Goal: Information Seeking & Learning: Learn about a topic

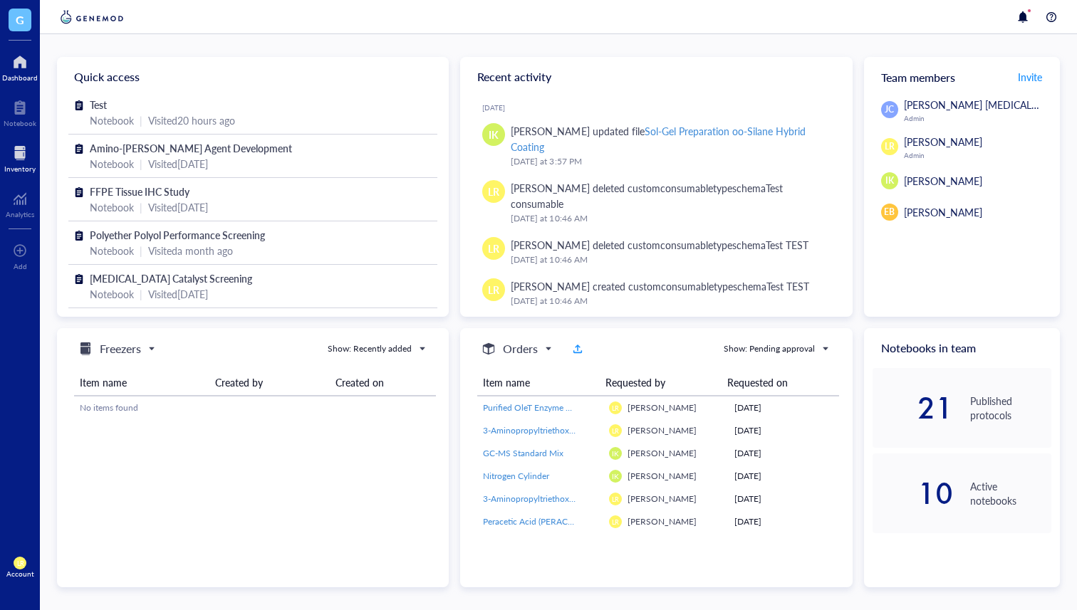
click at [19, 159] on div at bounding box center [19, 153] width 31 height 23
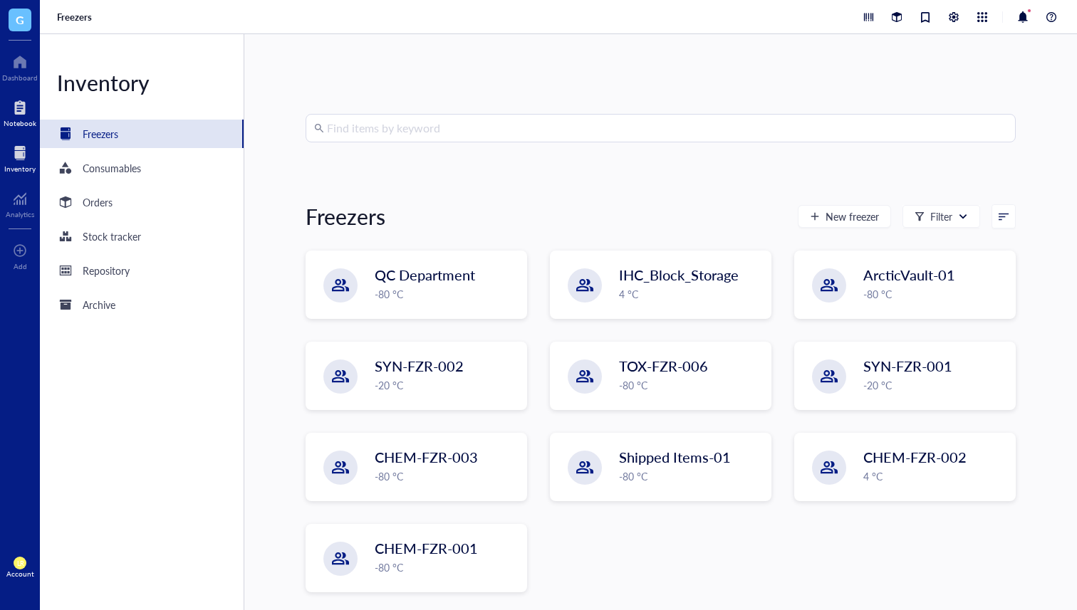
click at [24, 119] on div "Notebook" at bounding box center [20, 123] width 33 height 9
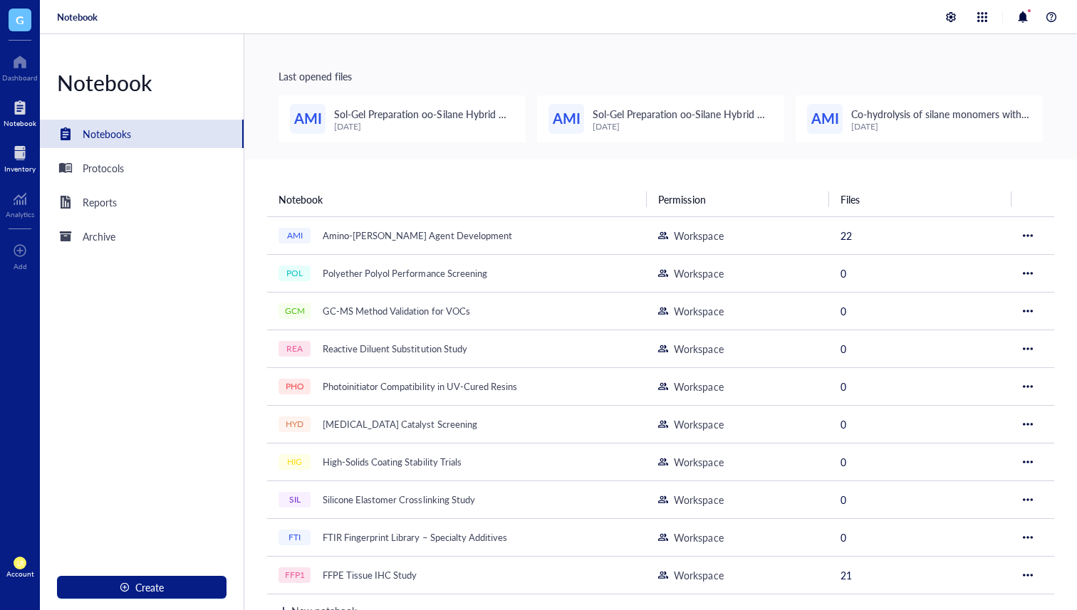
click at [31, 171] on div "Inventory" at bounding box center [19, 168] width 31 height 9
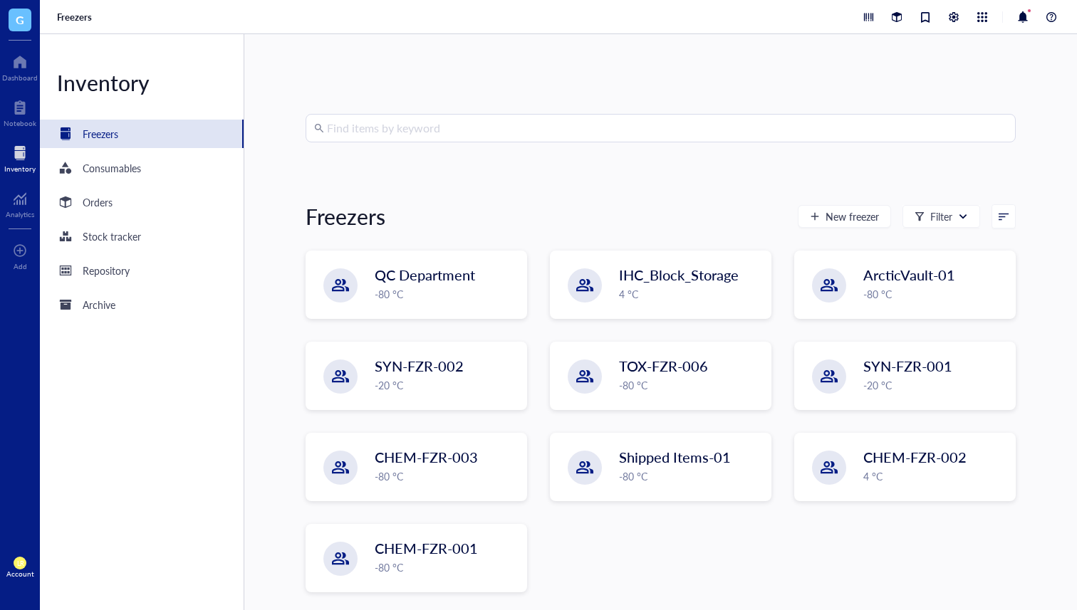
scroll to position [5, 0]
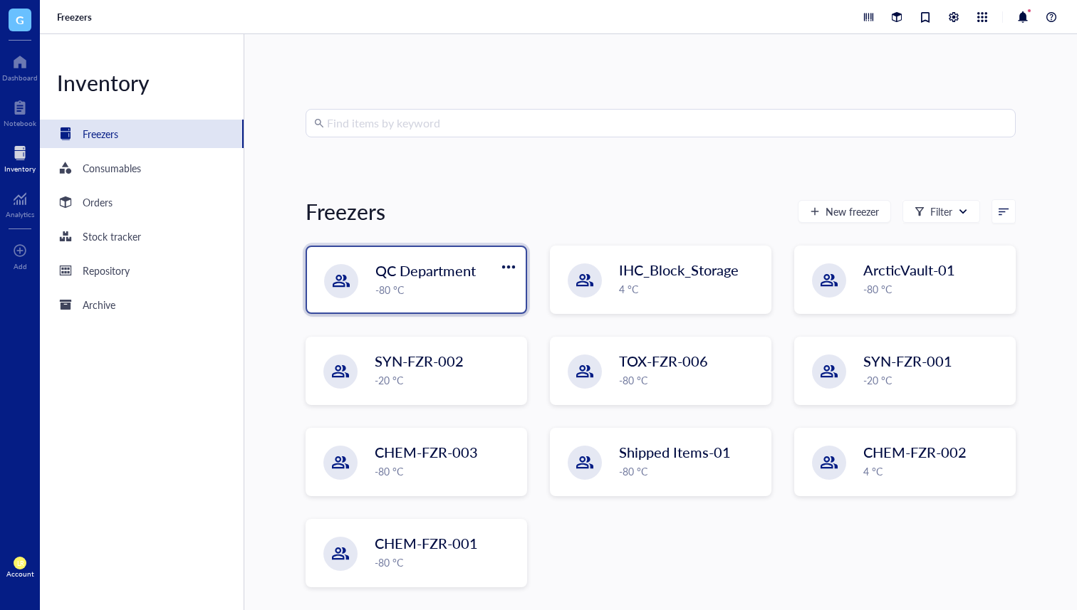
click at [399, 263] on span "QC Department" at bounding box center [425, 271] width 100 height 20
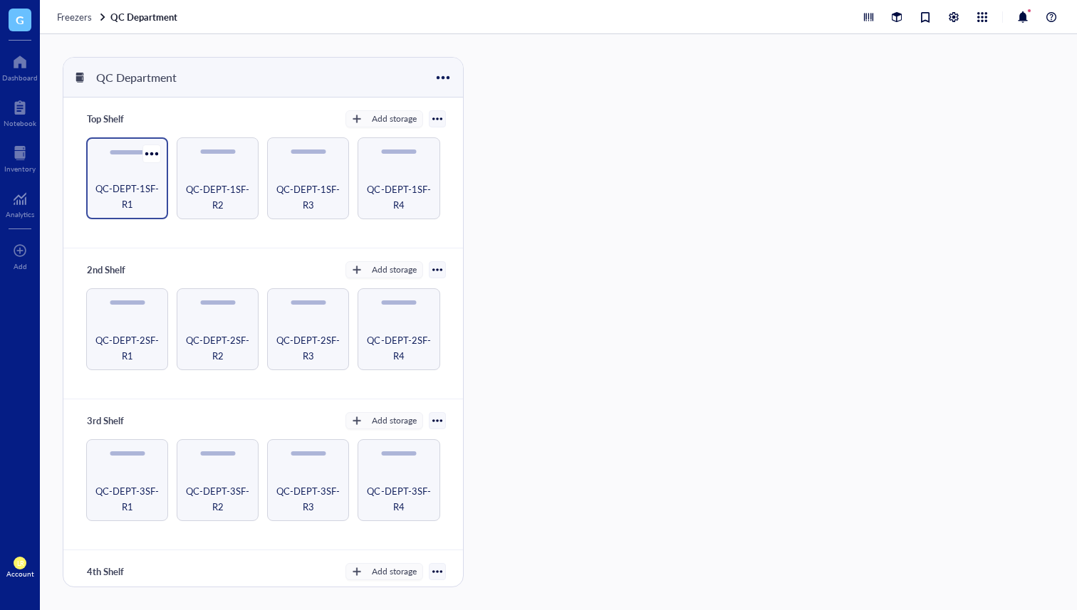
click at [142, 190] on span "QC-DEPT-1SF-R1" at bounding box center [127, 196] width 68 height 31
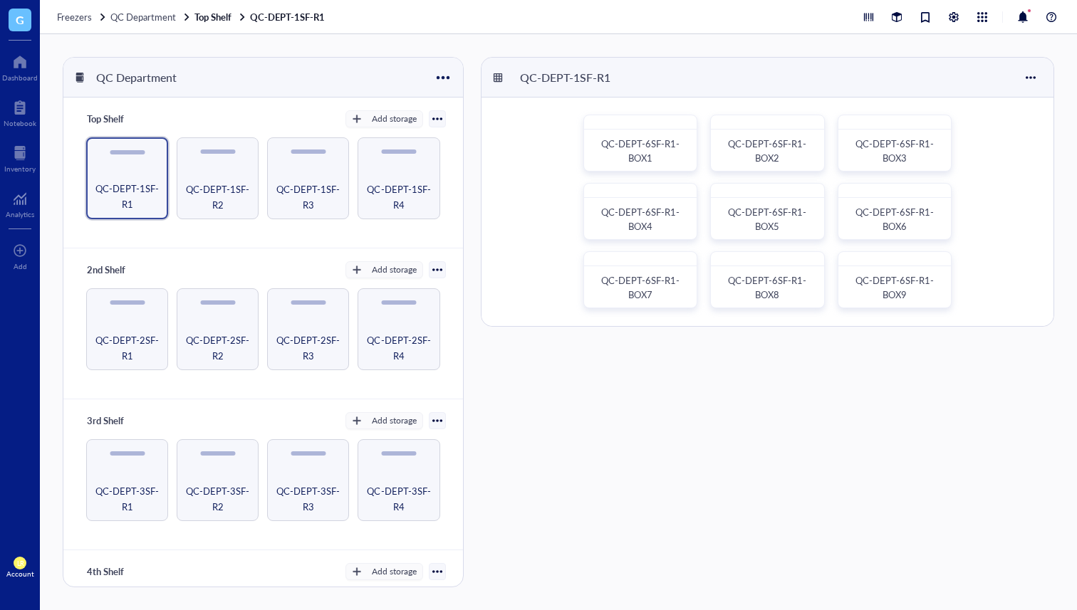
click at [14, 14] on span "G" at bounding box center [20, 20] width 23 height 23
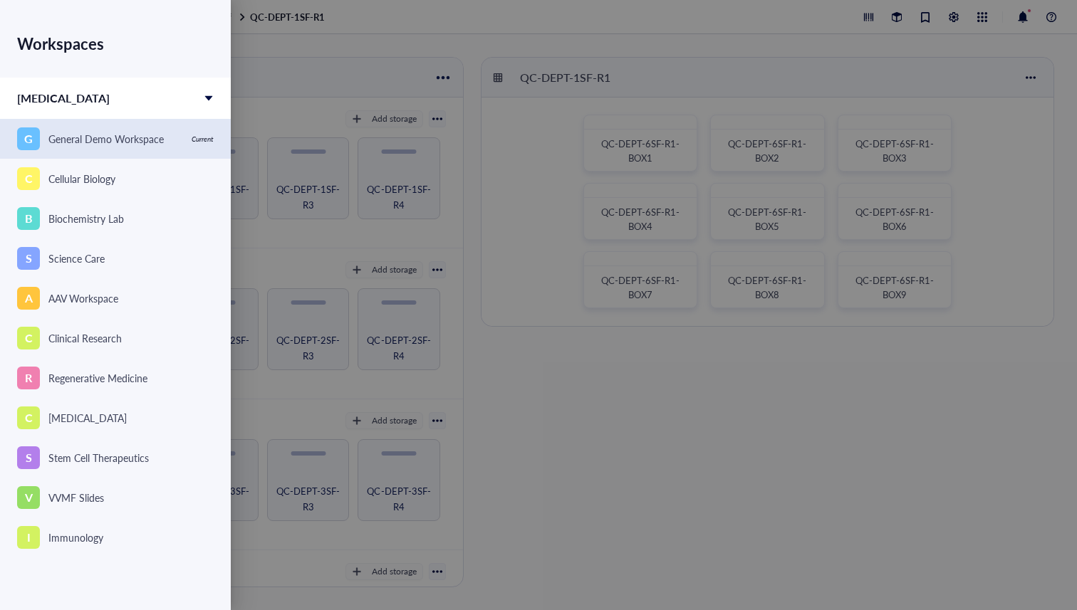
click at [132, 150] on div "G General Demo Workspace" at bounding box center [100, 138] width 166 height 23
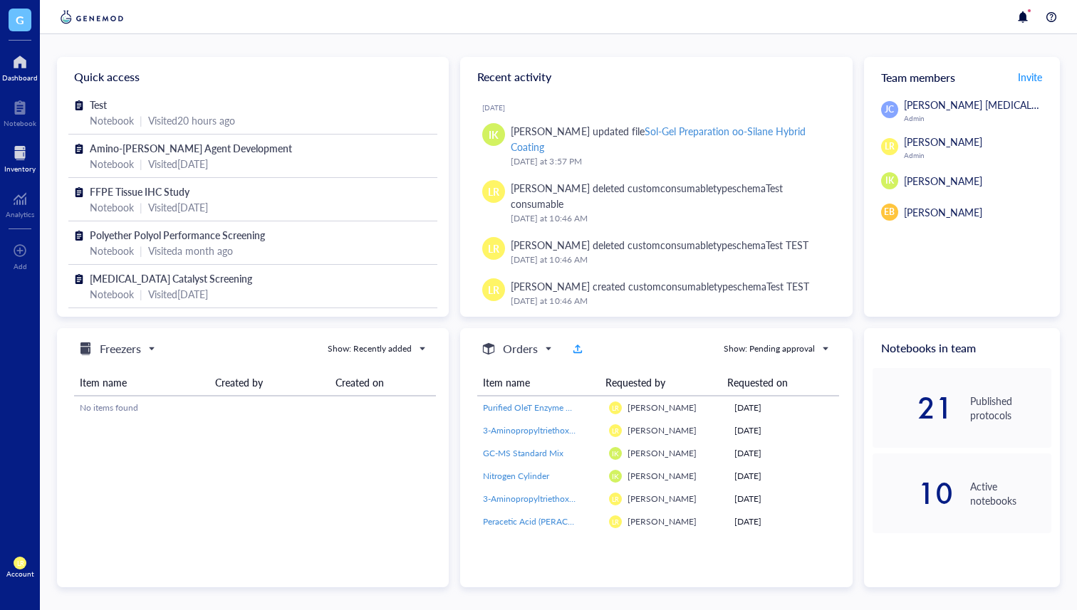
click at [26, 147] on div at bounding box center [19, 153] width 31 height 23
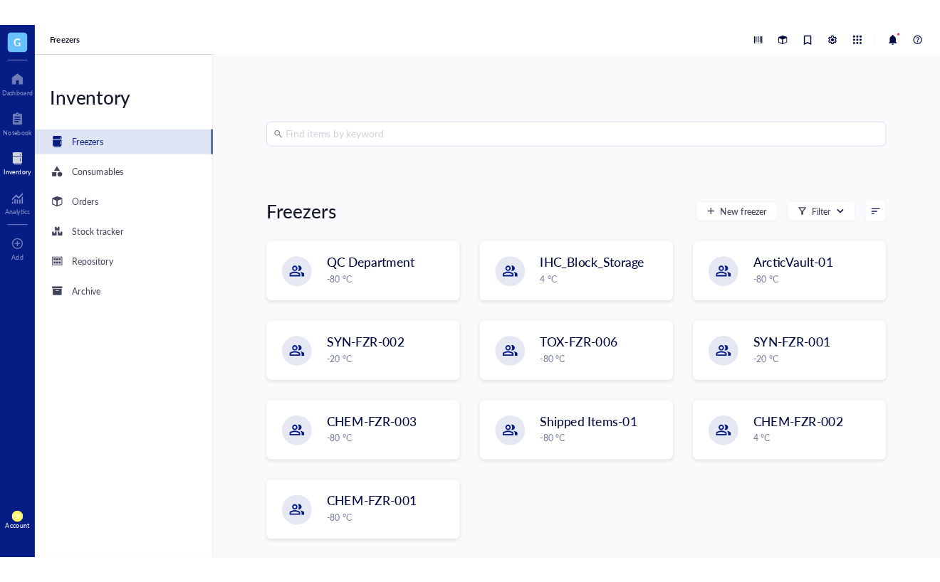
scroll to position [5, 0]
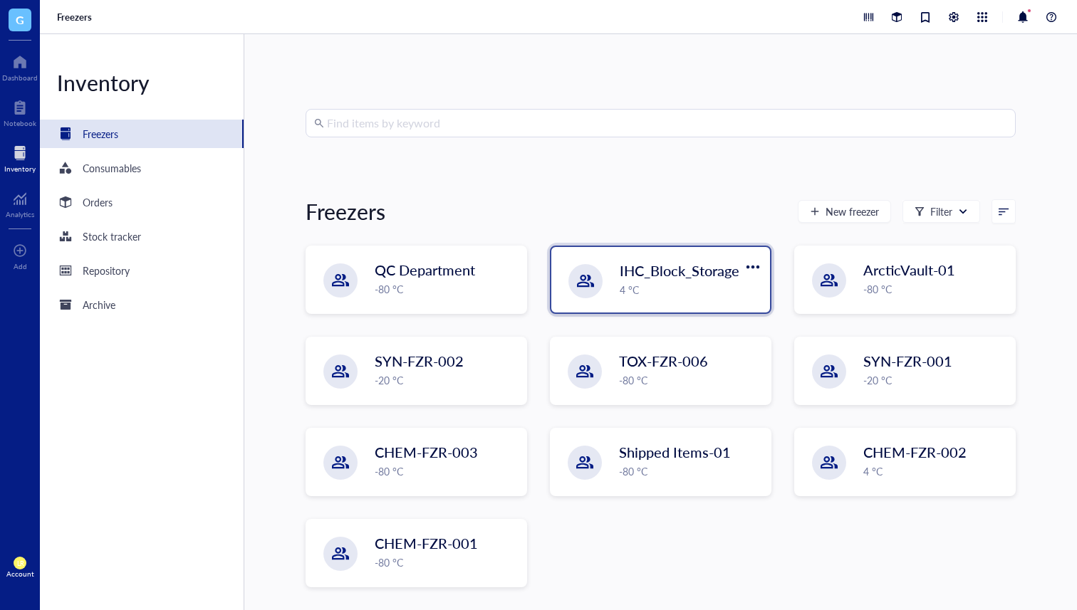
click at [664, 290] on div "4 °C" at bounding box center [690, 290] width 142 height 16
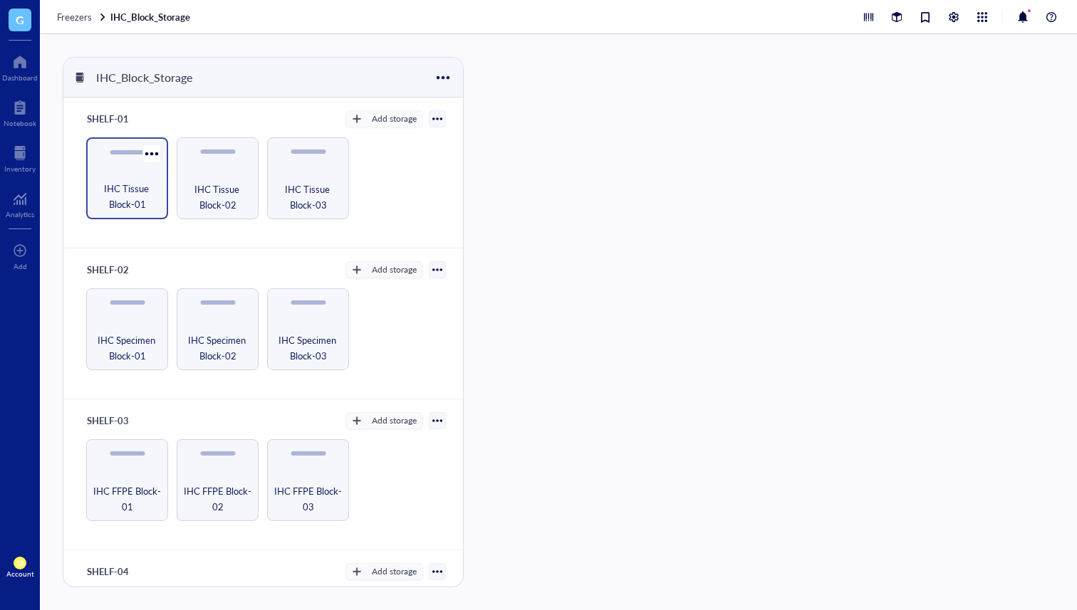
click at [131, 196] on span "IHC Tissue Block-01" at bounding box center [127, 196] width 68 height 31
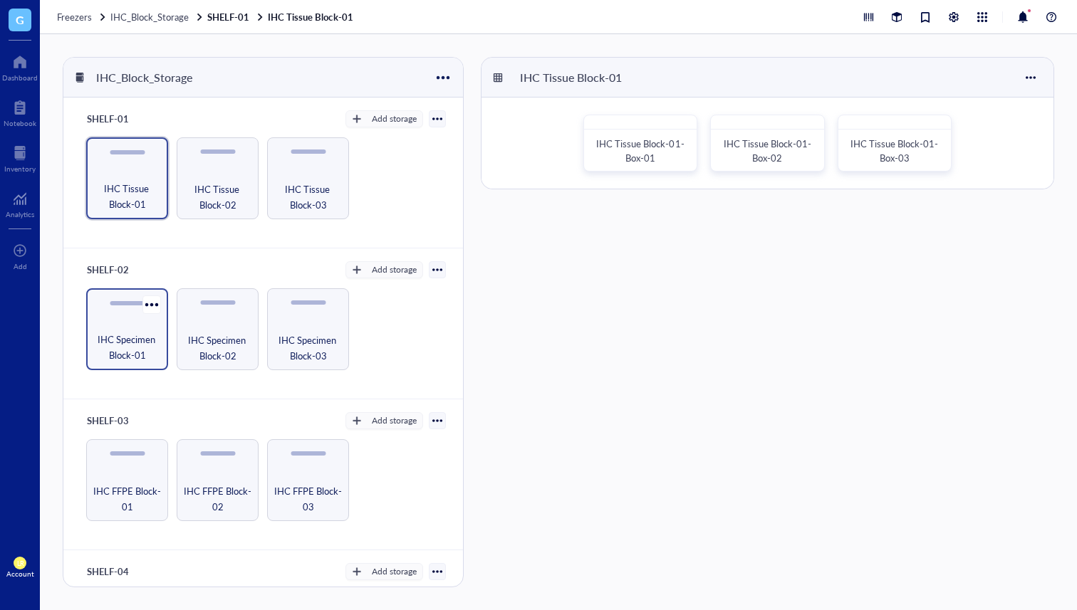
click at [135, 340] on span "IHC Specimen Block-01" at bounding box center [127, 347] width 68 height 31
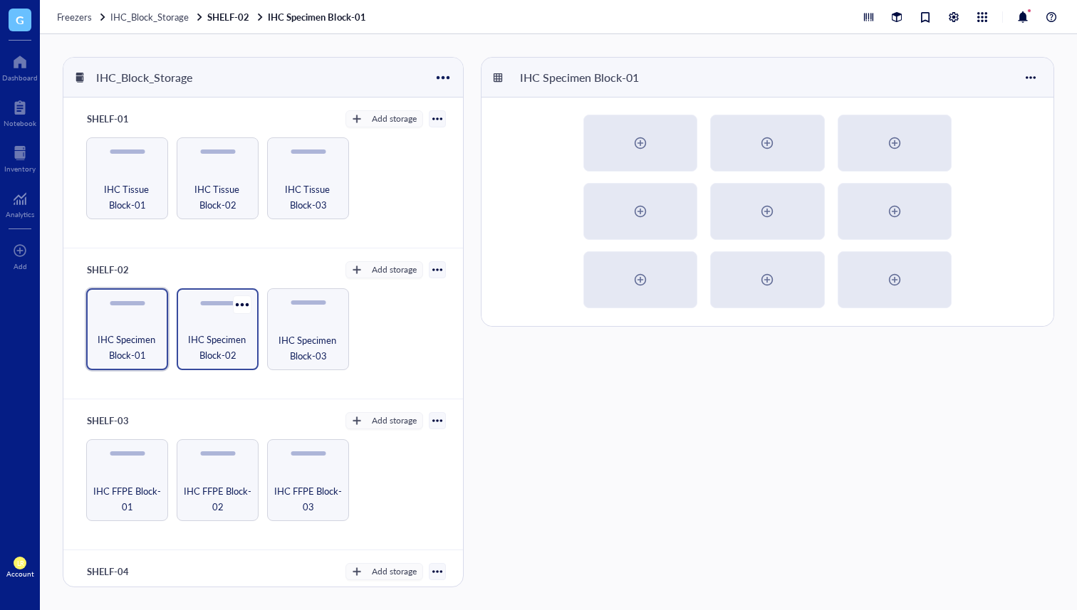
click at [211, 335] on span "IHC Specimen Block-02" at bounding box center [218, 347] width 68 height 31
click at [277, 333] on span "IHC Specimen Block-03" at bounding box center [308, 347] width 68 height 31
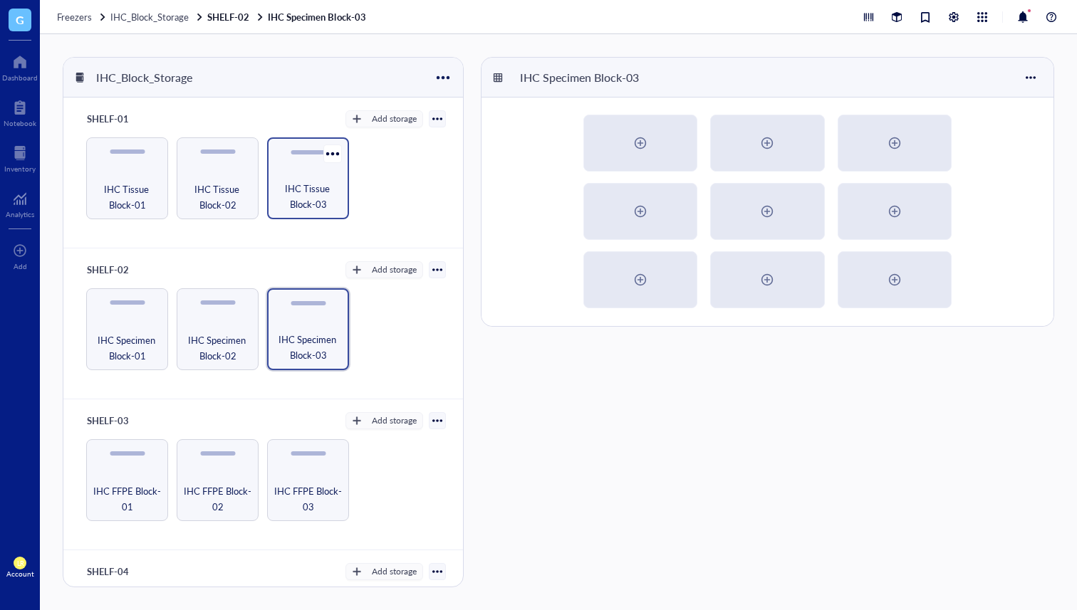
click at [300, 189] on span "IHC Tissue Block-03" at bounding box center [308, 196] width 68 height 31
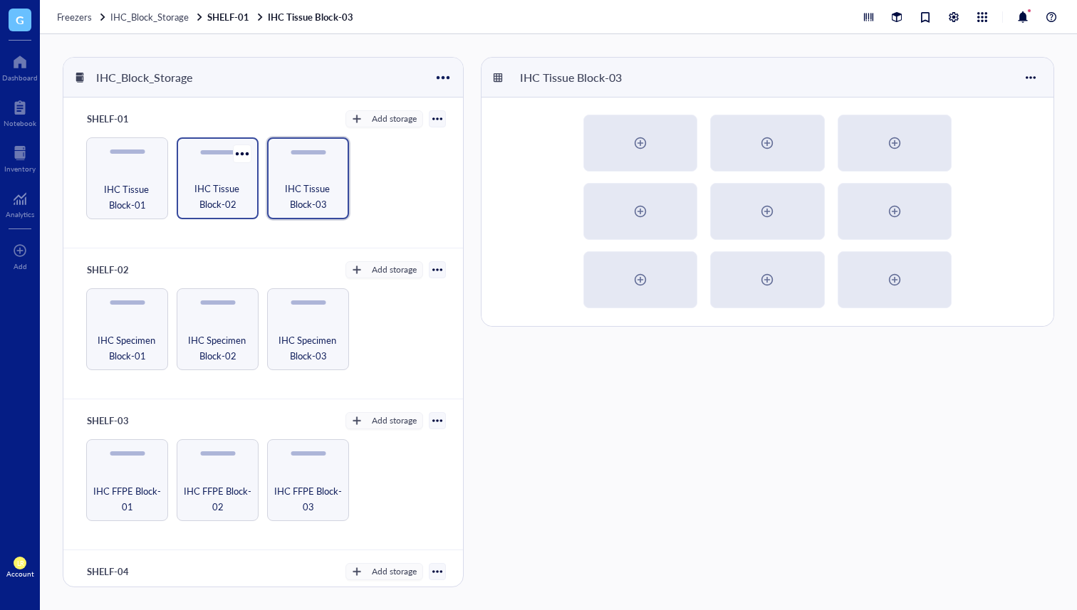
click at [226, 192] on span "IHC Tissue Block-02" at bounding box center [218, 196] width 68 height 31
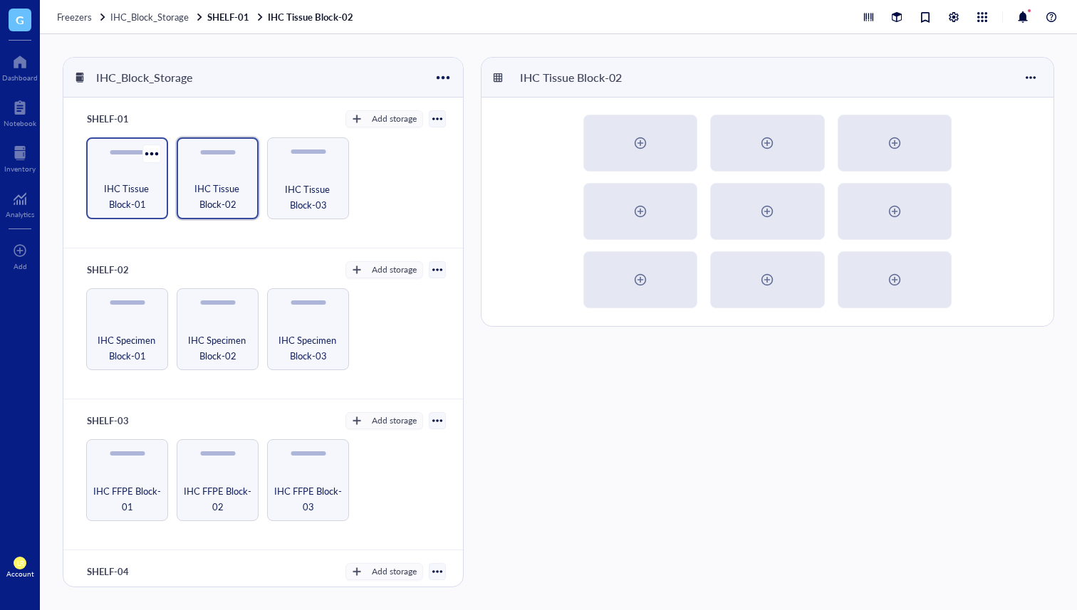
click at [132, 205] on span "IHC Tissue Block-01" at bounding box center [127, 196] width 68 height 31
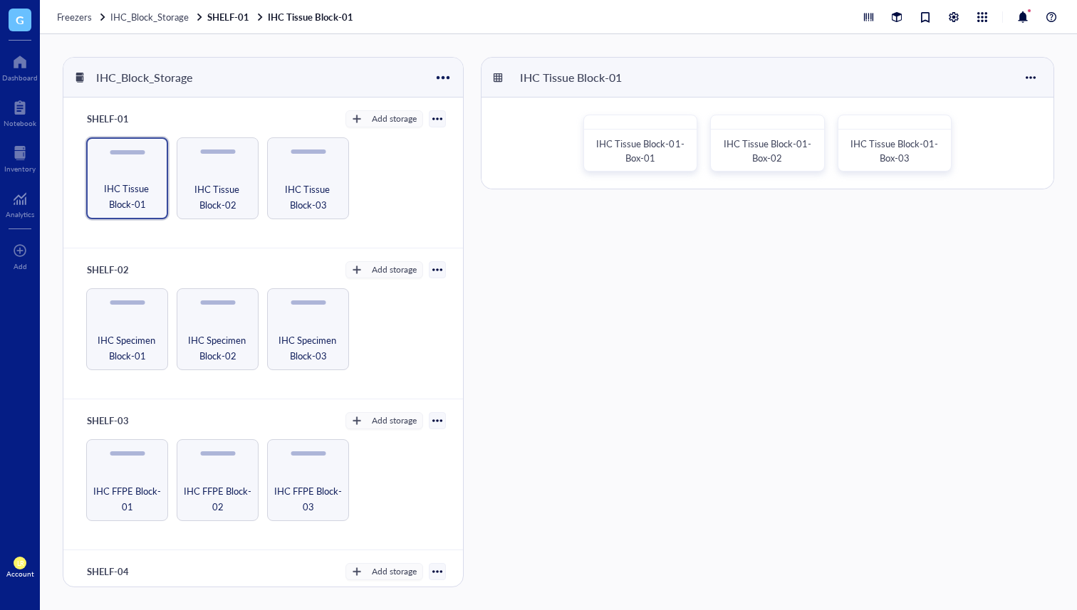
click at [891, 305] on div "IHC Tissue Block-01 IHC Tissue Block-01-Box-01 IHC Tissue Block-01-Box-02 IHC T…" at bounding box center [767, 322] width 573 height 530
click at [165, 23] on span "IHC_Block_Storage" at bounding box center [149, 17] width 78 height 14
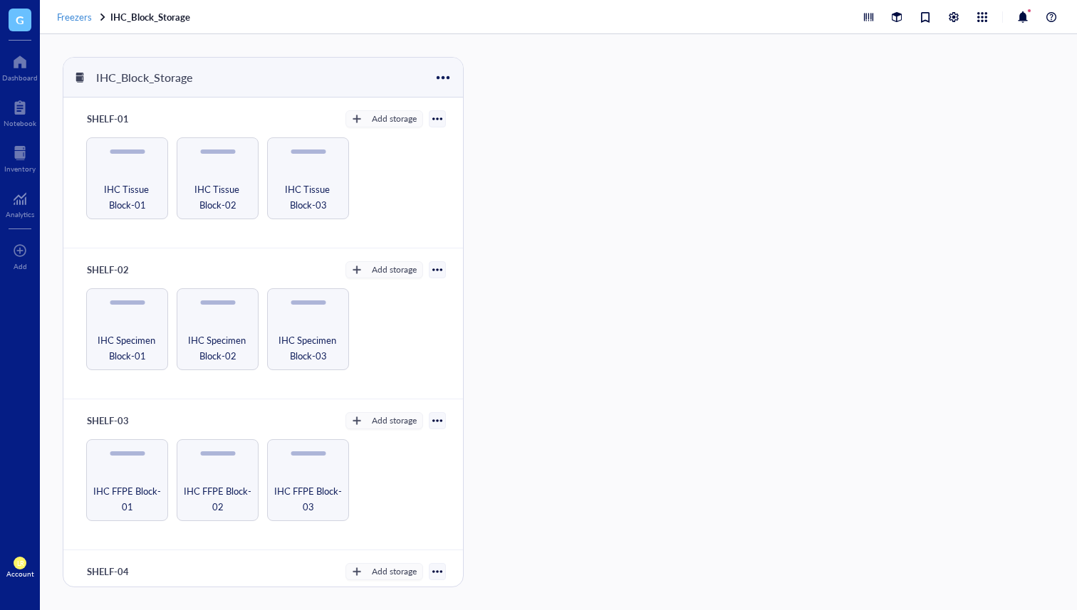
click at [73, 21] on span "Freezers" at bounding box center [74, 17] width 35 height 14
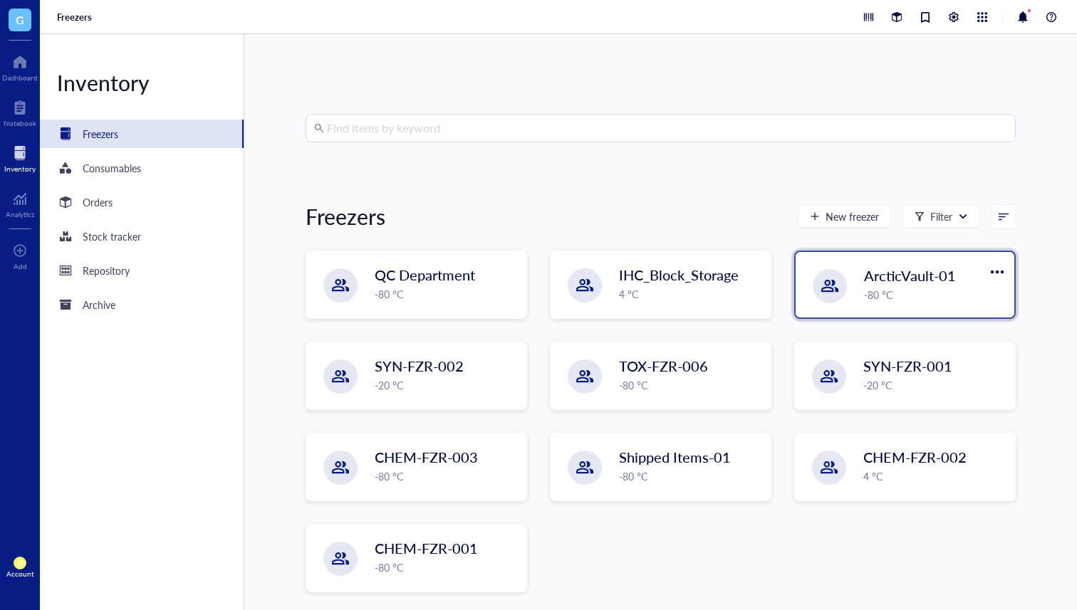
click at [854, 293] on div "ArcticVault-01 -80 °C" at bounding box center [904, 285] width 219 height 66
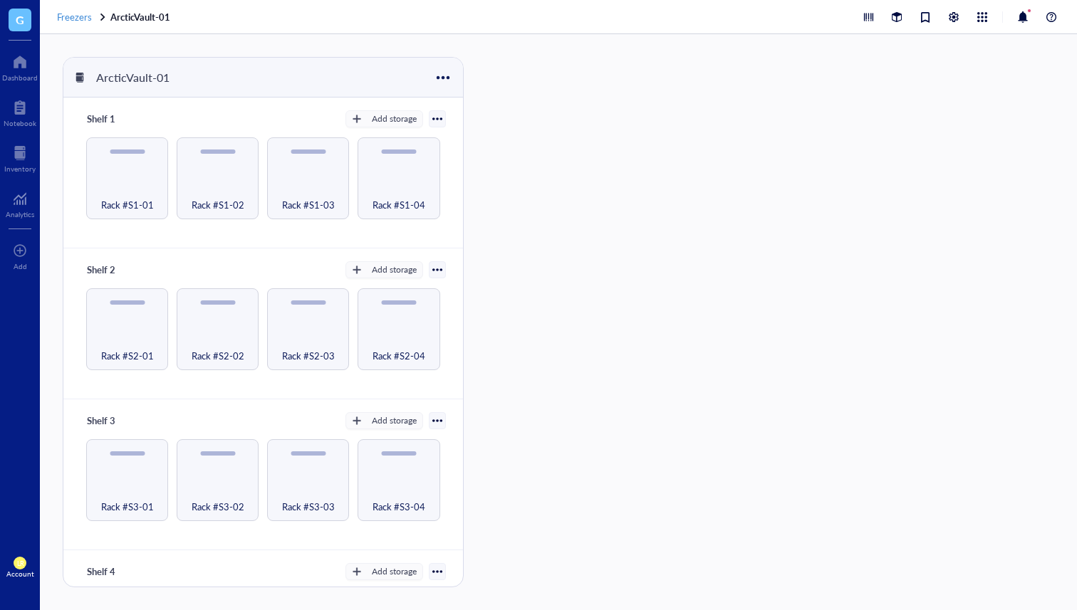
click at [81, 17] on span "Freezers" at bounding box center [74, 17] width 35 height 14
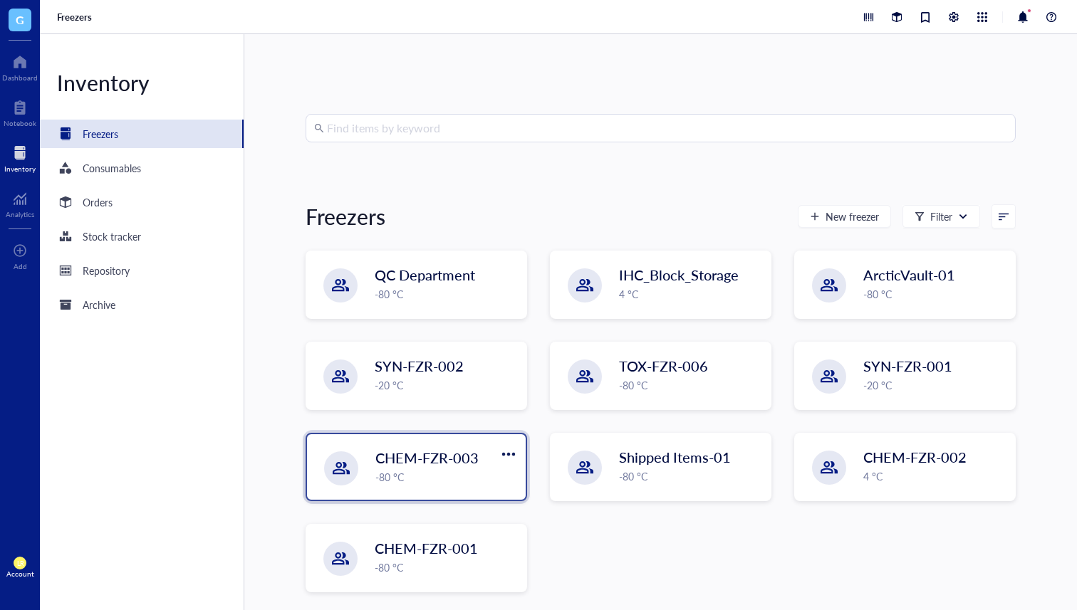
click at [437, 451] on span "CHEM-FZR-003" at bounding box center [426, 458] width 103 height 20
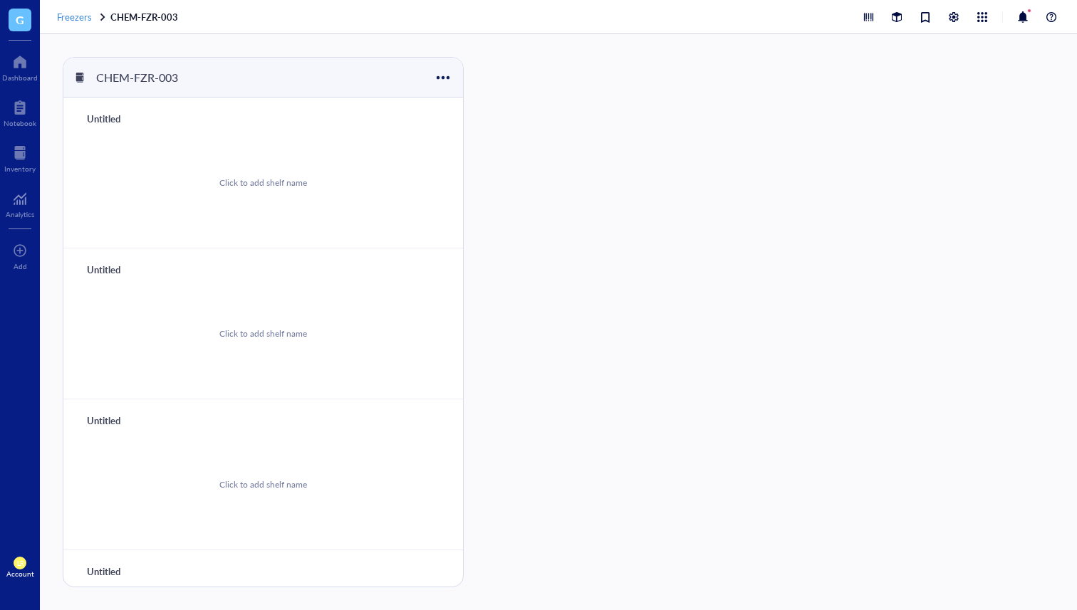
click at [76, 14] on span "Freezers" at bounding box center [74, 17] width 35 height 14
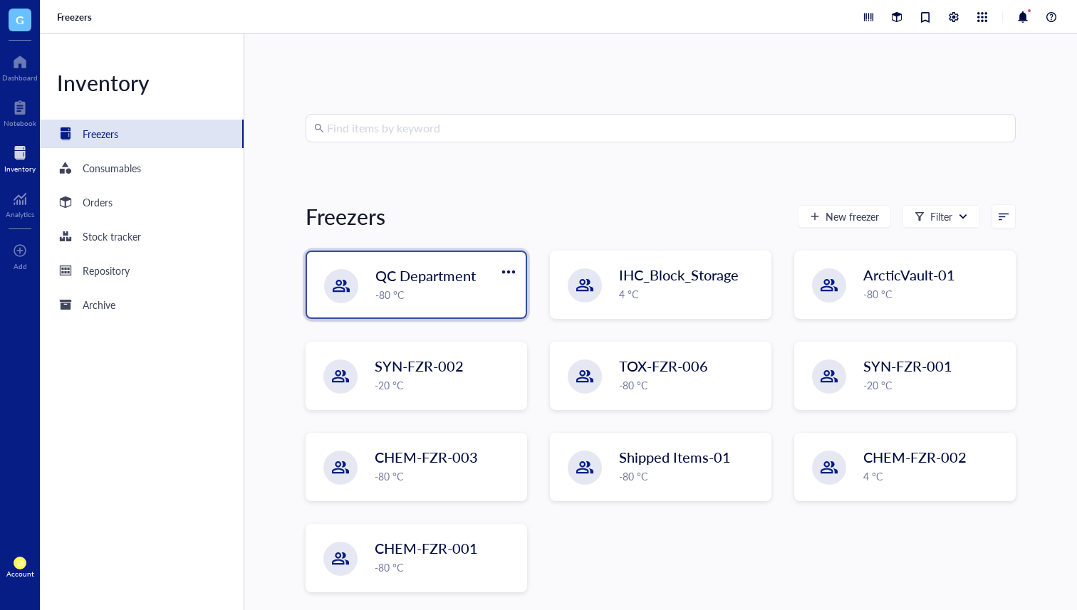
click at [393, 292] on div "-80 °C" at bounding box center [446, 295] width 142 height 16
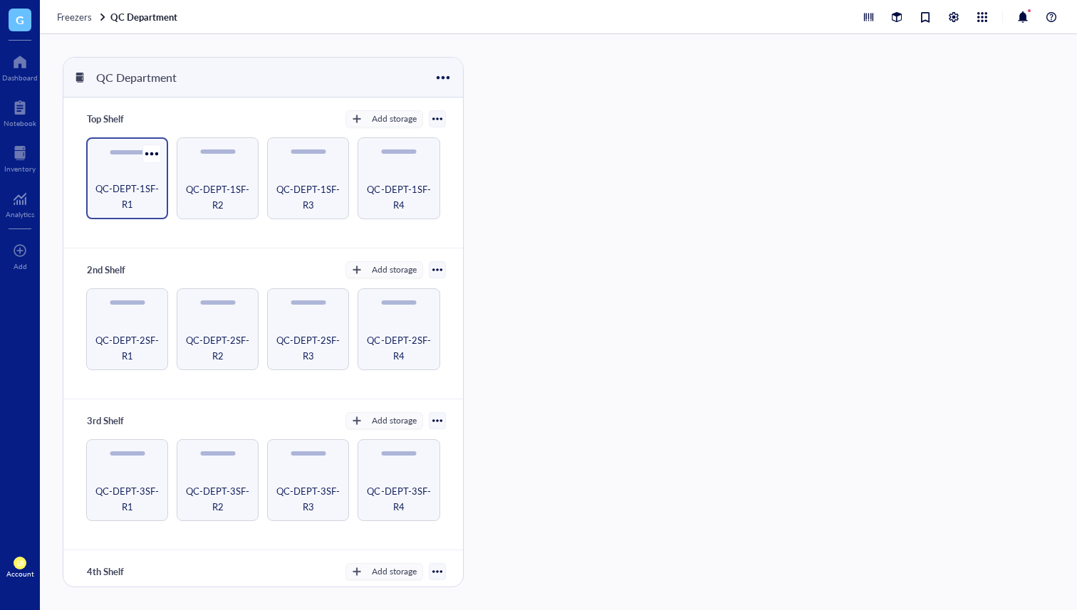
click at [130, 204] on span "QC-DEPT-1SF-R1" at bounding box center [127, 196] width 68 height 31
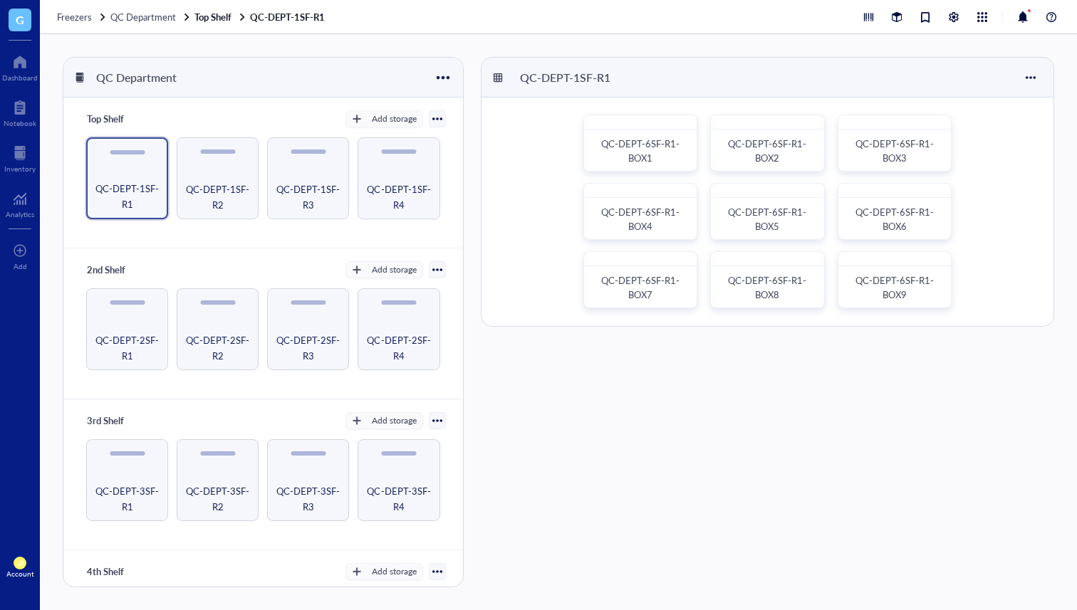
click at [964, 404] on div "QC-DEPT-1SF-R1 QC-DEPT-6SF-R1-BOX1 QC-DEPT-6SF-R1-BOX2 QC-DEPT-6SF-R1-BOX3 QC-D…" at bounding box center [767, 322] width 573 height 530
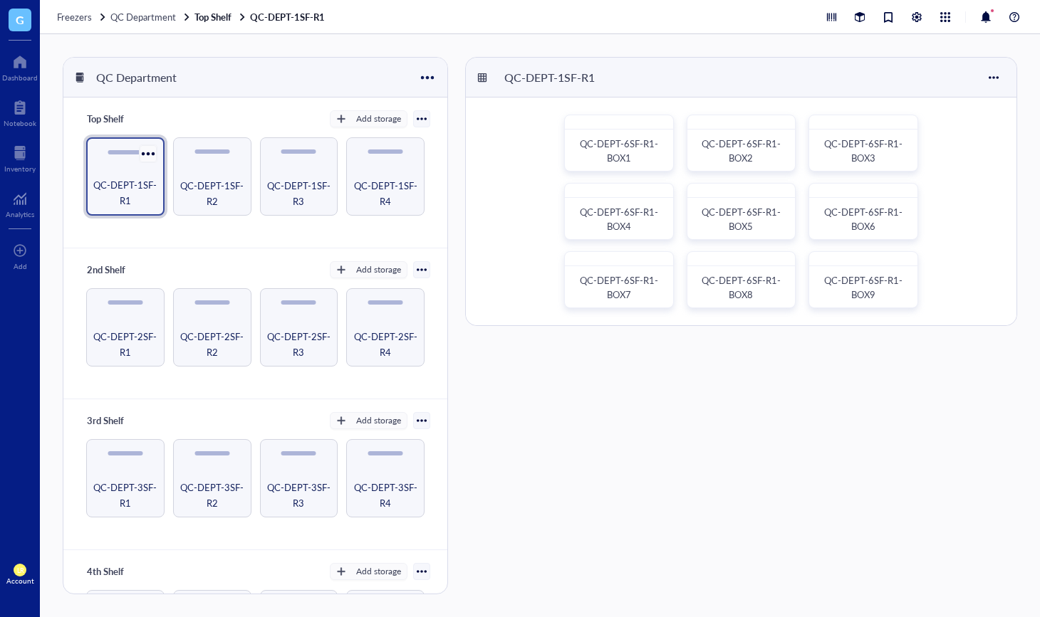
click at [149, 149] on div at bounding box center [147, 153] width 21 height 21
click at [189, 117] on div "Top Shelf Add storage" at bounding box center [255, 119] width 350 height 20
click at [146, 160] on div at bounding box center [147, 153] width 21 height 21
click at [143, 197] on li "Settings" at bounding box center [189, 208] width 100 height 23
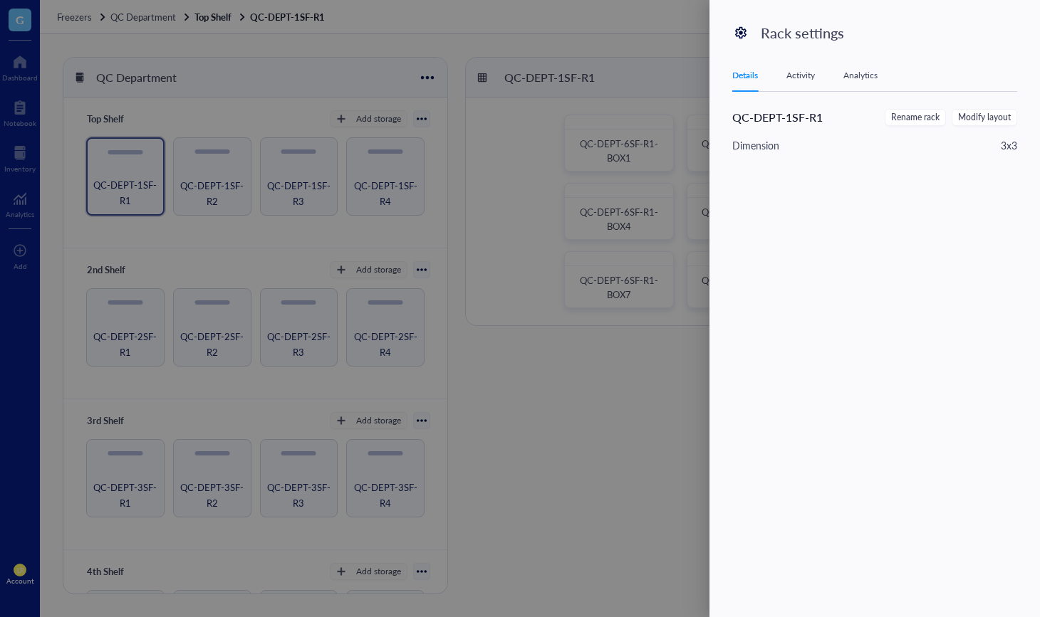
click at [118, 198] on div at bounding box center [520, 308] width 1040 height 617
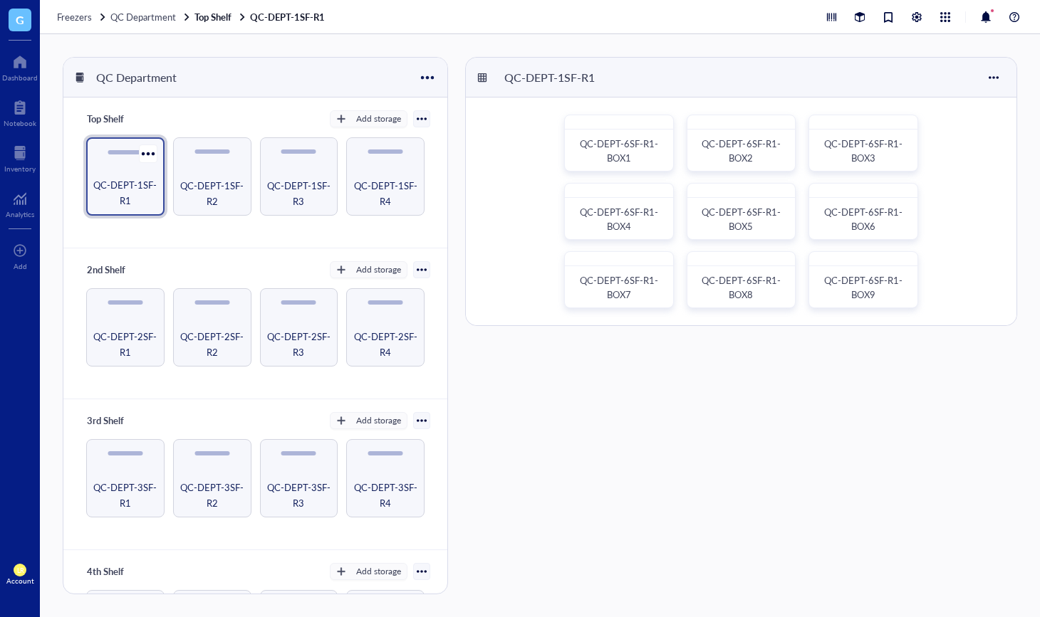
click at [125, 189] on span "QC-DEPT-1SF-R1" at bounding box center [125, 192] width 64 height 31
click at [655, 138] on span "QC-DEPT-6SF-R1-BOX1" at bounding box center [619, 151] width 78 height 28
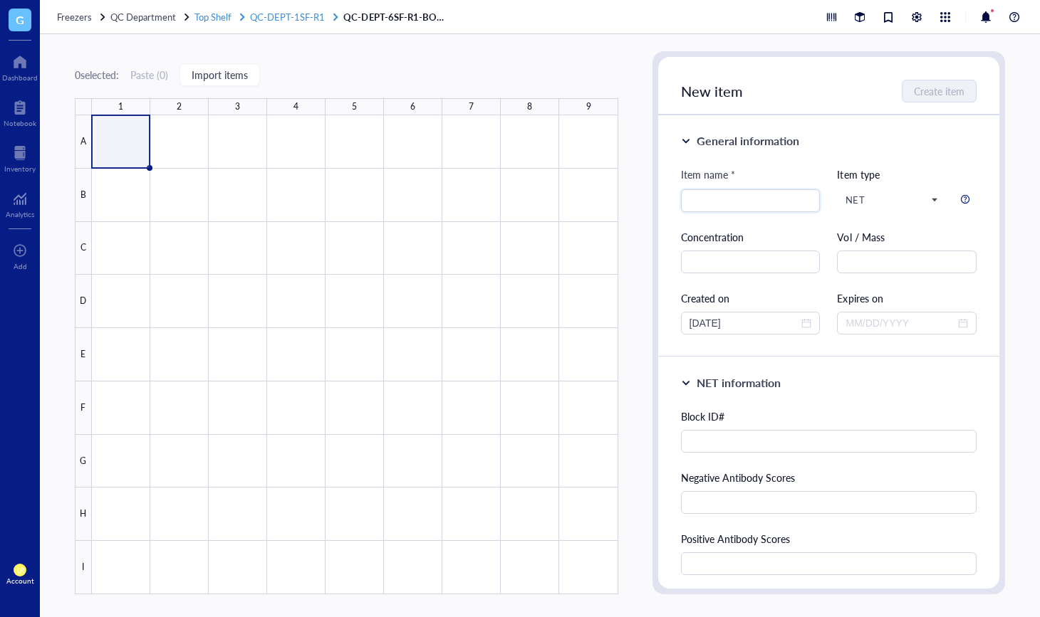
click at [305, 15] on span "QC-DEPT-1SF-R1" at bounding box center [287, 17] width 75 height 14
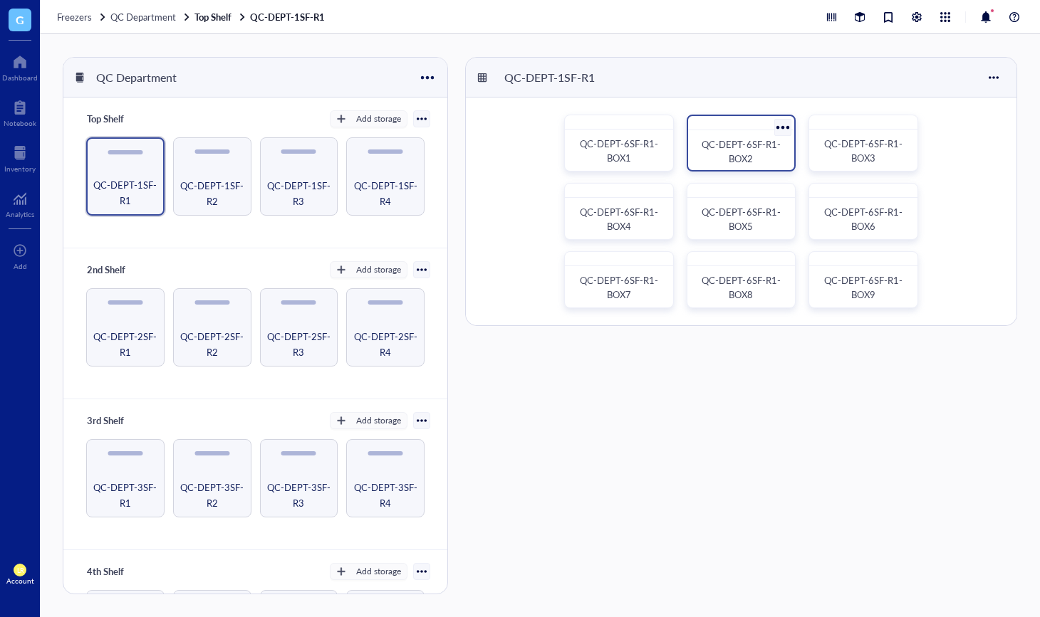
click at [726, 145] on span "QC-DEPT-6SF-R1-BOX2" at bounding box center [740, 151] width 78 height 28
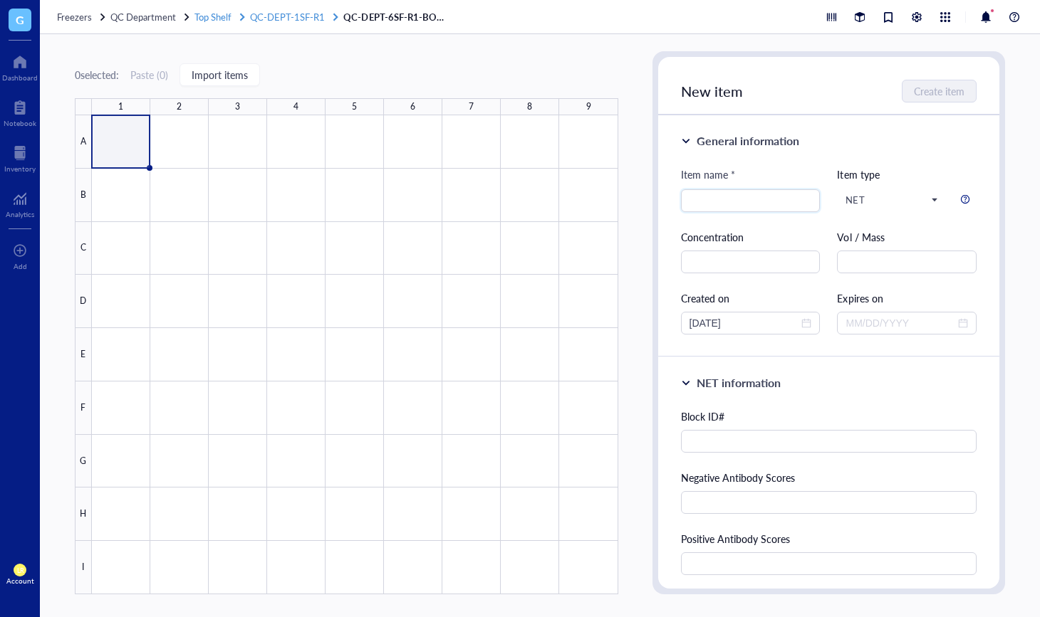
click at [304, 15] on span "QC-DEPT-1SF-R1" at bounding box center [287, 17] width 75 height 14
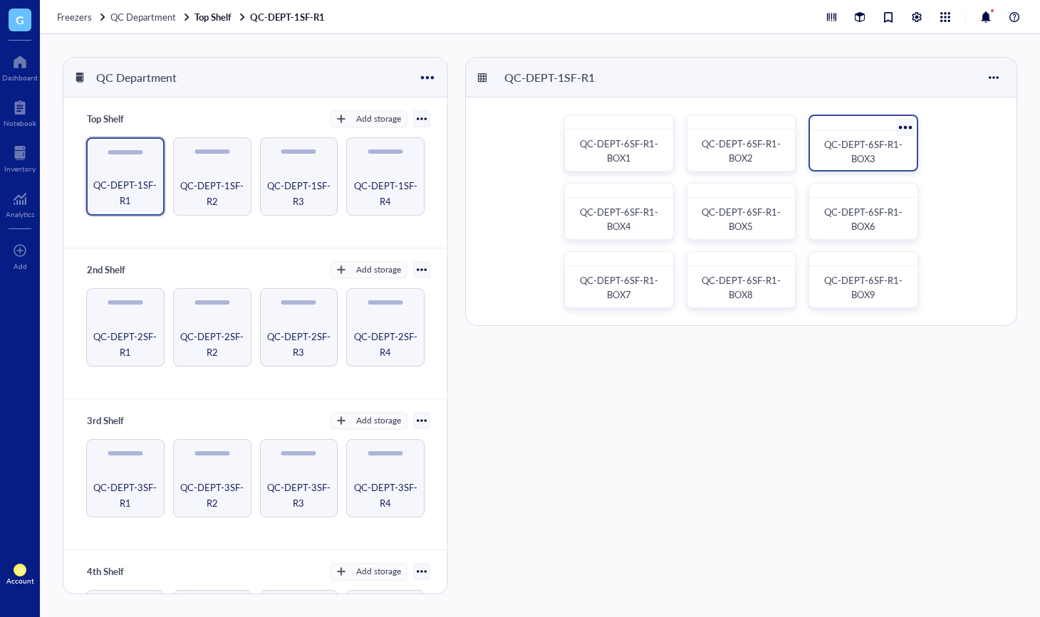
click at [910, 129] on div at bounding box center [905, 127] width 21 height 21
click at [860, 143] on span "QC-DEPT-6SF-R1-BOX3" at bounding box center [863, 151] width 78 height 28
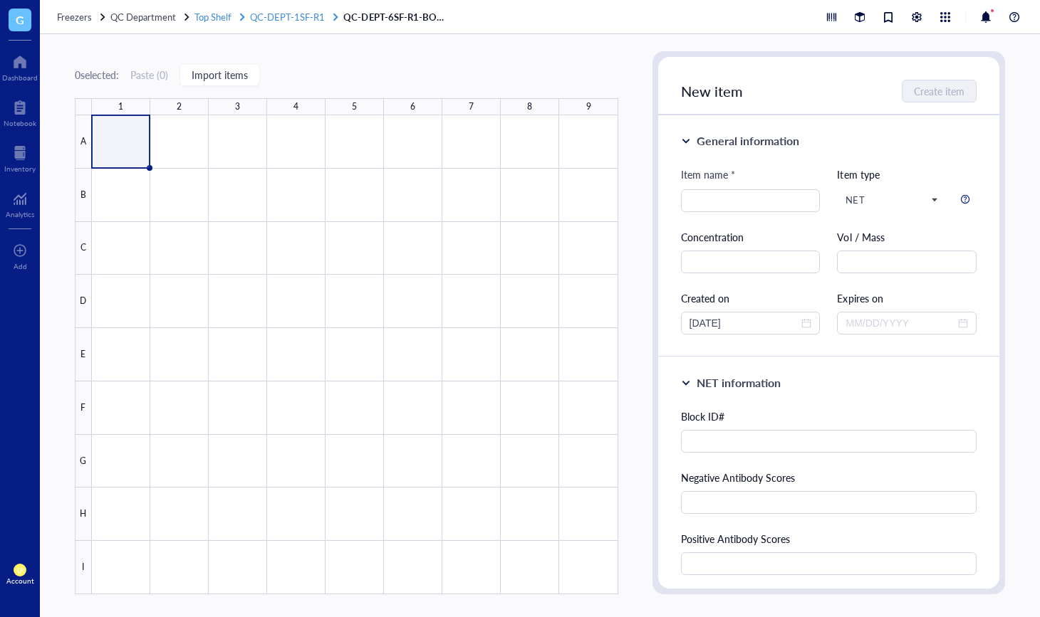
click at [290, 23] on div "Freezers QC Department Top Shelf QC-DEPT-1SF-R1 QC-DEPT-6SF-R1-BOX3" at bounding box center [540, 17] width 1000 height 34
click at [293, 23] on div "Freezers QC Department Top Shelf QC-DEPT-1SF-R1 QC-DEPT-6SF-R1-BOX3" at bounding box center [540, 17] width 1000 height 34
click at [288, 21] on span "QC-DEPT-1SF-R1" at bounding box center [287, 17] width 75 height 14
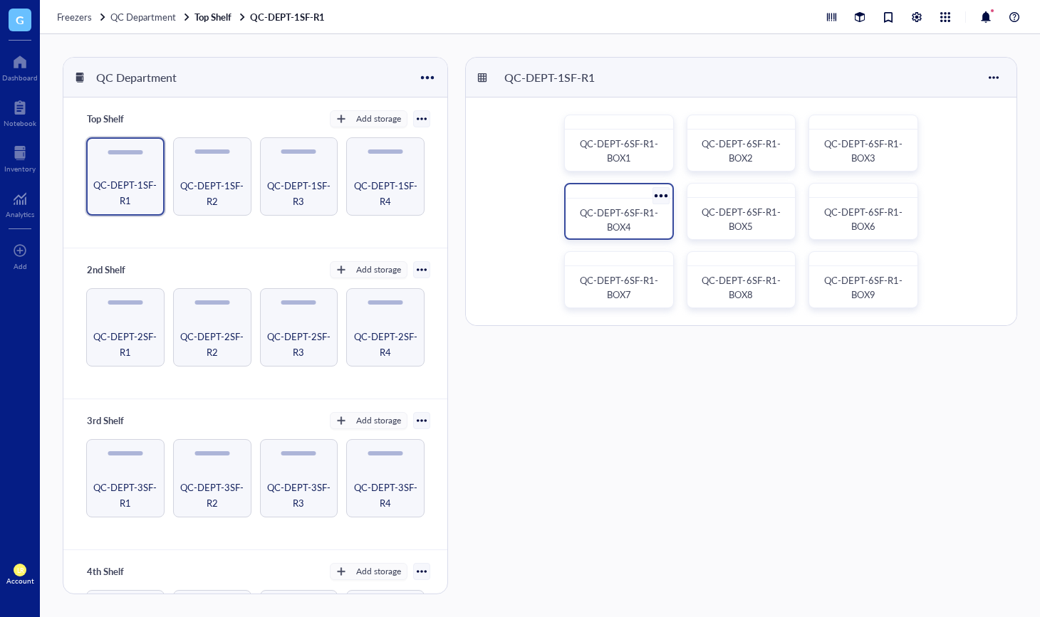
click at [645, 221] on div "QC-DEPT-6SF-R1-BOX4" at bounding box center [619, 220] width 84 height 28
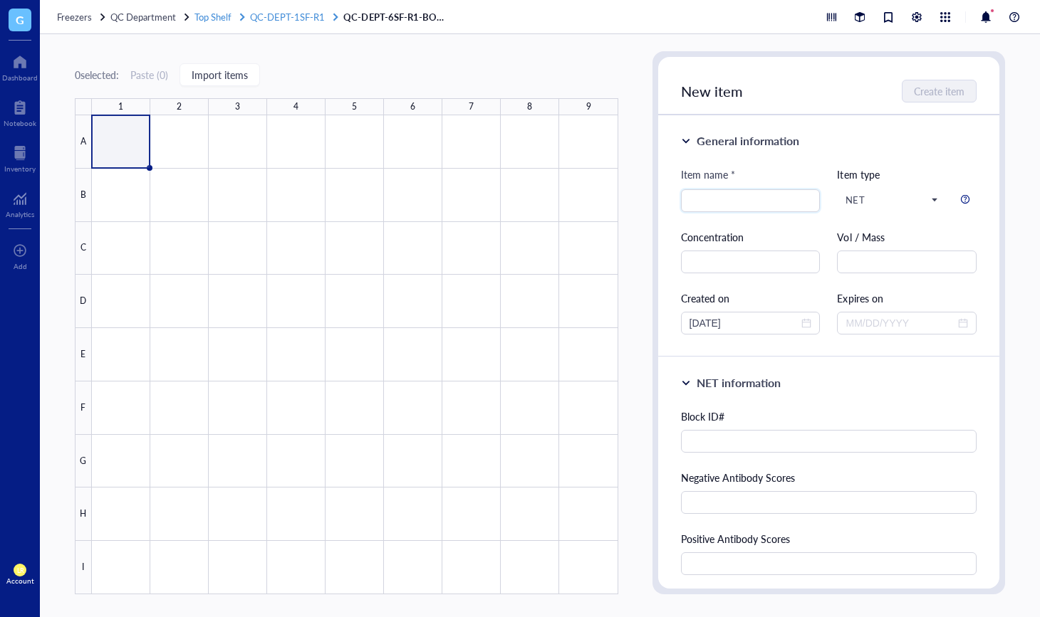
click at [306, 16] on span "QC-DEPT-1SF-R1" at bounding box center [287, 17] width 75 height 14
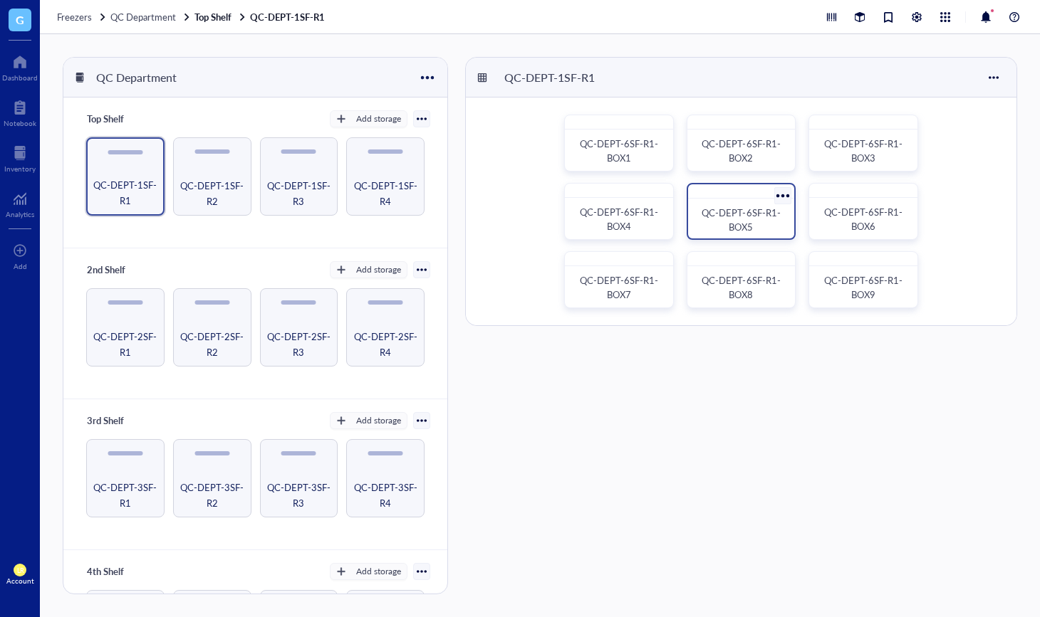
click at [769, 226] on div "QC-DEPT-6SF-R1-BOX5" at bounding box center [741, 220] width 84 height 28
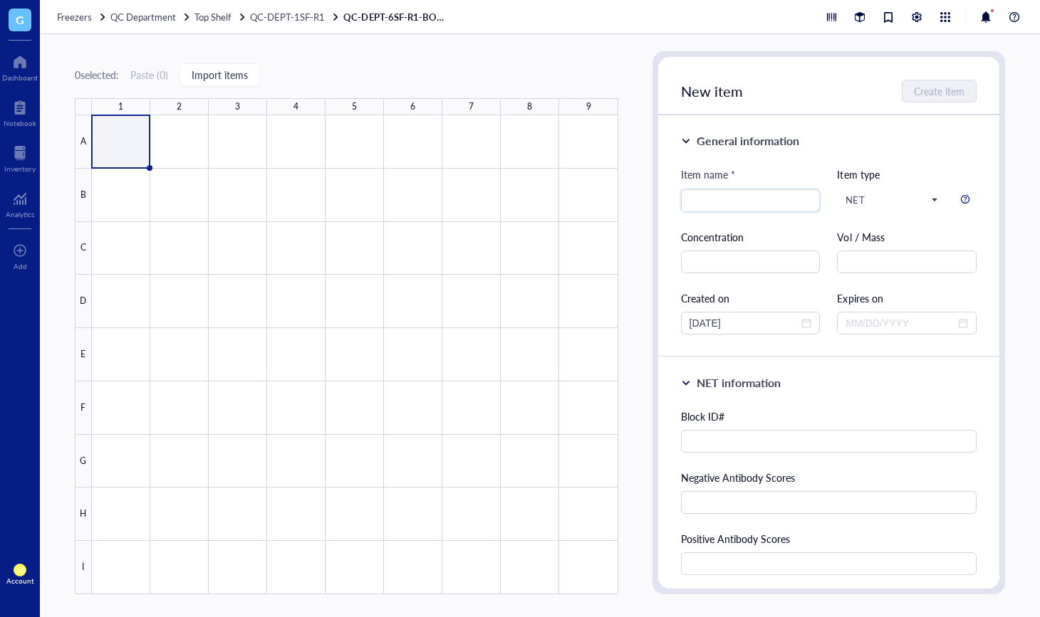
click at [307, 24] on div "Freezers QC Department Top Shelf QC-DEPT-1SF-R1 QC-DEPT-6SF-R1-BOX5" at bounding box center [540, 17] width 1000 height 34
click at [321, 16] on span "QC-DEPT-1SF-R1" at bounding box center [287, 17] width 75 height 14
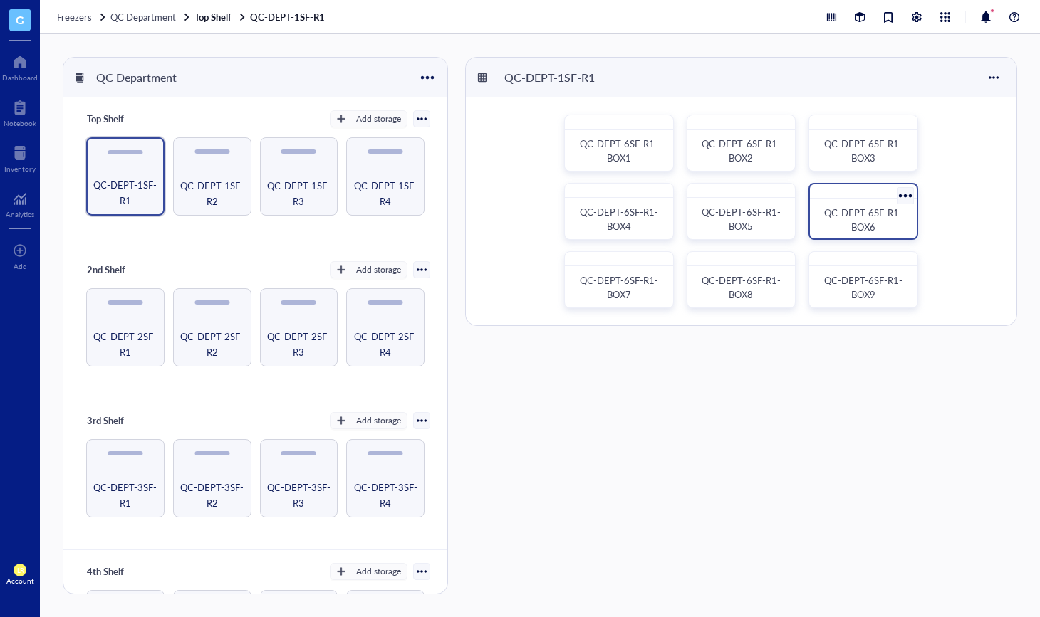
click at [879, 216] on span "QC-DEPT-6SF-R1-BOX6" at bounding box center [863, 220] width 78 height 28
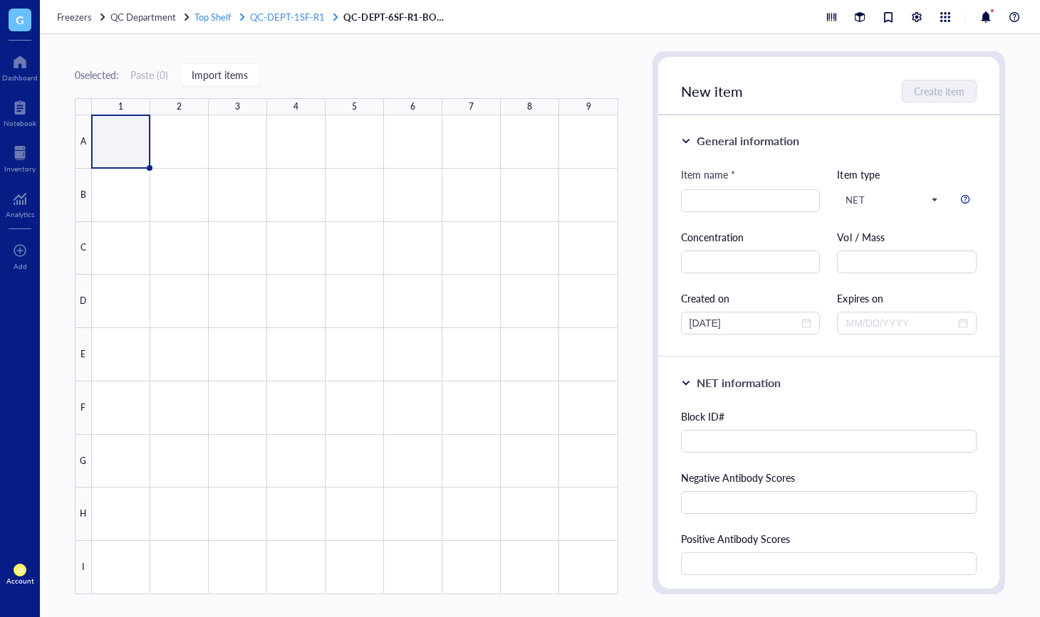
click at [308, 11] on span "QC-DEPT-1SF-R1" at bounding box center [287, 17] width 75 height 14
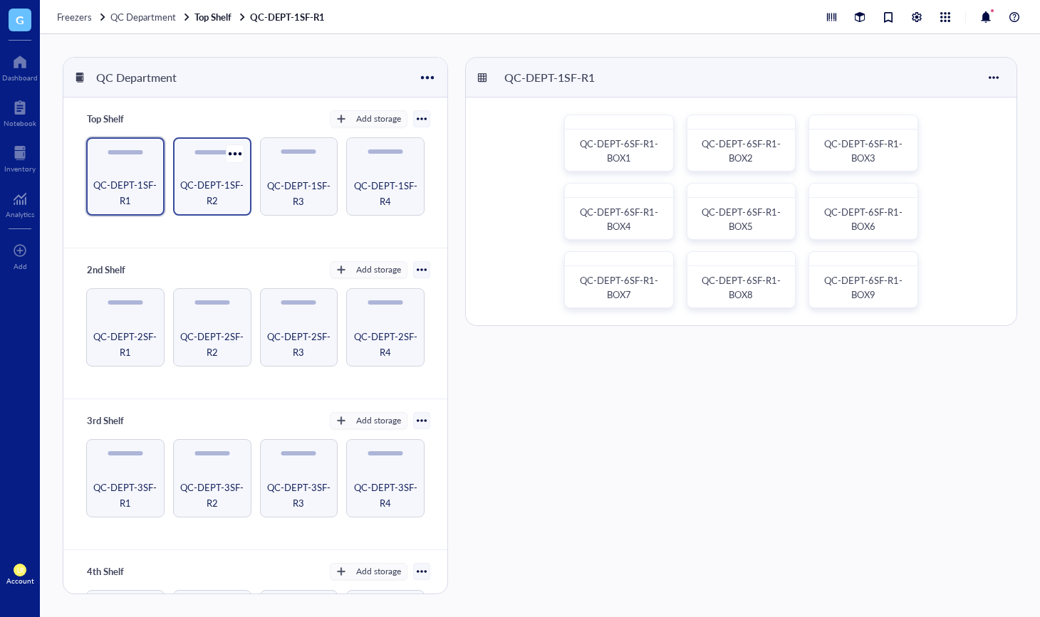
click at [232, 198] on span "QC-DEPT-1SF-R2" at bounding box center [212, 192] width 64 height 31
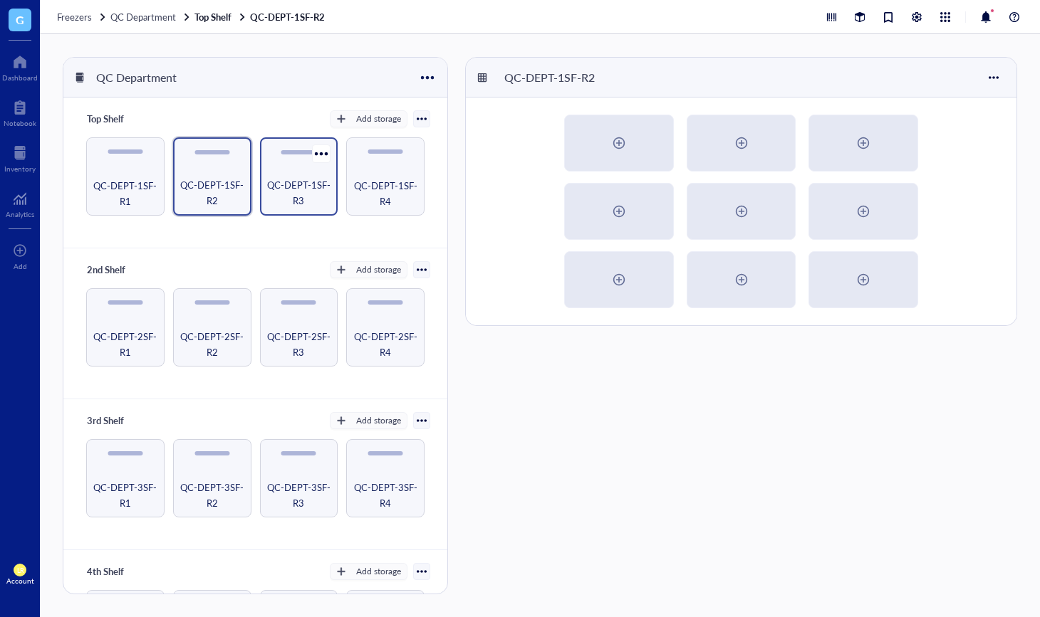
click at [327, 183] on div "QC-DEPT-1SF-R3" at bounding box center [299, 176] width 78 height 78
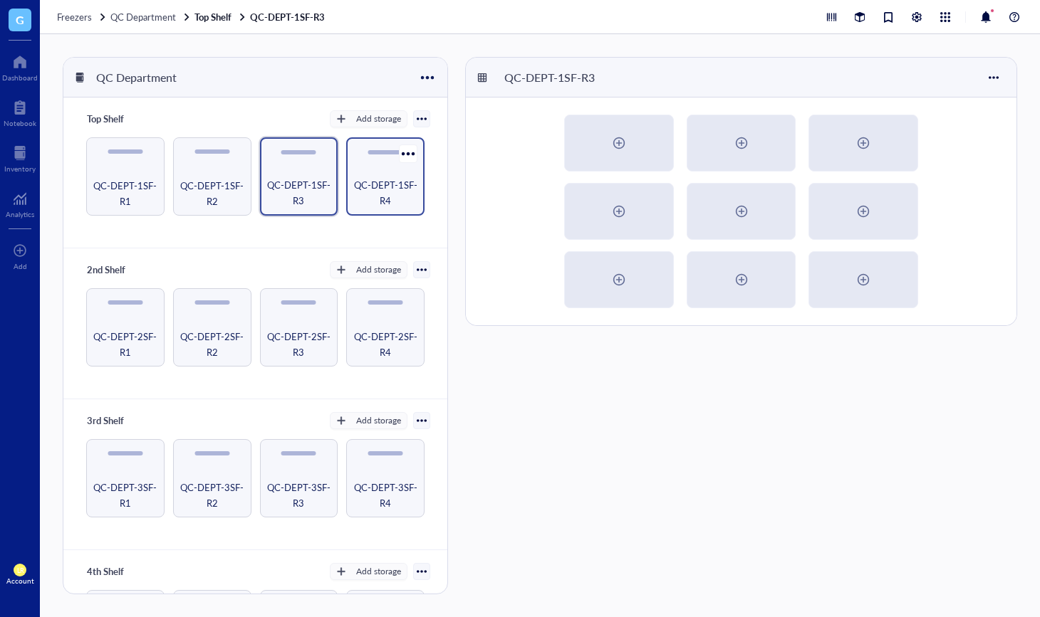
click at [389, 186] on span "QC-DEPT-1SF-R4" at bounding box center [385, 192] width 64 height 31
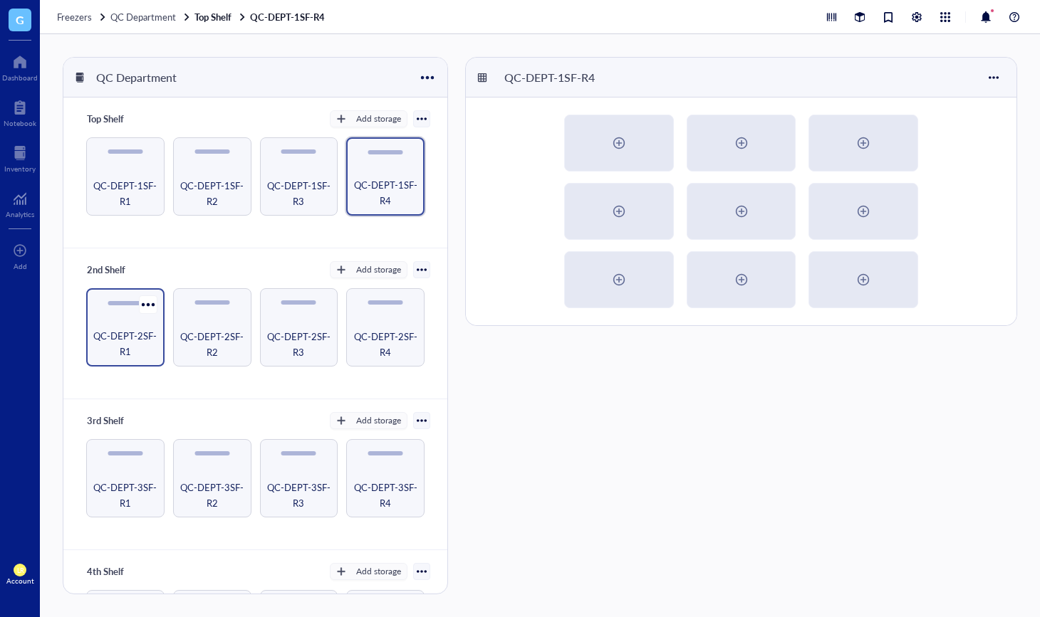
click at [118, 340] on span "QC-DEPT-2SF-R1" at bounding box center [125, 343] width 64 height 31
drag, startPoint x: 214, startPoint y: 331, endPoint x: 221, endPoint y: 332, distance: 7.2
click at [214, 331] on span "QC-DEPT-2SF-R2" at bounding box center [212, 343] width 64 height 31
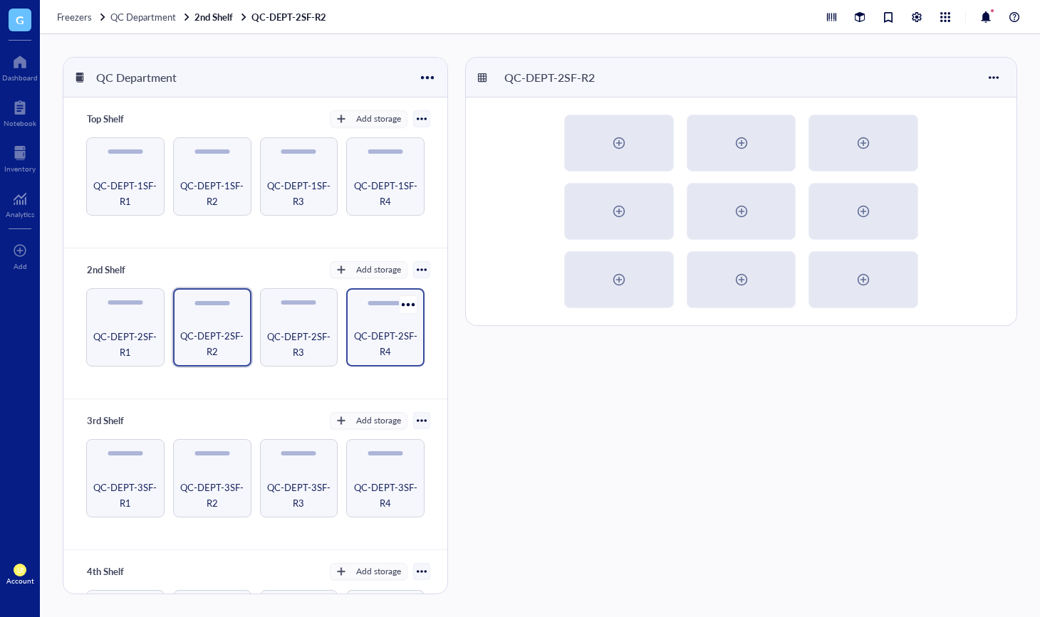
click at [290, 337] on span "QC-DEPT-2SF-R3" at bounding box center [299, 344] width 66 height 31
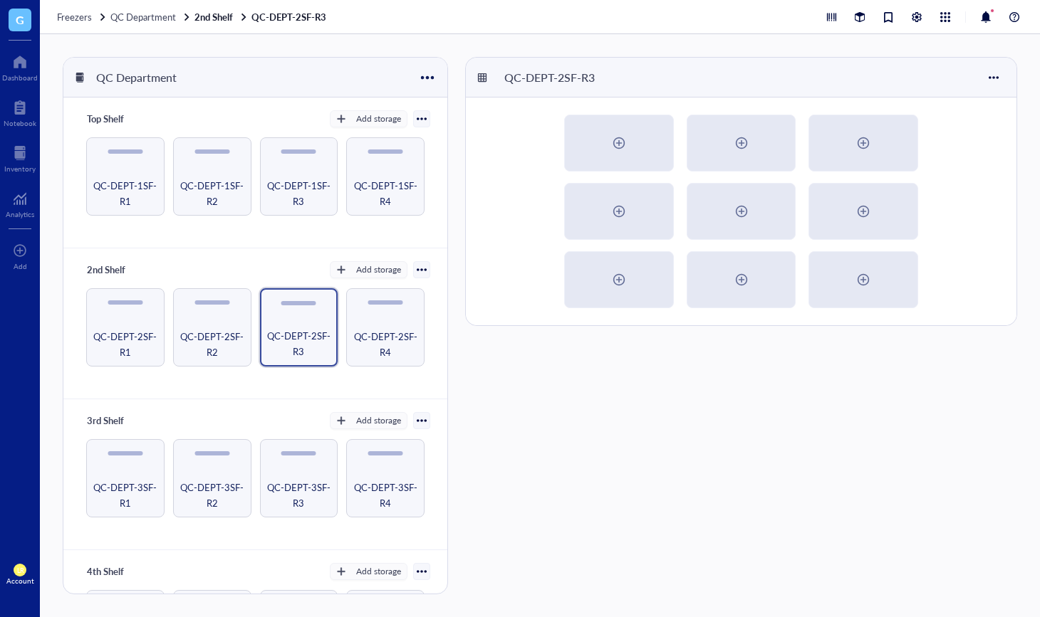
click at [465, 335] on div "QC Department Top Shelf Add storage QC-DEPT-1SF-R1 QC-DEPT-1SF-R2 QC-DEPT-1SF-R…" at bounding box center [540, 325] width 1000 height 583
click at [406, 337] on span "QC-DEPT-2SF-R4" at bounding box center [385, 343] width 64 height 31
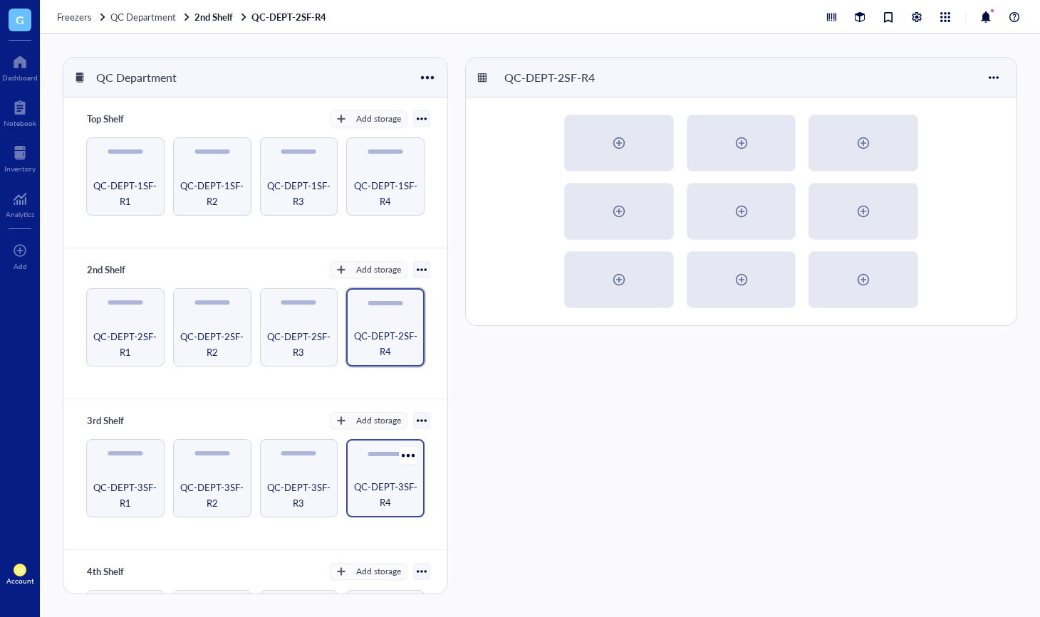
drag, startPoint x: 384, startPoint y: 466, endPoint x: 363, endPoint y: 469, distance: 21.5
click at [384, 466] on div "QC-DEPT-3SF-R4" at bounding box center [385, 478] width 78 height 78
drag, startPoint x: 297, startPoint y: 470, endPoint x: 253, endPoint y: 477, distance: 44.0
click at [295, 471] on div "QC-DEPT-3SF-R3" at bounding box center [299, 478] width 78 height 78
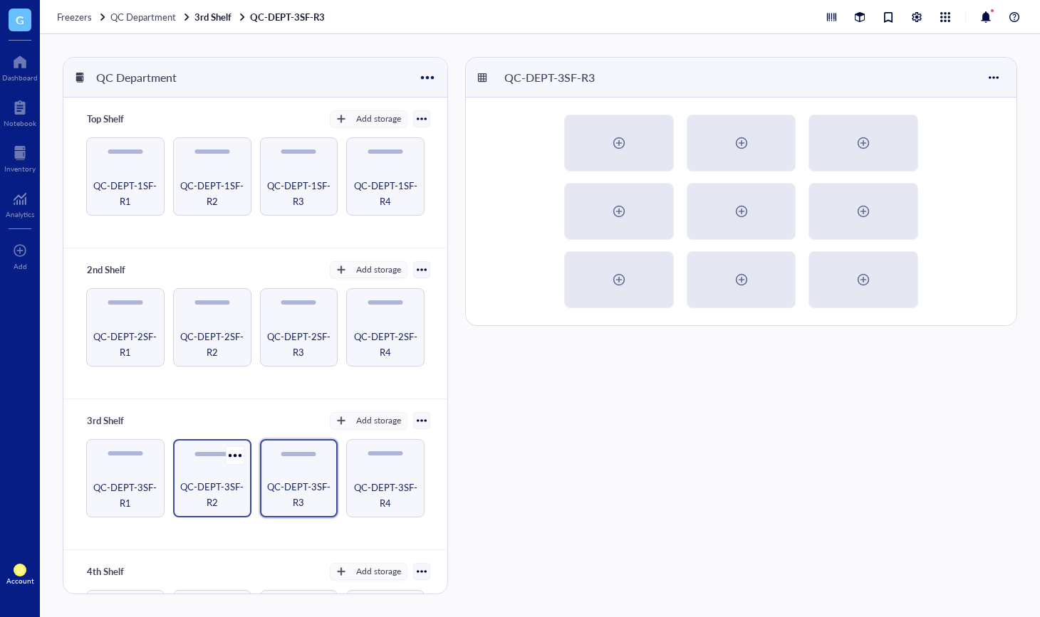
click at [214, 483] on span "QC-DEPT-3SF-R2" at bounding box center [212, 494] width 64 height 31
drag, startPoint x: 164, startPoint y: 477, endPoint x: 163, endPoint y: 425, distance: 52.0
click at [164, 477] on div "QC-DEPT-3SF-R1 QC-DEPT-3SF-R2 QC-DEPT-3SF-R3 QC-DEPT-3SF-R4" at bounding box center [255, 478] width 350 height 78
click at [135, 164] on div "QC-DEPT-1SF-R1" at bounding box center [125, 176] width 78 height 78
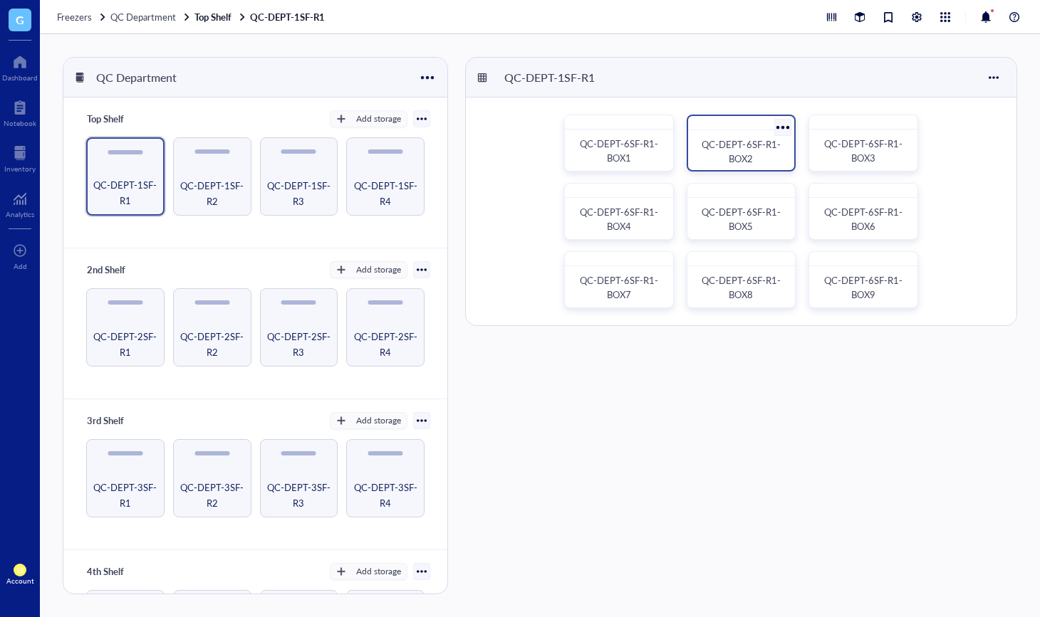
click at [739, 154] on span "QC-DEPT-6SF-R1-BOX2" at bounding box center [740, 151] width 78 height 28
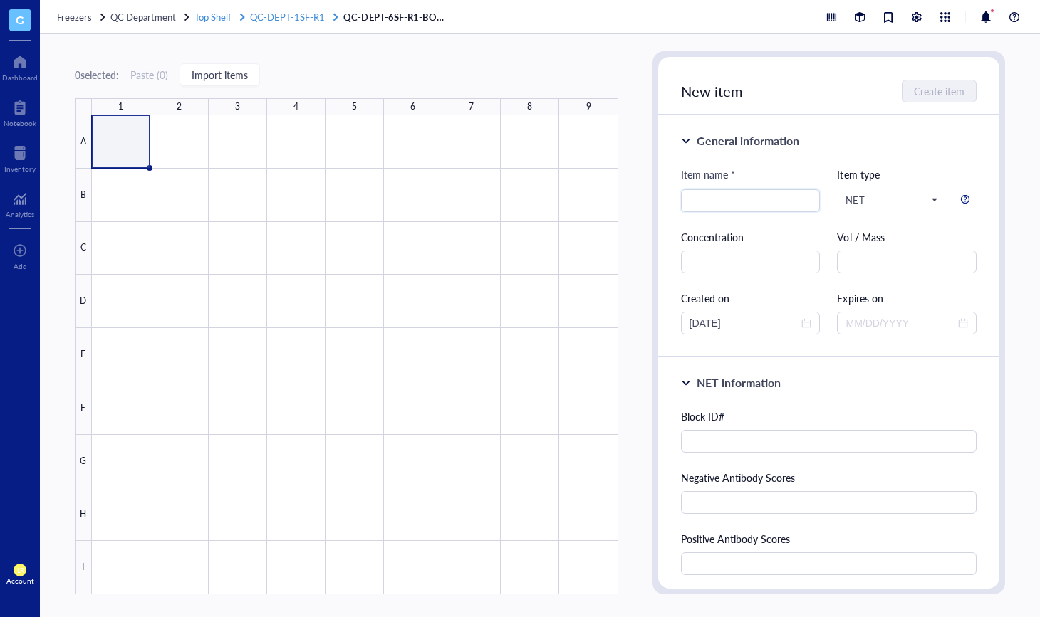
click at [245, 21] on div at bounding box center [242, 17] width 10 height 10
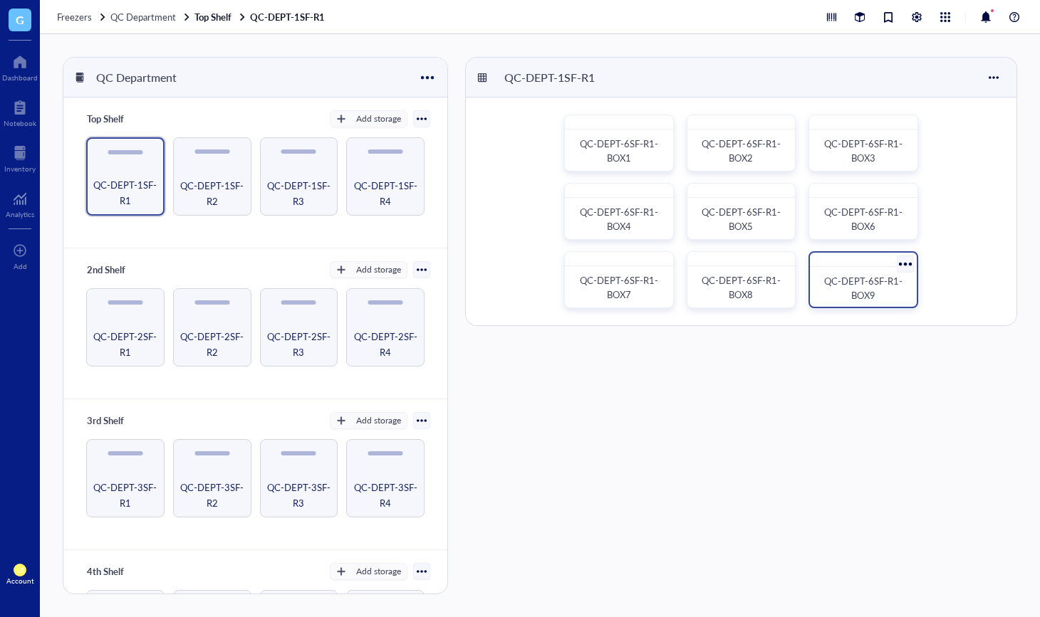
click at [849, 263] on div at bounding box center [863, 260] width 107 height 14
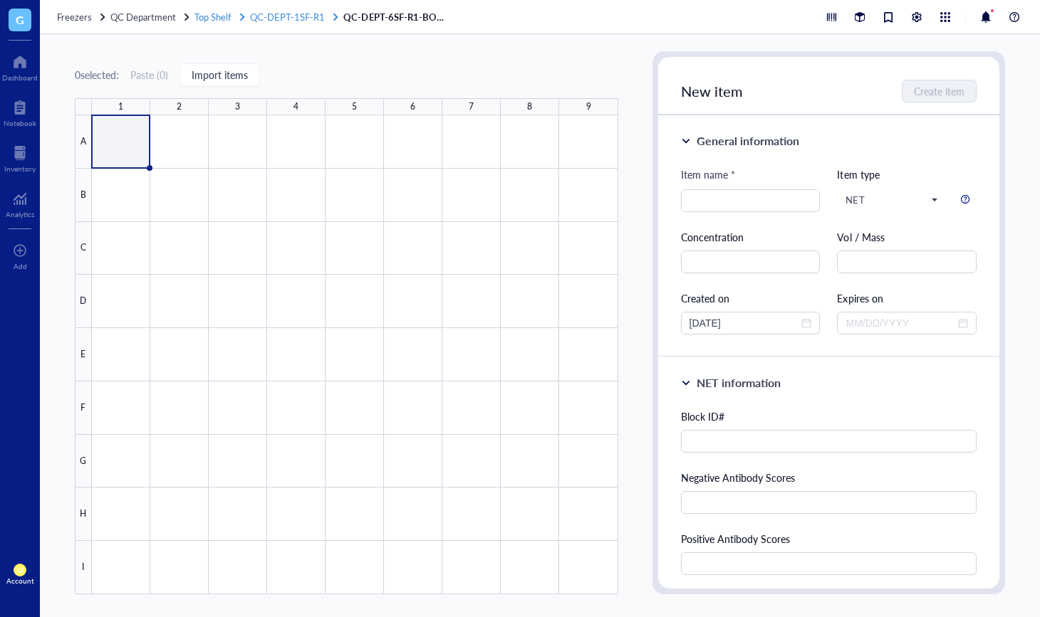
click at [291, 17] on span "QC-DEPT-1SF-R1" at bounding box center [287, 17] width 75 height 14
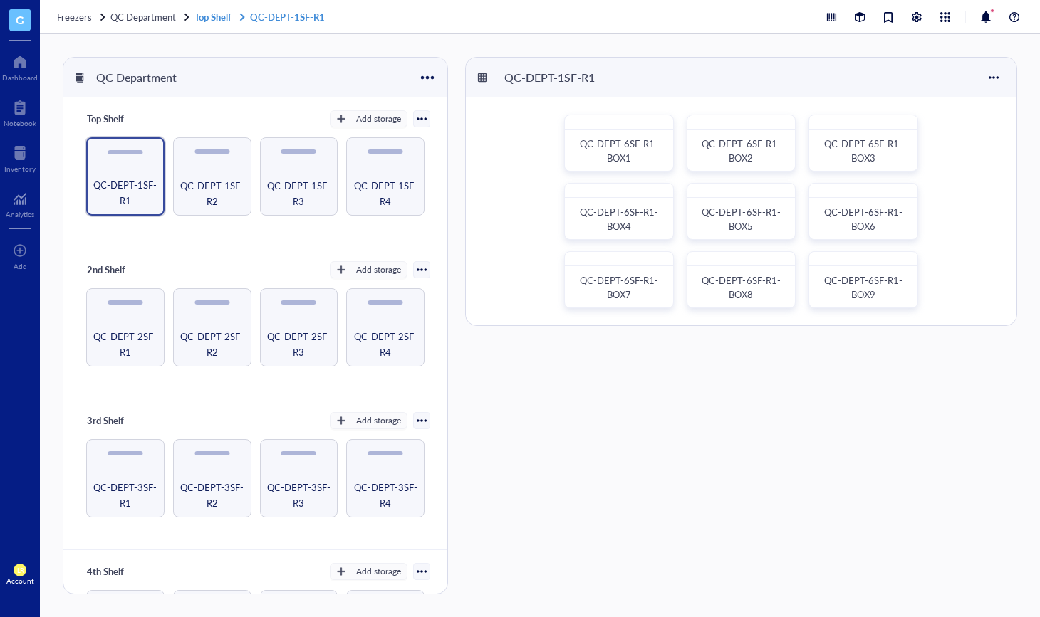
click at [212, 15] on link "Top Shelf QC-DEPT-1SF-R1" at bounding box center [260, 17] width 133 height 13
click at [152, 15] on span "QC Department" at bounding box center [143, 17] width 66 height 14
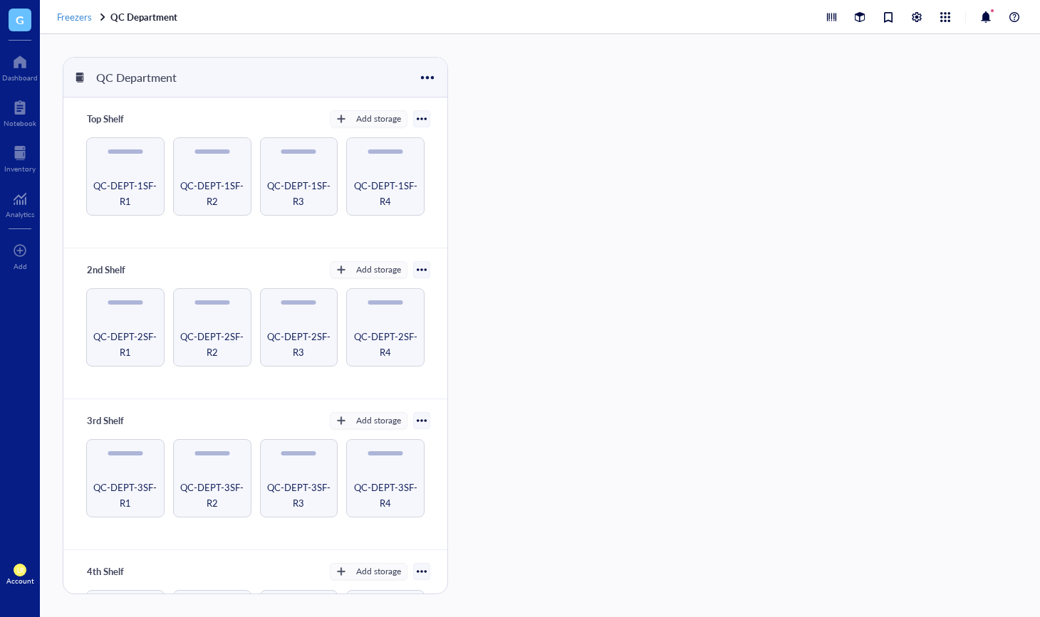
click at [84, 11] on span "Freezers" at bounding box center [74, 17] width 35 height 14
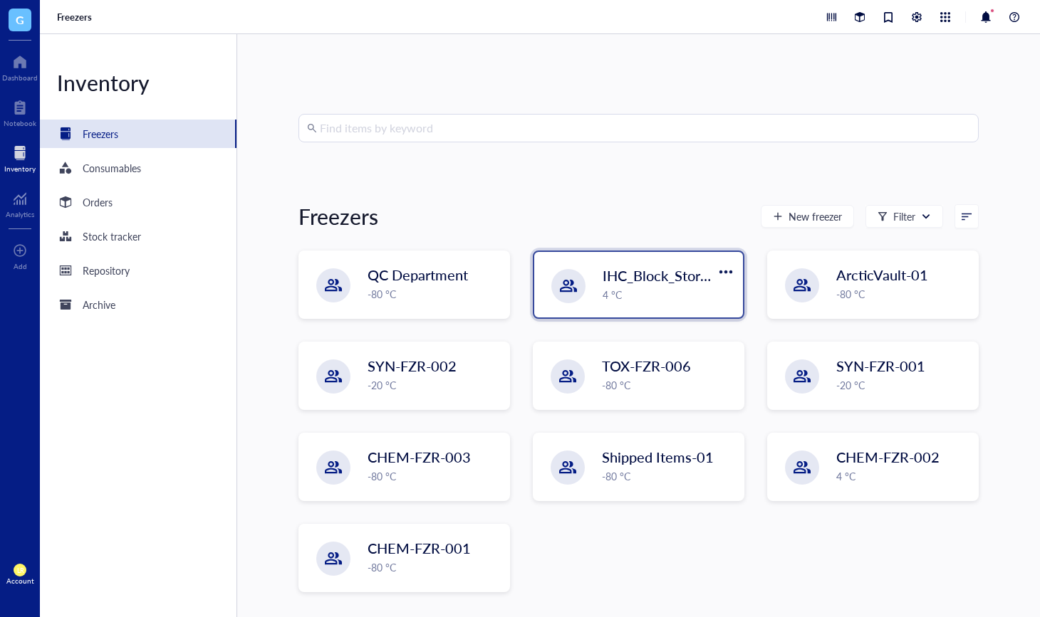
click at [625, 273] on span "IHC_Block_Storage" at bounding box center [662, 276] width 120 height 20
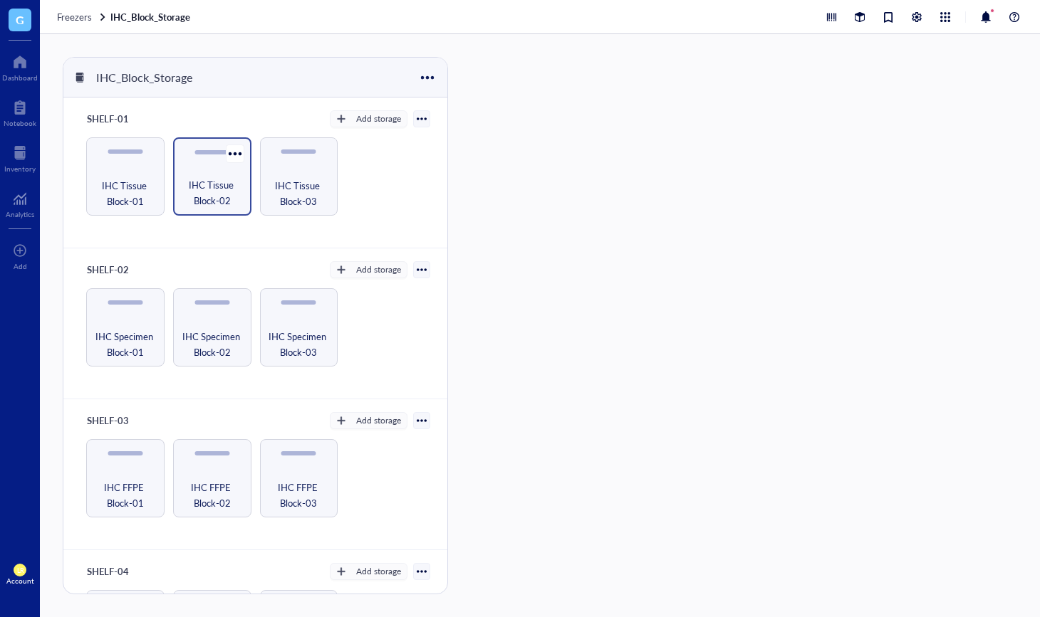
click at [229, 190] on span "IHC Tissue Block-02" at bounding box center [212, 192] width 64 height 31
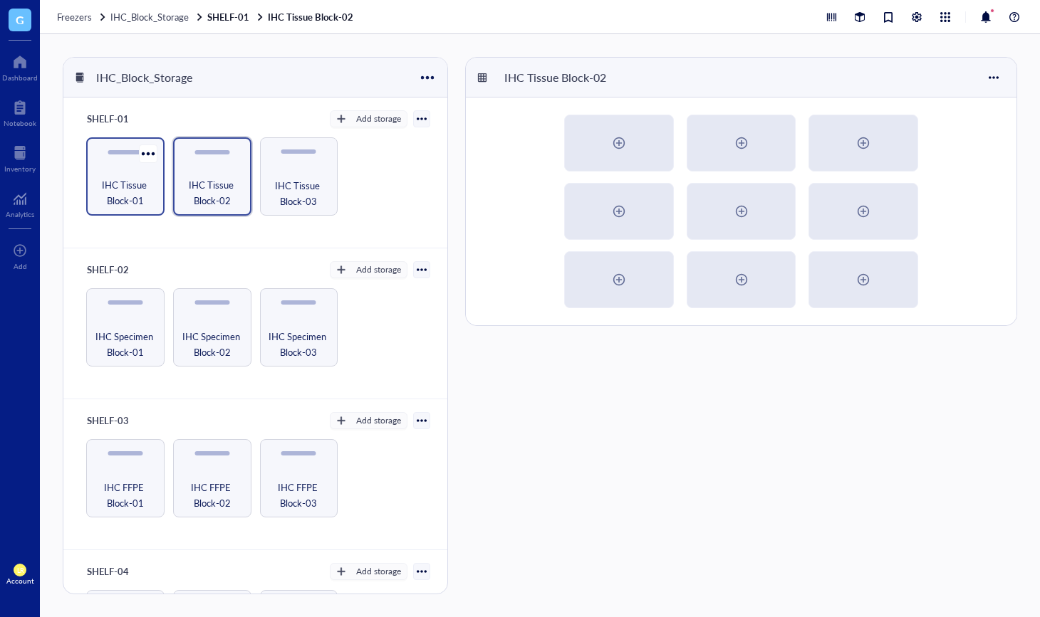
click at [140, 189] on span "IHC Tissue Block-01" at bounding box center [125, 192] width 64 height 31
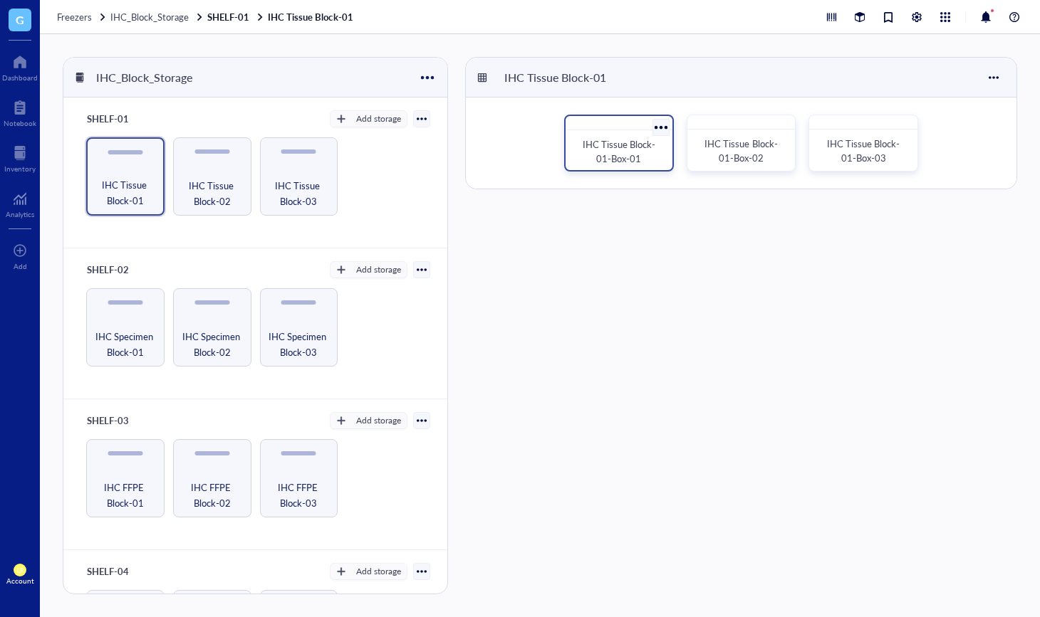
click at [596, 147] on span "IHC Tissue Block-01-Box-01" at bounding box center [618, 151] width 73 height 28
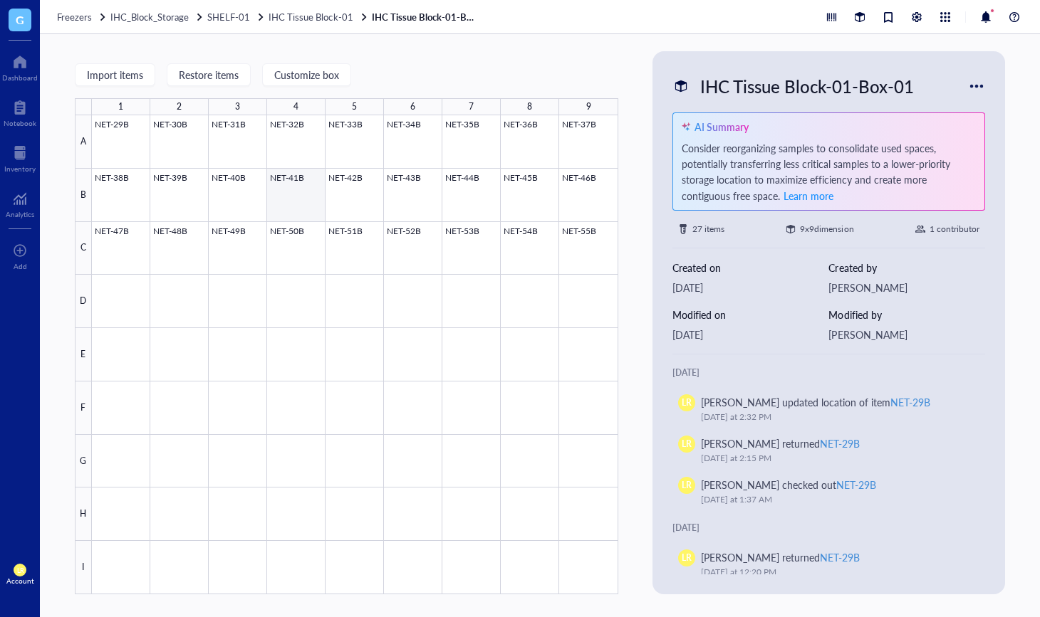
click at [297, 180] on div at bounding box center [355, 354] width 526 height 479
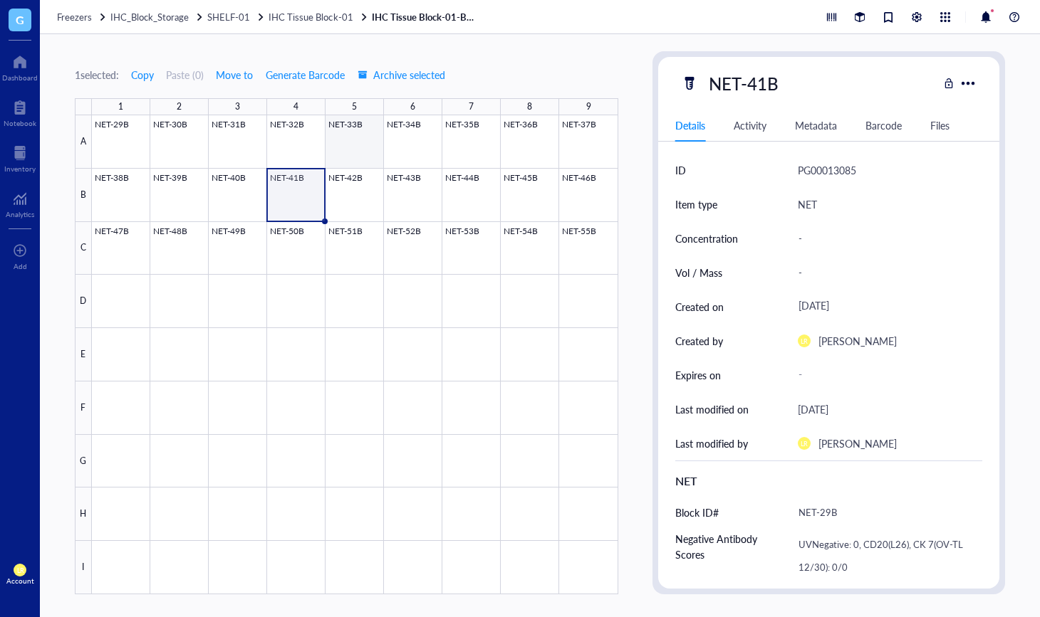
click at [363, 131] on div at bounding box center [355, 354] width 526 height 479
click at [567, 46] on div "1 selected: Copy Paste ( 0 ) Move to Generate Barcode Archive selected 1 2 3 4 …" at bounding box center [540, 325] width 1000 height 583
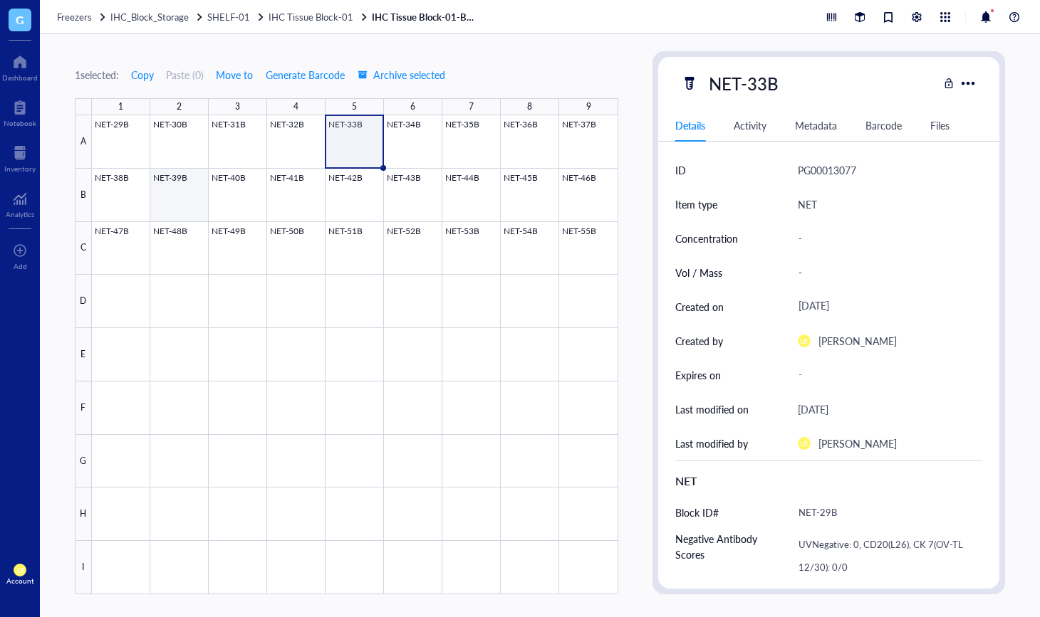
click at [141, 142] on div at bounding box center [355, 354] width 526 height 479
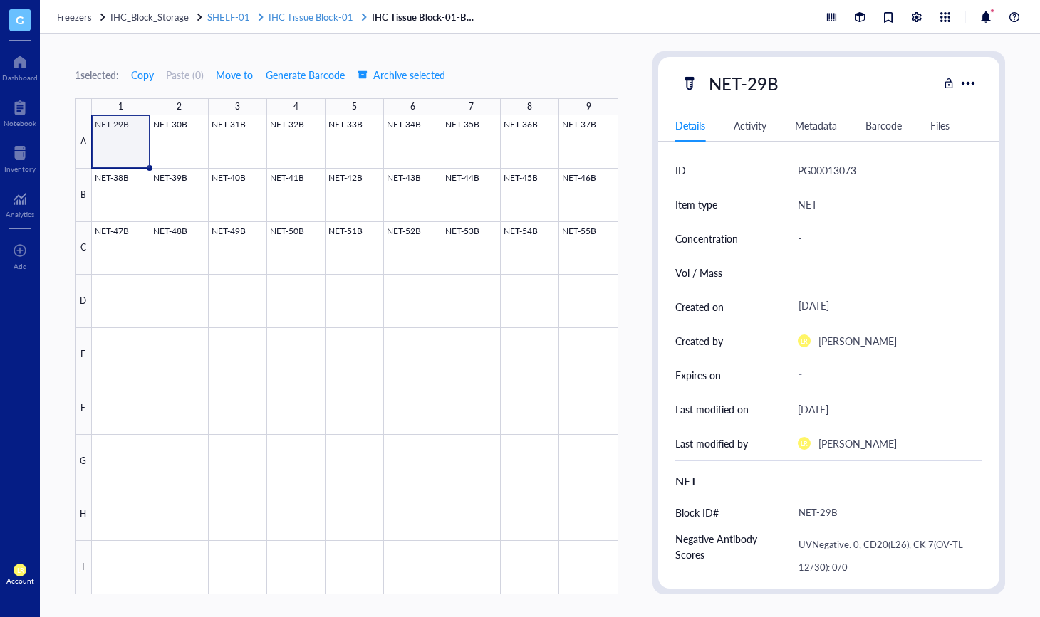
click at [332, 19] on span "IHC Tissue Block-01" at bounding box center [310, 17] width 84 height 14
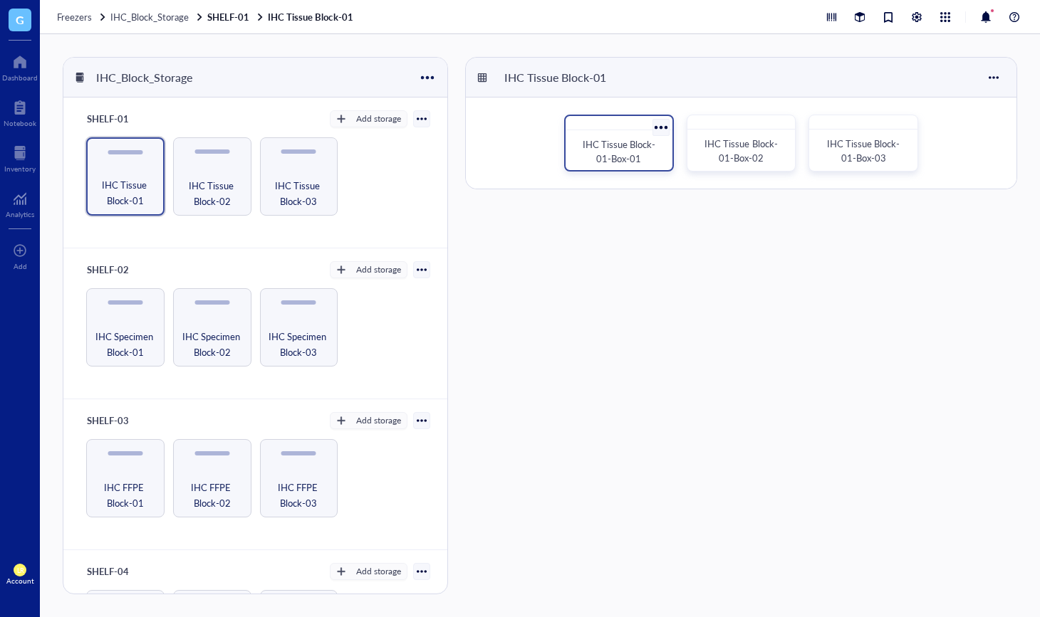
click at [642, 140] on span "IHC Tissue Block-01-Box-01" at bounding box center [618, 151] width 73 height 28
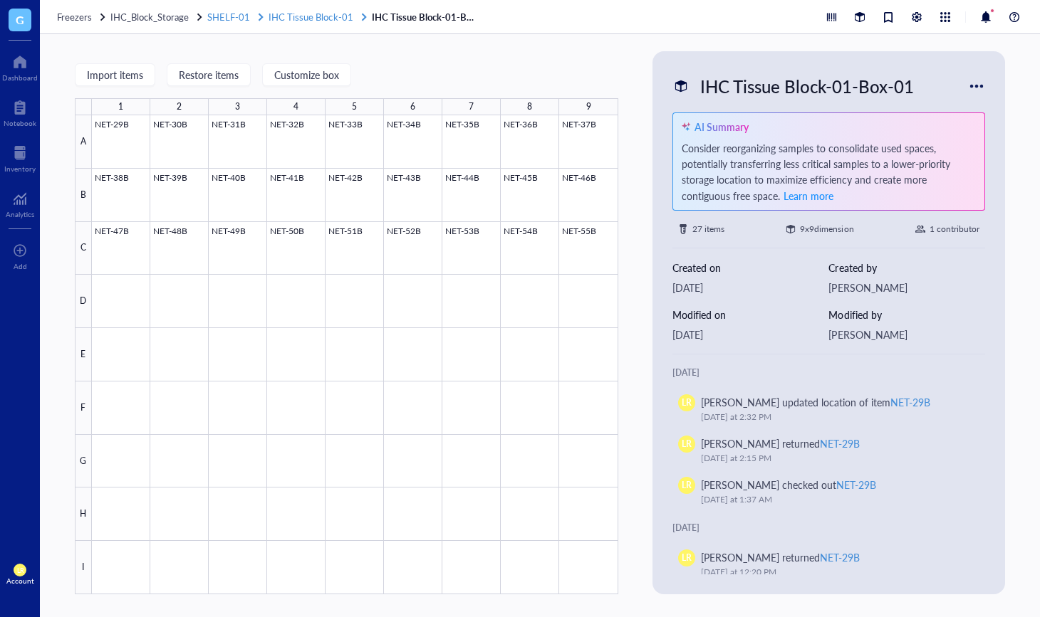
drag, startPoint x: 315, startPoint y: 15, endPoint x: 325, endPoint y: 19, distance: 10.6
click at [315, 15] on span "IHC Tissue Block-01" at bounding box center [310, 17] width 84 height 14
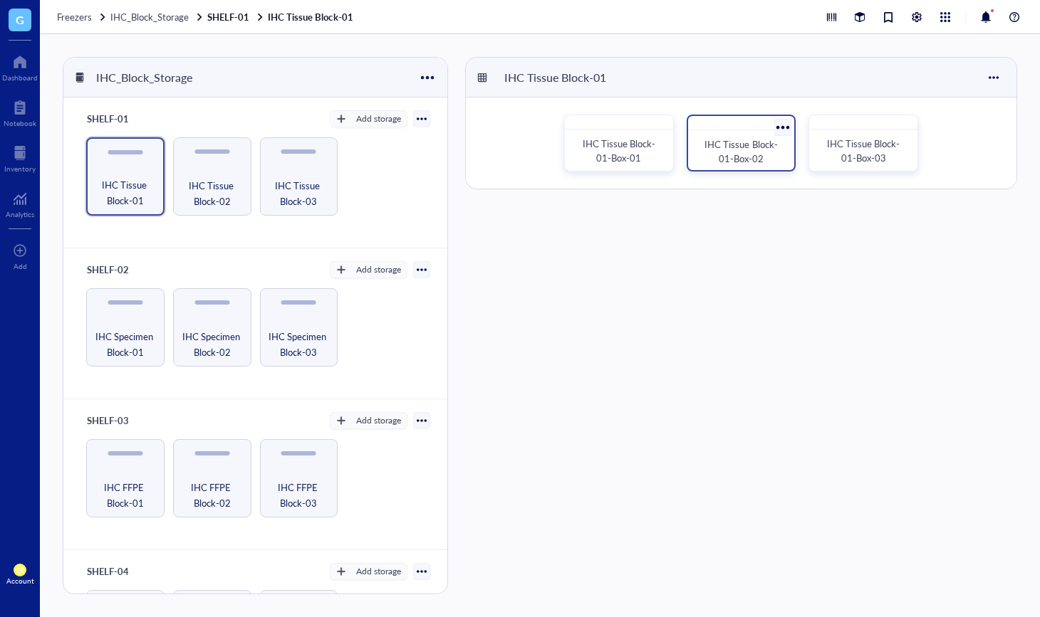
click at [762, 135] on div "IHC Tissue Block-01-Box-02" at bounding box center [741, 143] width 110 height 57
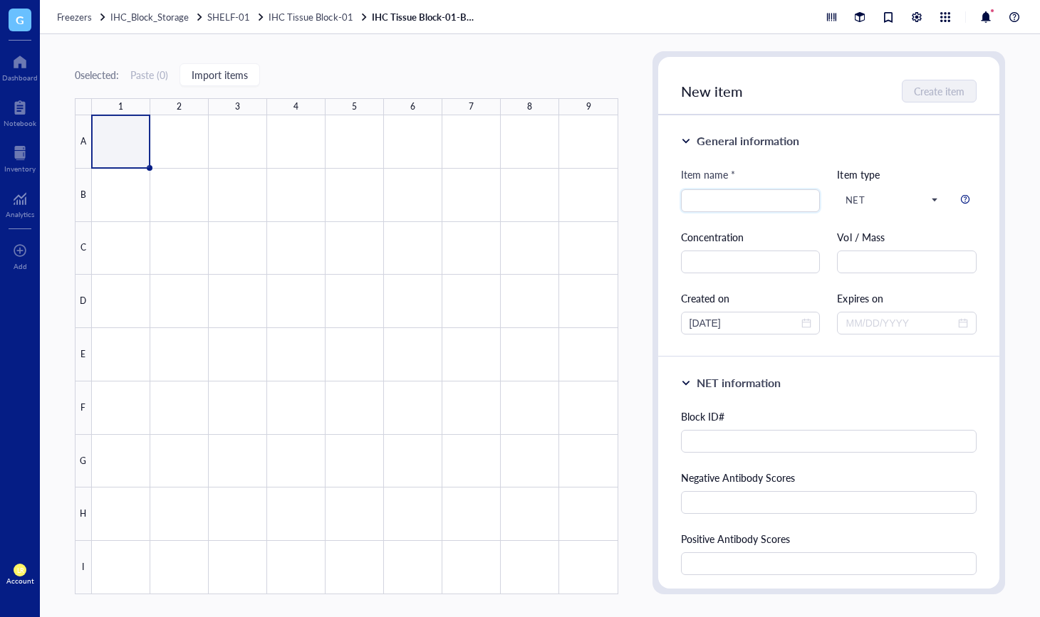
click at [298, 9] on div "Freezers IHC_Block_Storage SHELF-01 IHC Tissue Block-01 IHC Tissue Block-01-Box…" at bounding box center [540, 17] width 1000 height 34
click at [302, 14] on span "IHC Tissue Block-01" at bounding box center [310, 17] width 84 height 14
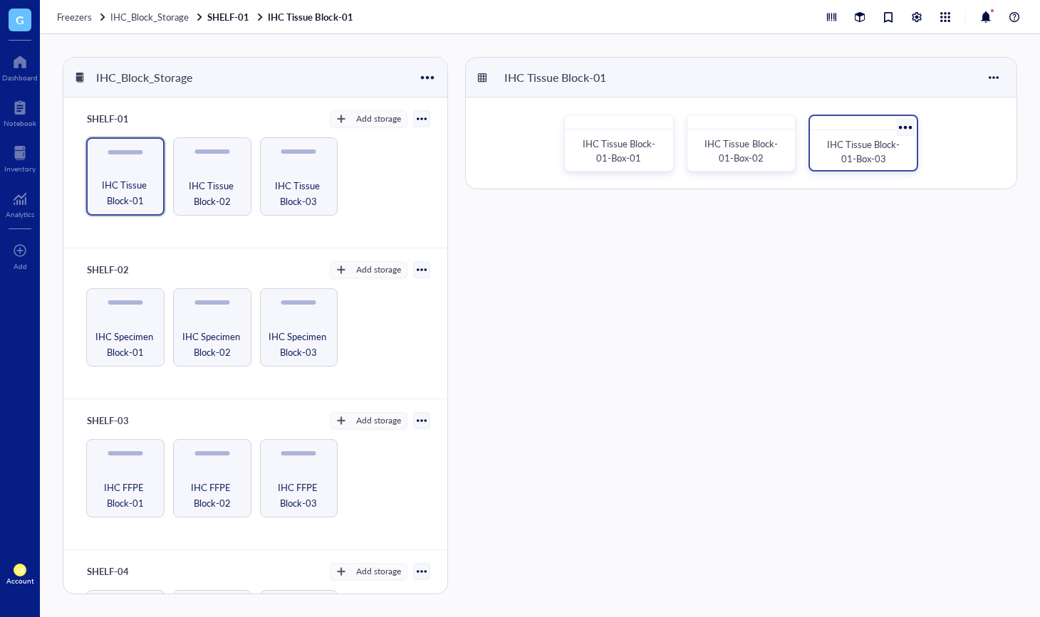
click at [840, 143] on span "IHC Tissue Block-01-Box-03" at bounding box center [863, 151] width 73 height 28
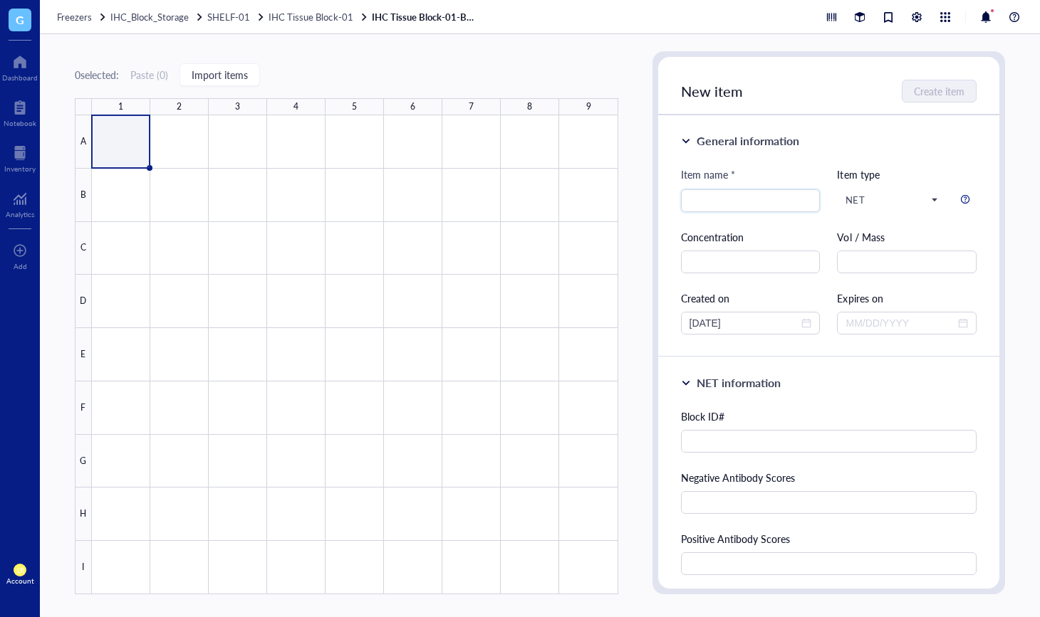
click at [322, 23] on div "Freezers IHC_Block_Storage SHELF-01 IHC Tissue Block-01 IHC Tissue Block-01-Box…" at bounding box center [540, 17] width 1000 height 34
click at [321, 21] on span "IHC Tissue Block-01" at bounding box center [310, 17] width 84 height 14
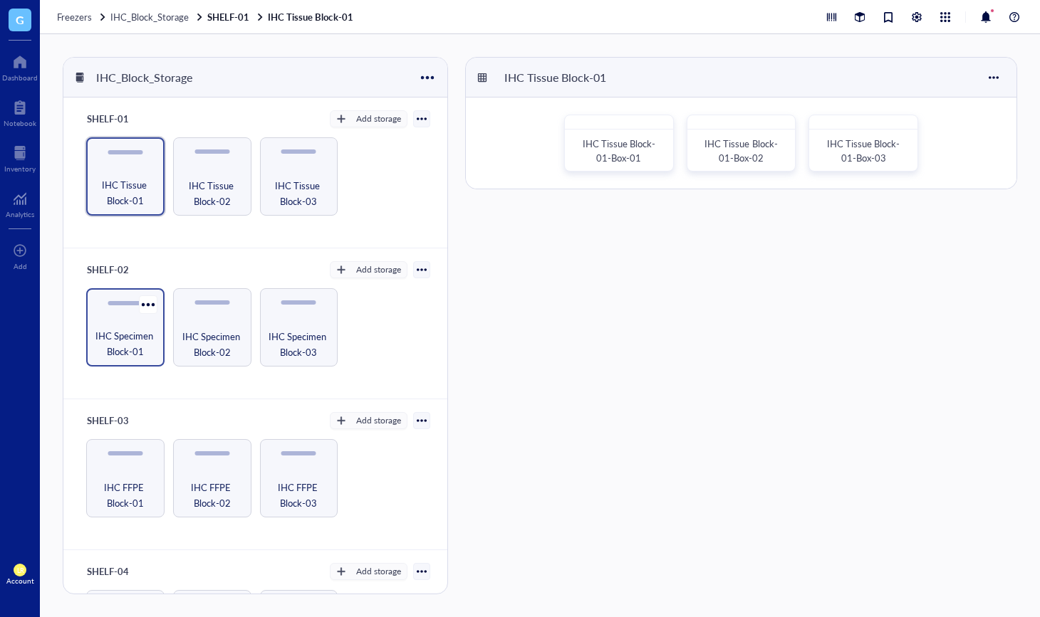
click at [137, 319] on div "IHC Specimen Block-01" at bounding box center [125, 327] width 78 height 78
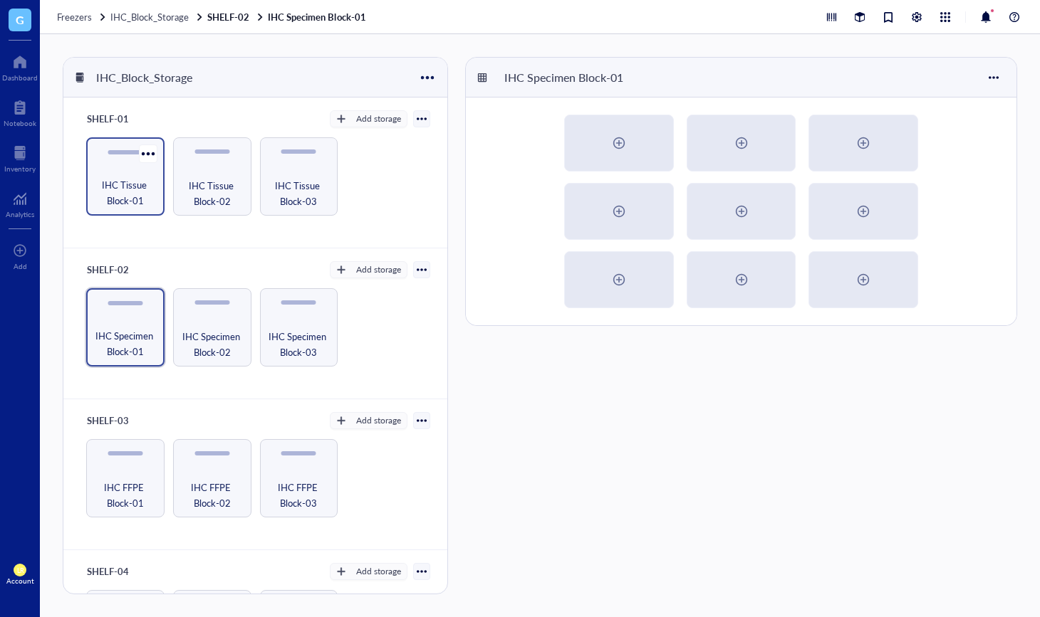
click at [135, 184] on span "IHC Tissue Block-01" at bounding box center [125, 192] width 64 height 31
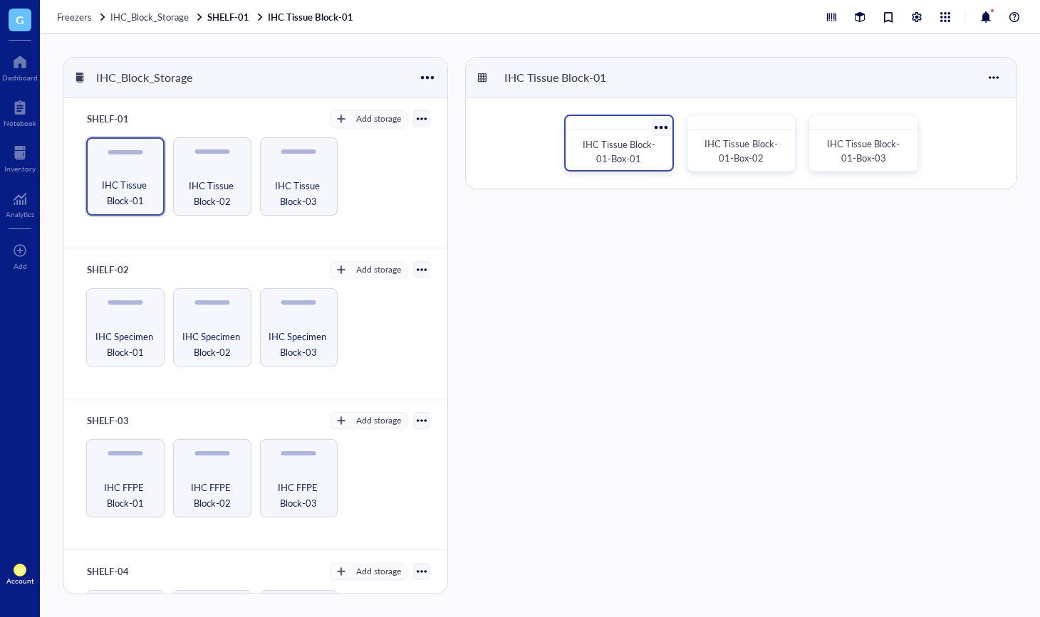
click at [653, 150] on span "IHC Tissue Block-01-Box-01" at bounding box center [618, 151] width 73 height 28
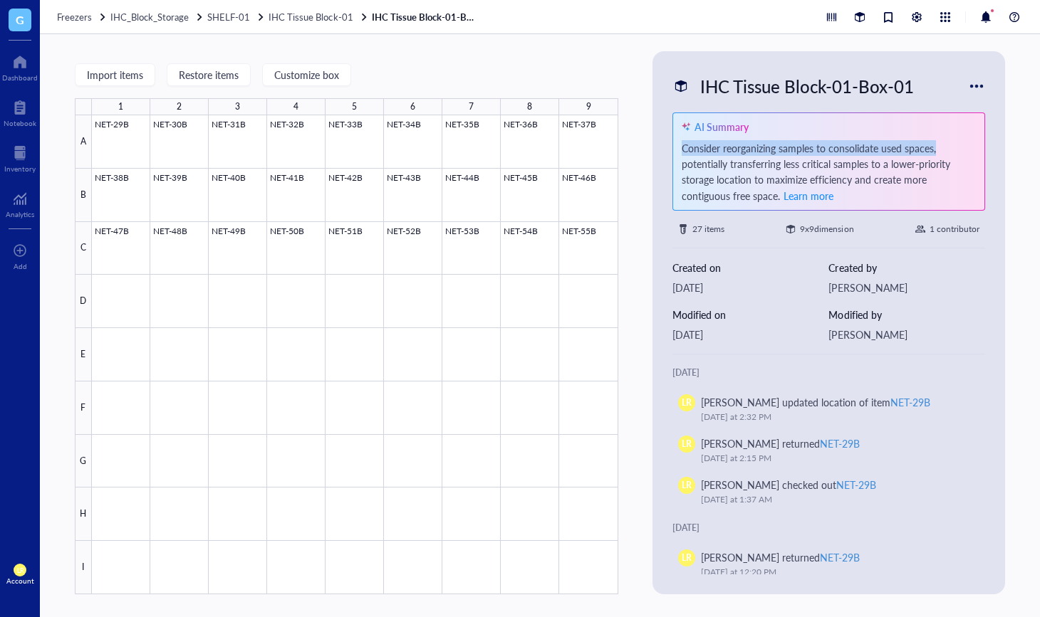
drag, startPoint x: 678, startPoint y: 147, endPoint x: 938, endPoint y: 153, distance: 260.6
click at [938, 153] on div "AI Summary Consider reorganizing samples to consolidate used spaces, potentiall…" at bounding box center [828, 161] width 313 height 98
copy div "Consider reorganizing samples to consolidate used spaces,"
click at [520, 81] on div "Import items Restore items Customize box 1 2 3 4 5 6 7 8 9 A B C D E F G H I NE…" at bounding box center [346, 322] width 543 height 543
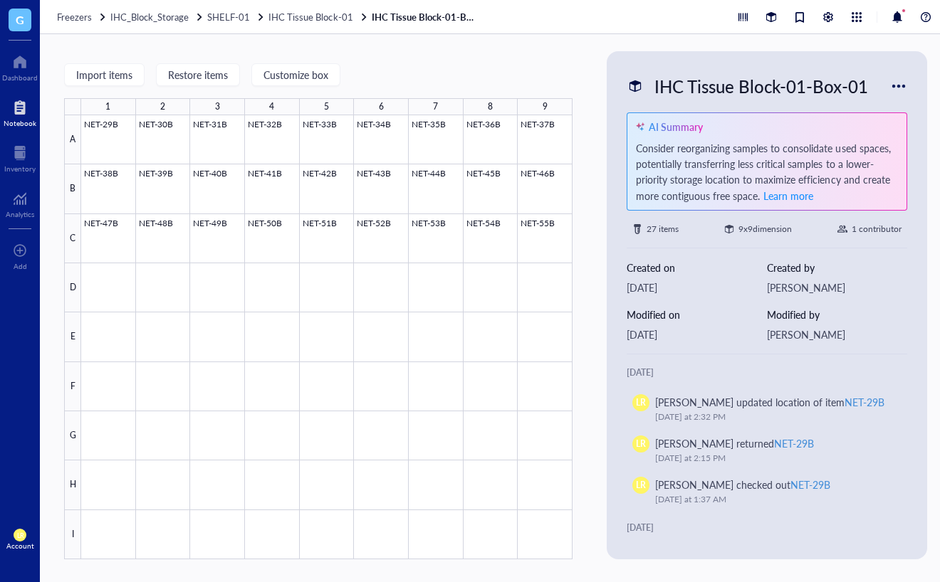
click at [22, 110] on div at bounding box center [20, 107] width 33 height 23
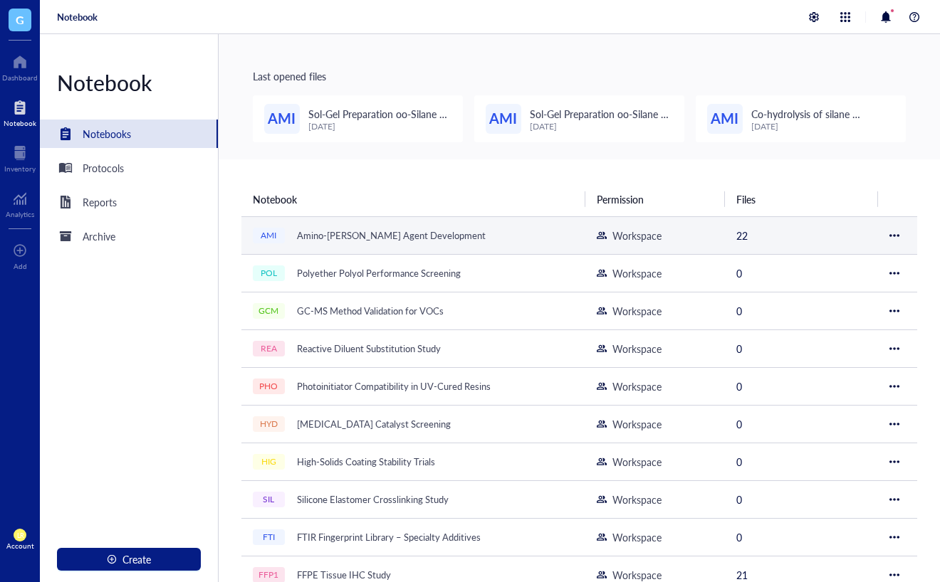
click at [334, 234] on div "Amino-[PERSON_NAME] Agent Development" at bounding box center [390, 236] width 201 height 20
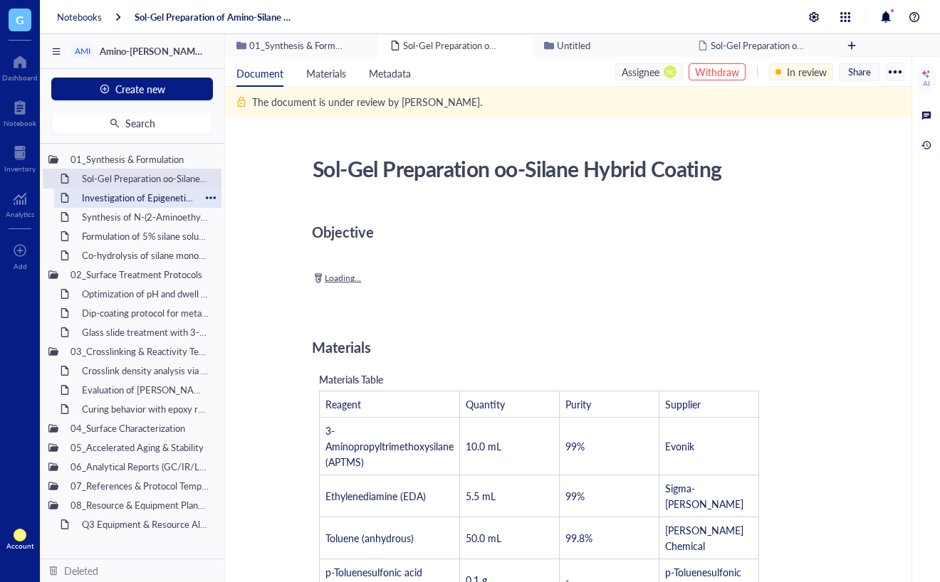
click at [125, 195] on div "Investigation of Epigenetic Modifications in [MEDICAL_DATA] Tumor Samplesitled" at bounding box center [137, 198] width 125 height 20
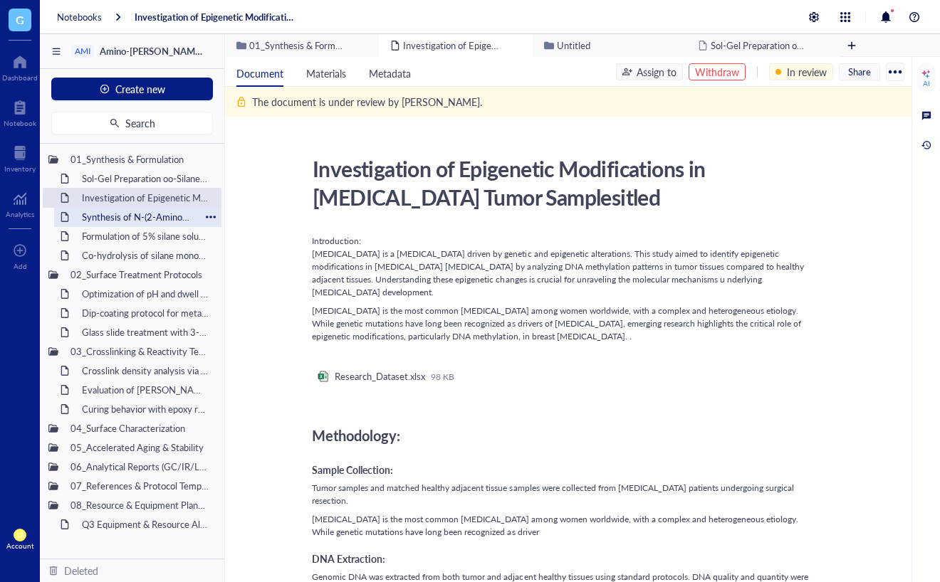
click at [124, 222] on div "Synthesis of N-(2-Aminoethyl)-3-aminopropyltrimethoxysilane" at bounding box center [137, 217] width 125 height 20
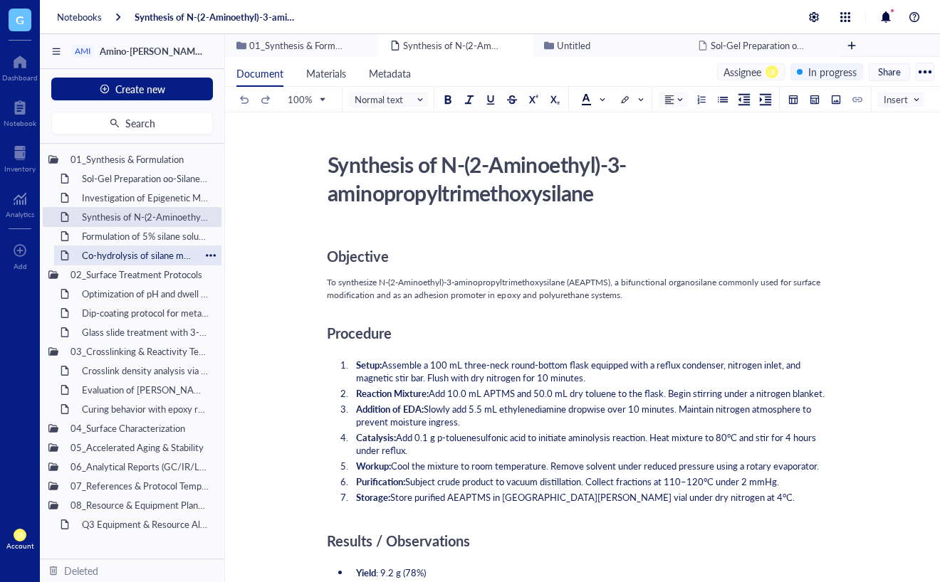
click at [108, 246] on div "Co-hydrolysis of silane monomers with TEOS" at bounding box center [137, 256] width 125 height 20
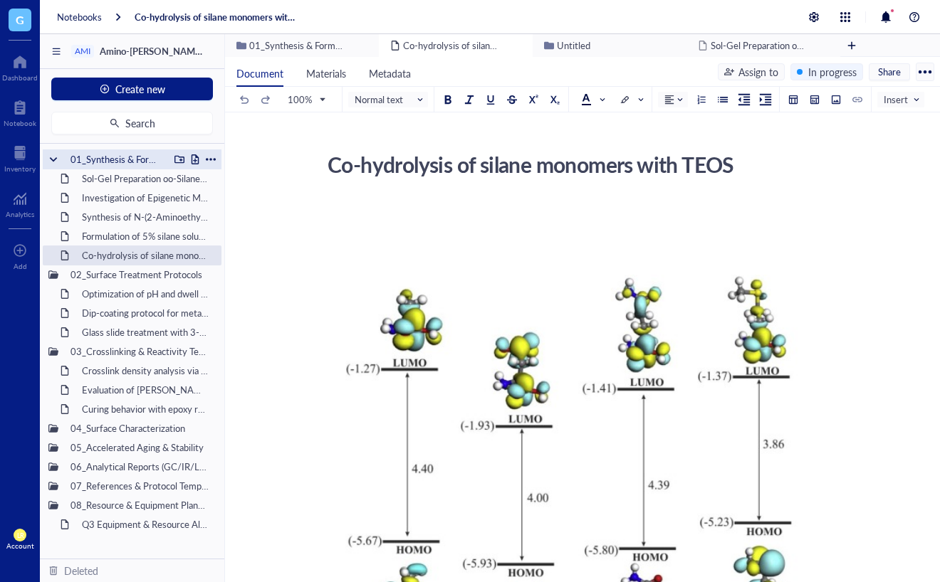
scroll to position [3, 0]
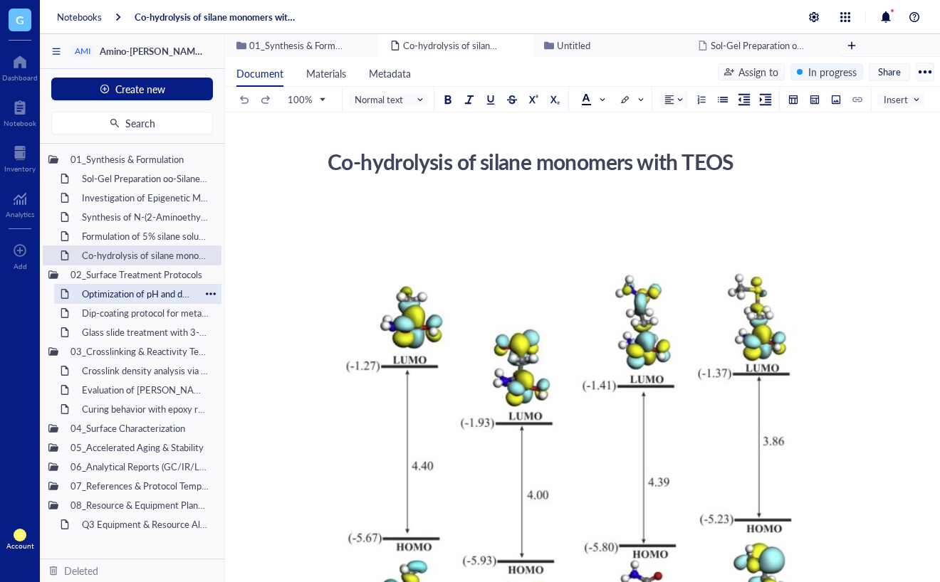
click at [114, 293] on div "Optimization of pH and dwell time for adhesion improvement" at bounding box center [137, 294] width 125 height 20
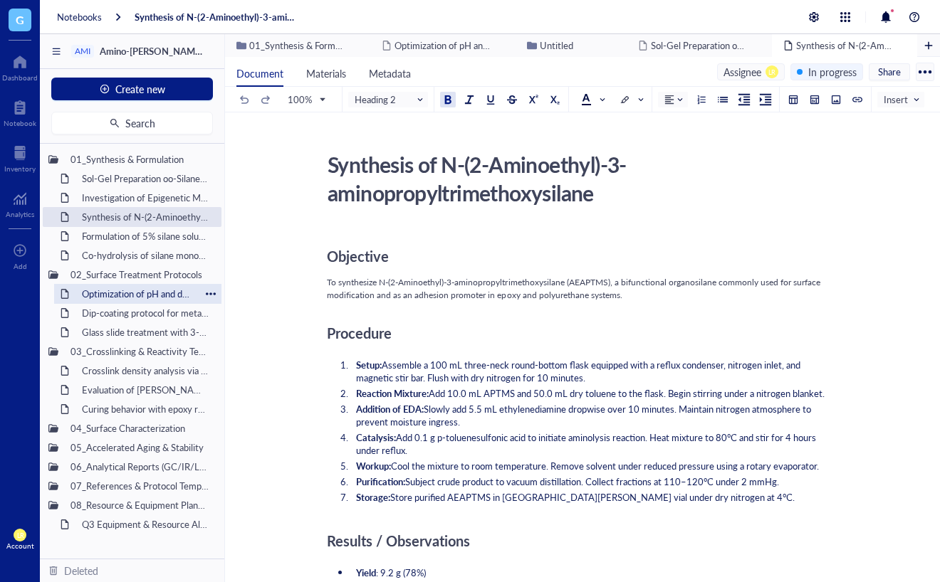
click at [145, 286] on div "Optimization of pH and dwell time for adhesion improvement" at bounding box center [137, 294] width 125 height 20
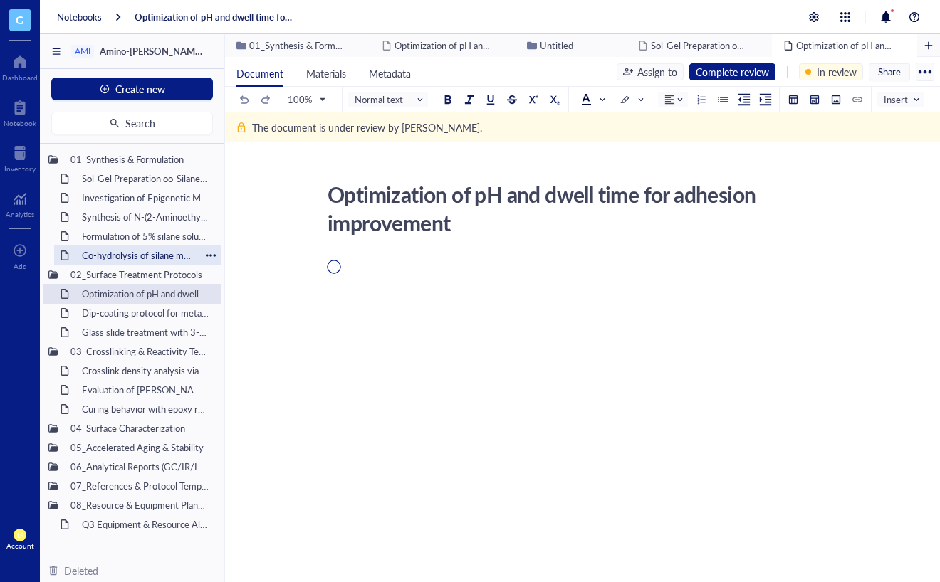
click at [132, 263] on div "Co-hydrolysis of silane monomers with TEOS" at bounding box center [137, 256] width 125 height 20
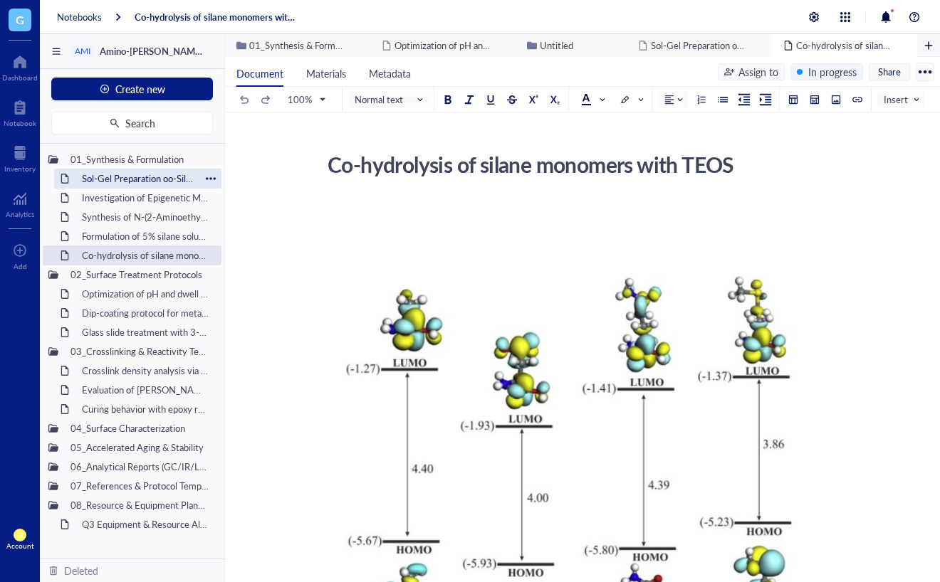
click at [140, 175] on div "Sol-Gel Preparation oo-Silane Hybrid Coating" at bounding box center [137, 179] width 125 height 20
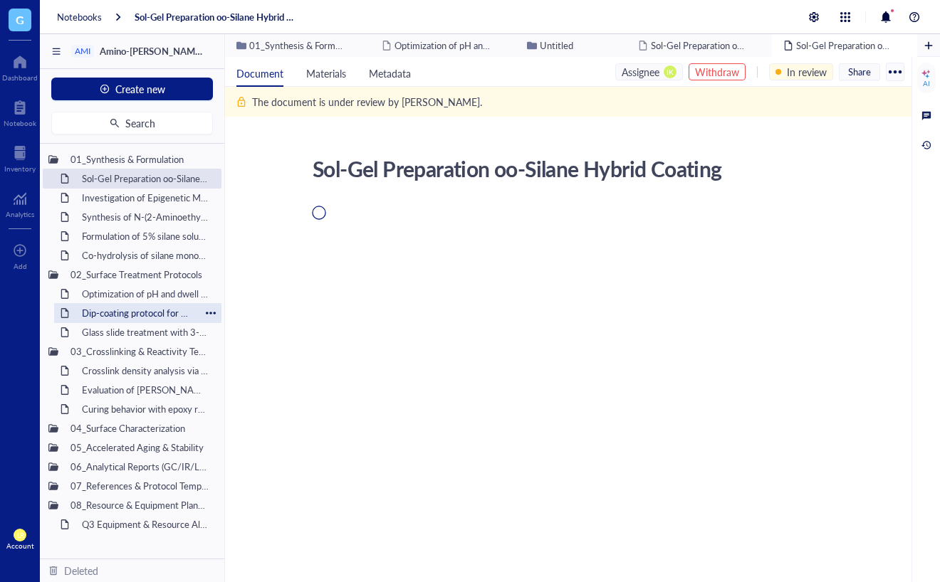
click at [149, 306] on div "Dip-coating protocol for metal oxide substrates" at bounding box center [137, 313] width 125 height 20
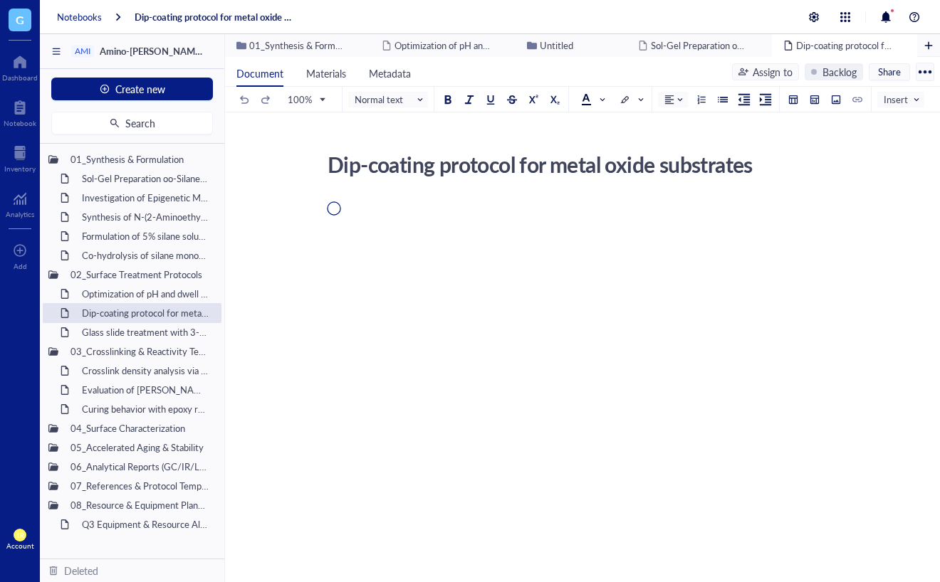
click at [82, 18] on div "Notebooks" at bounding box center [79, 17] width 45 height 13
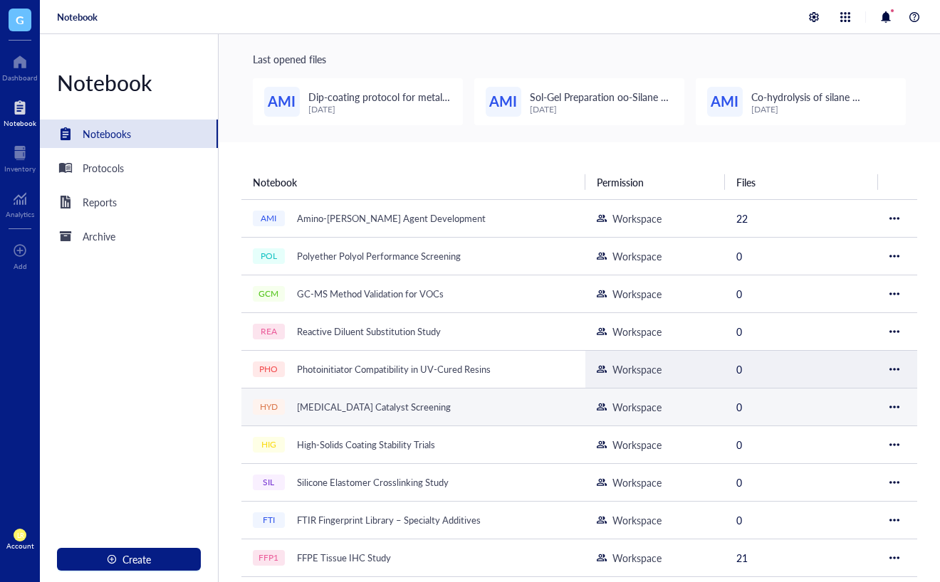
scroll to position [18, 0]
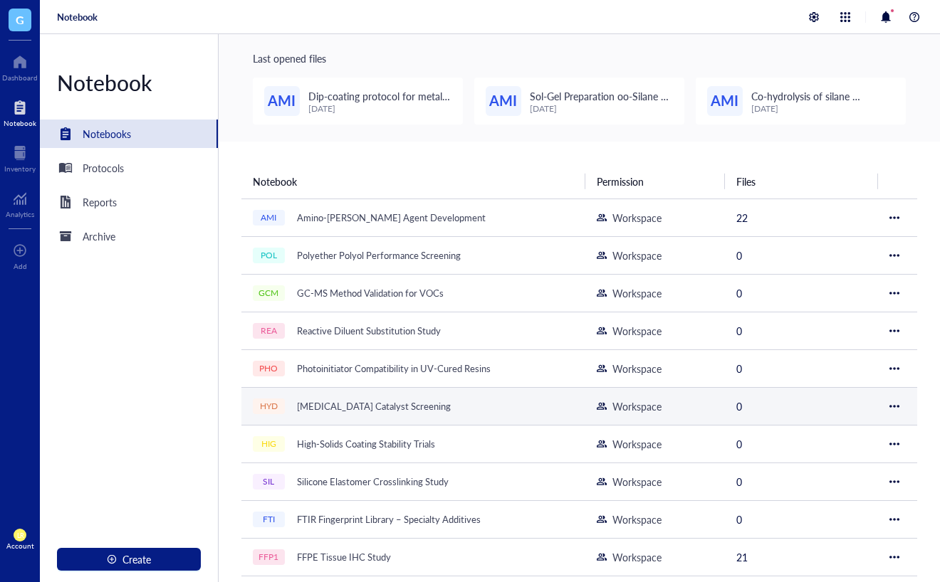
click at [431, 409] on div "[MEDICAL_DATA] Catalyst Screening" at bounding box center [373, 407] width 167 height 20
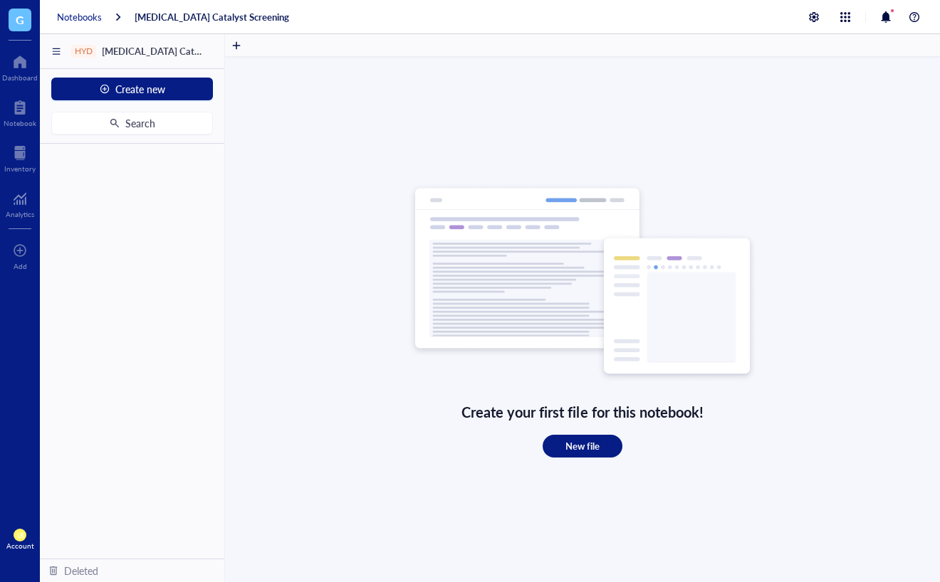
click at [78, 12] on div "Notebooks" at bounding box center [79, 17] width 45 height 13
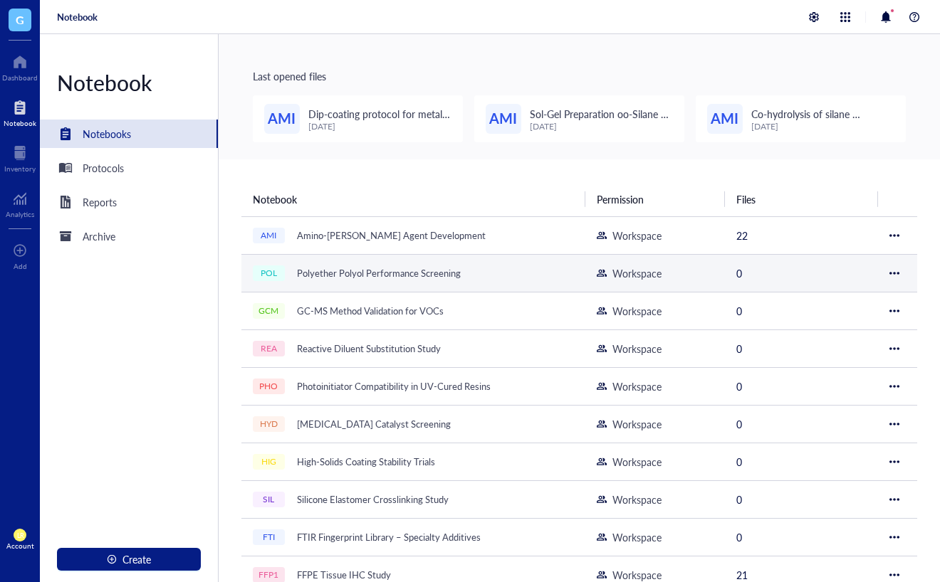
click at [338, 277] on div "Polyether Polyol Performance Screening" at bounding box center [378, 273] width 177 height 20
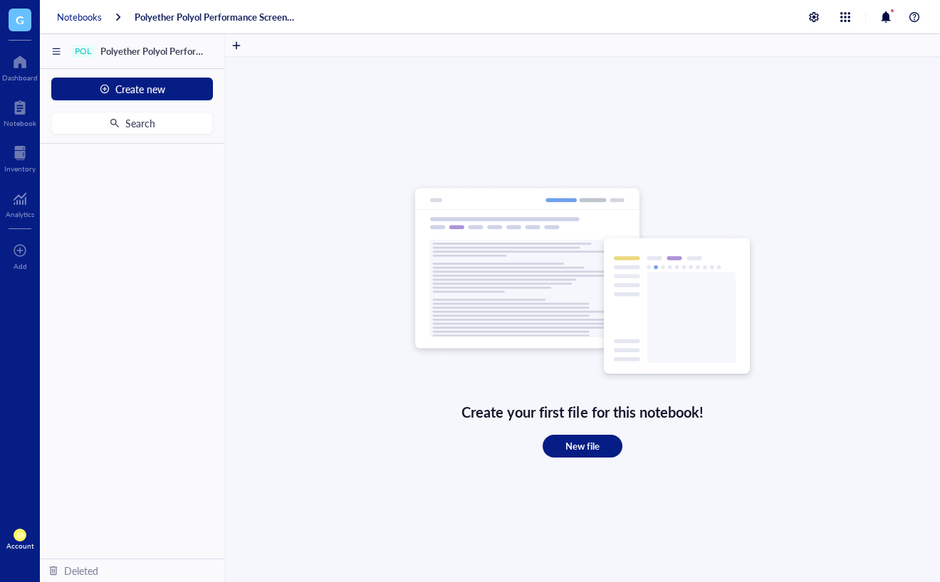
click at [75, 19] on div "Notebooks" at bounding box center [79, 17] width 45 height 13
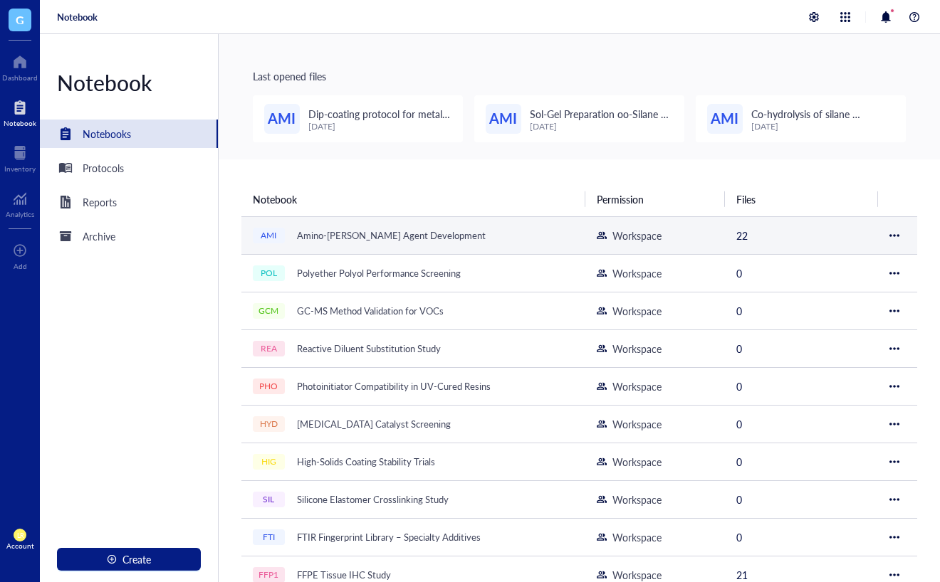
click at [357, 231] on div "Amino-[PERSON_NAME] Agent Development" at bounding box center [390, 236] width 201 height 20
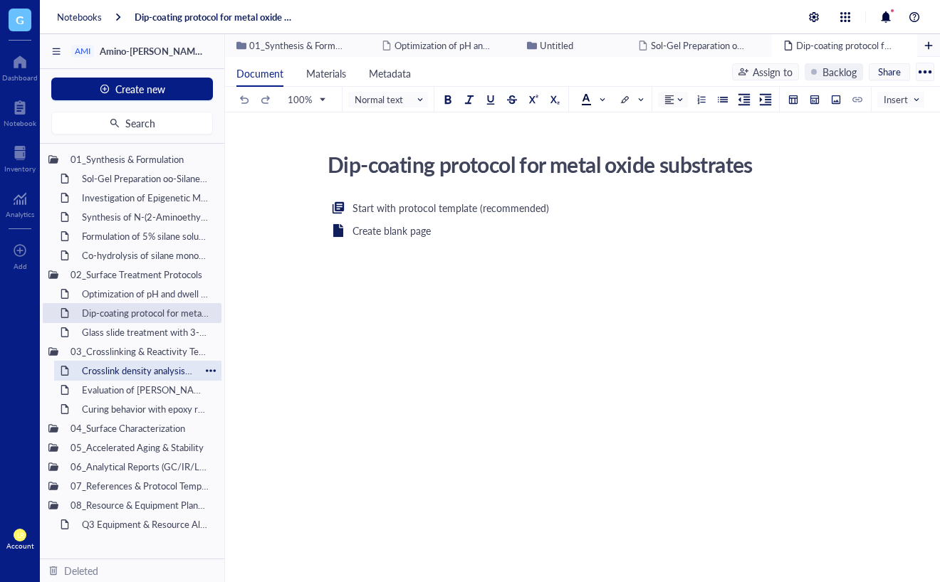
click at [114, 369] on div "Crosslink density analysis via DMA" at bounding box center [137, 371] width 125 height 20
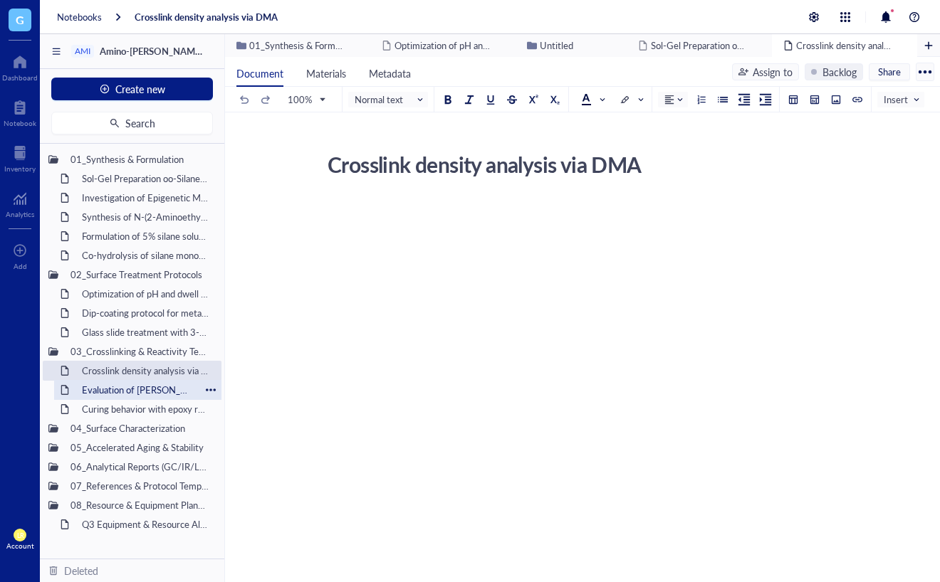
click at [120, 383] on div "Evaluation of [PERSON_NAME] self-condensation" at bounding box center [137, 390] width 125 height 20
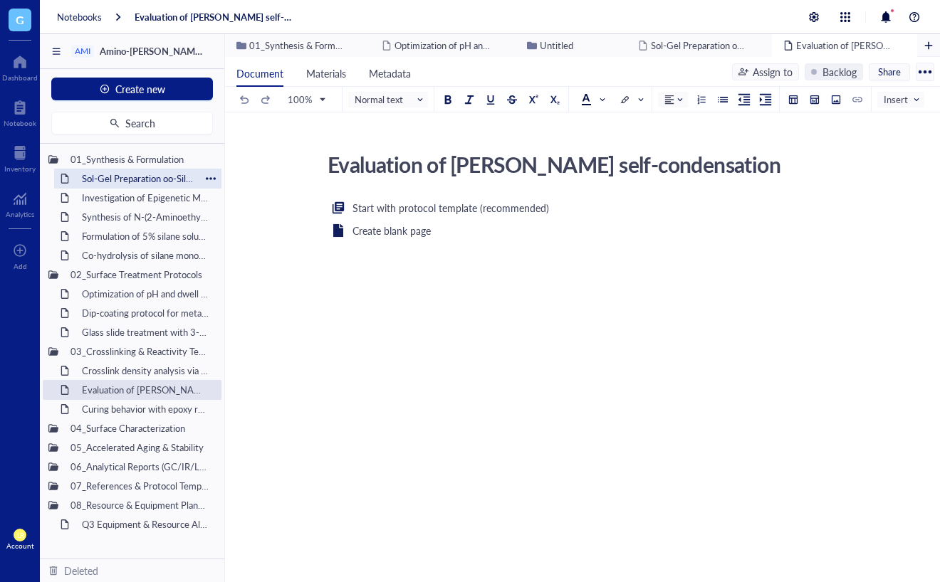
click at [130, 182] on div "Sol-Gel Preparation oo-Silane Hybrid Coating" at bounding box center [137, 179] width 125 height 20
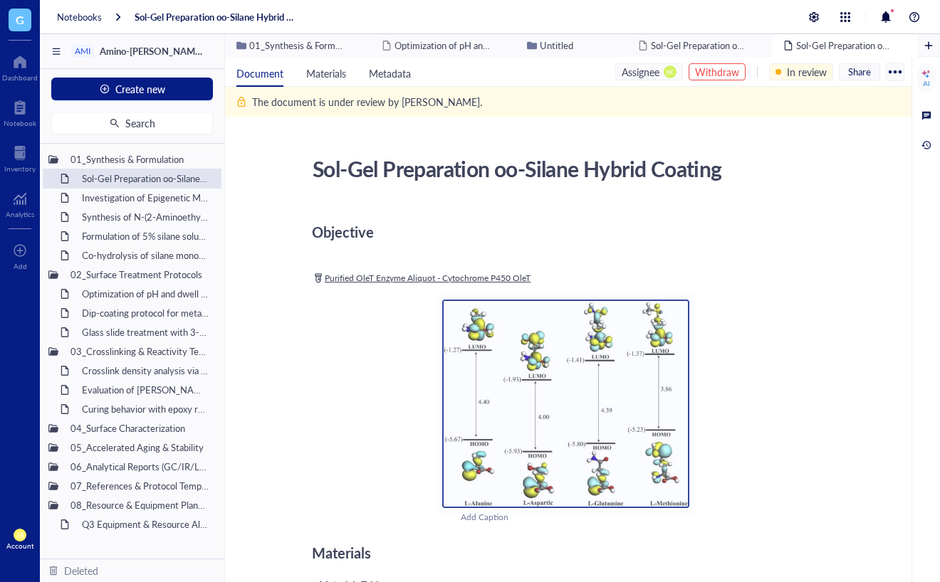
click at [920, 544] on div "AI" at bounding box center [925, 319] width 28 height 525
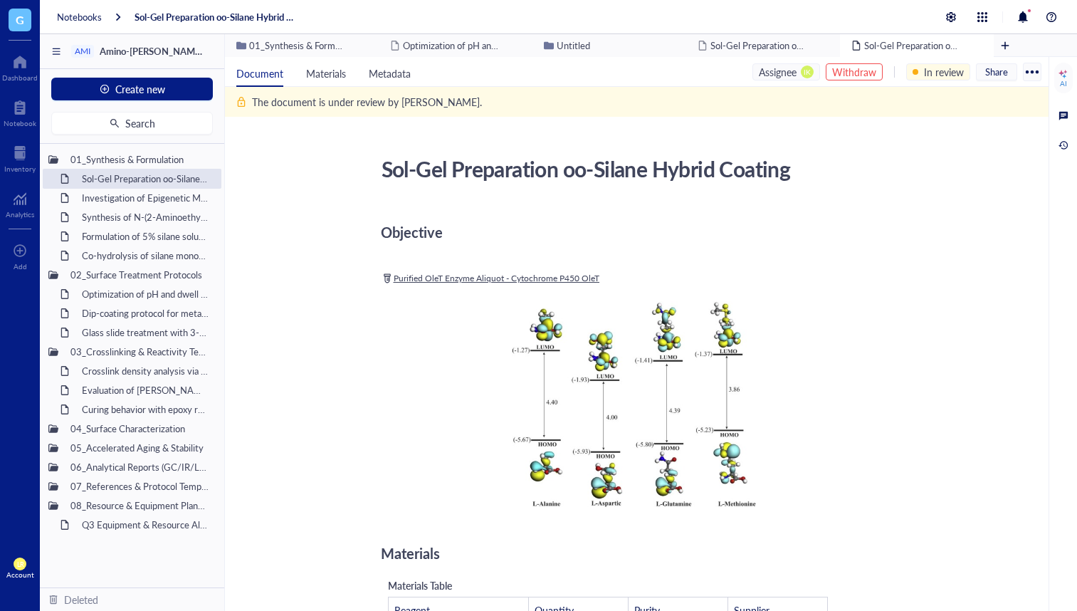
click at [5, 258] on div "Add" at bounding box center [20, 255] width 40 height 40
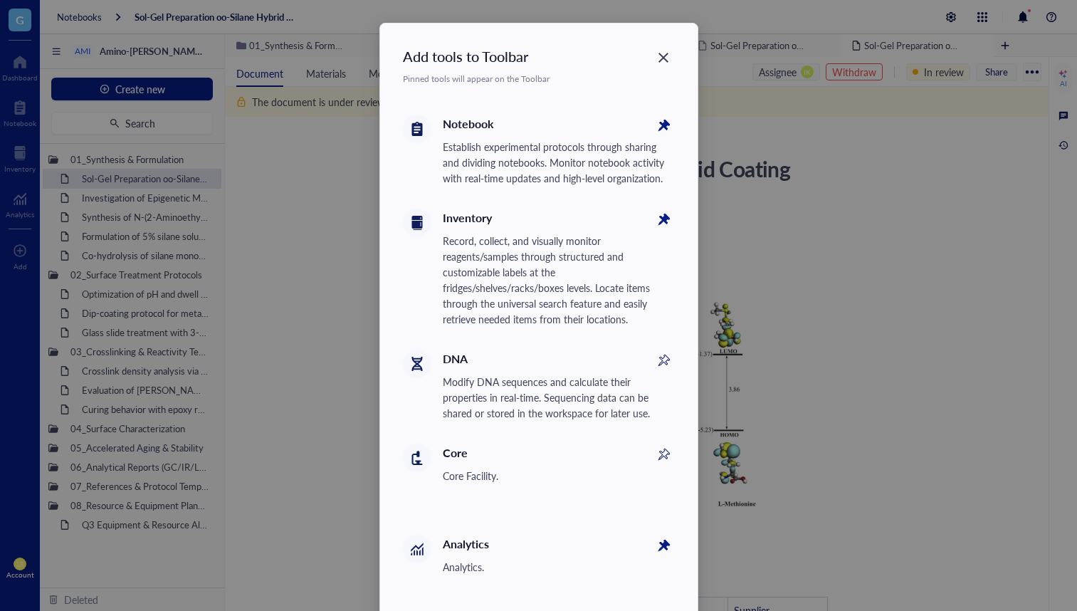
click at [657, 53] on icon "Close" at bounding box center [663, 58] width 14 height 14
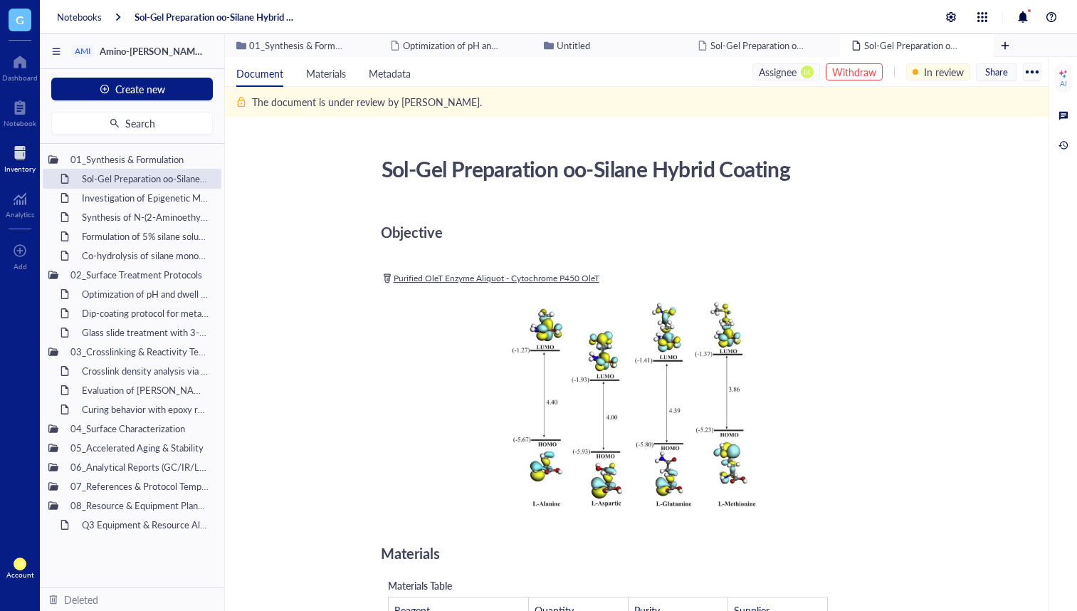
click at [21, 155] on div at bounding box center [19, 153] width 31 height 23
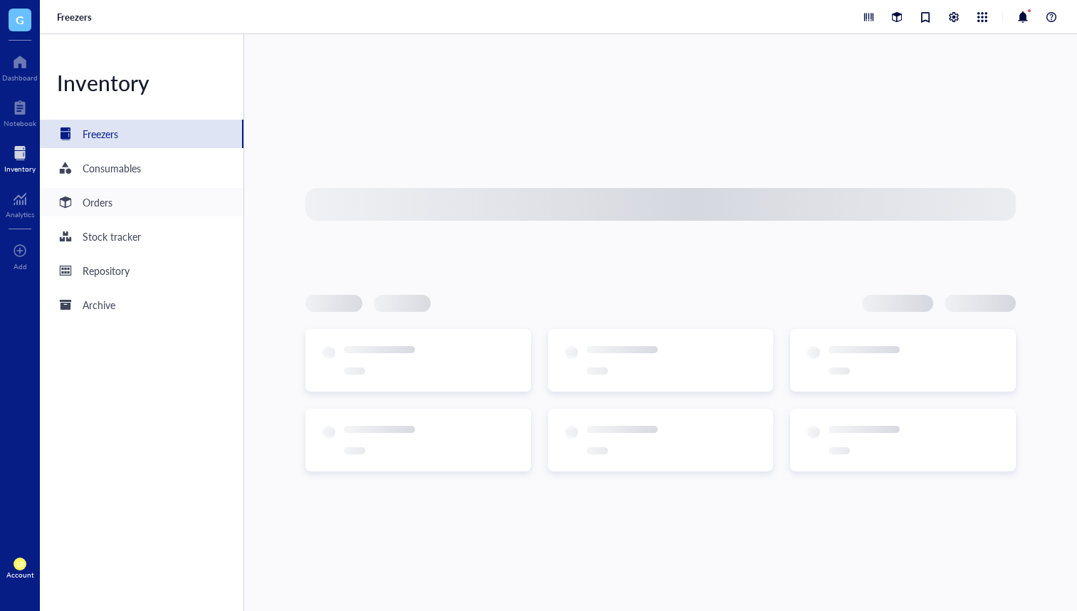
click at [105, 200] on div "Orders" at bounding box center [98, 202] width 30 height 16
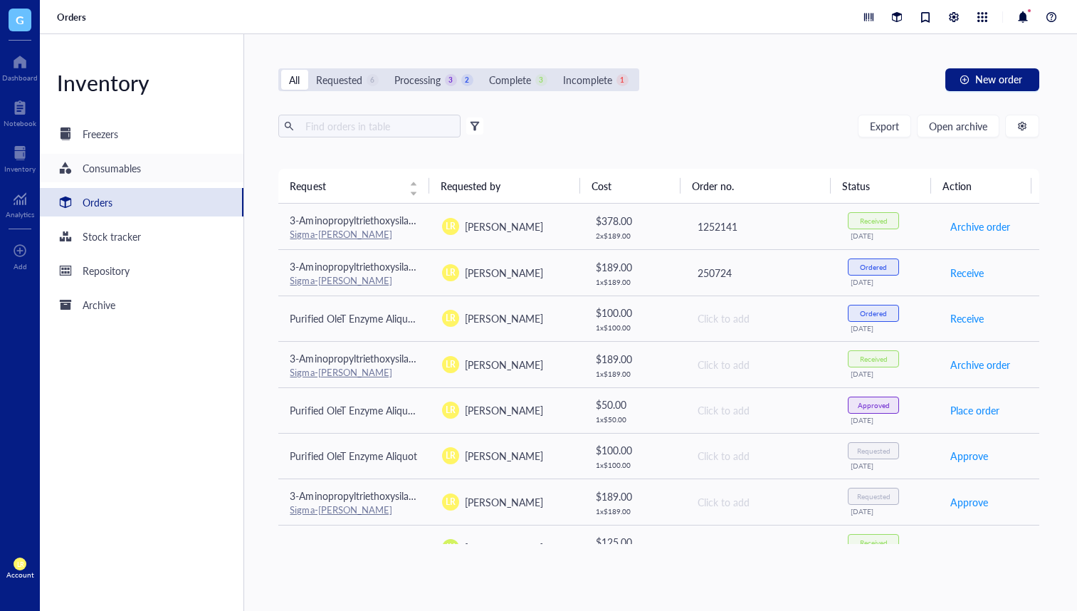
click at [98, 167] on div "Consumables" at bounding box center [112, 168] width 58 height 16
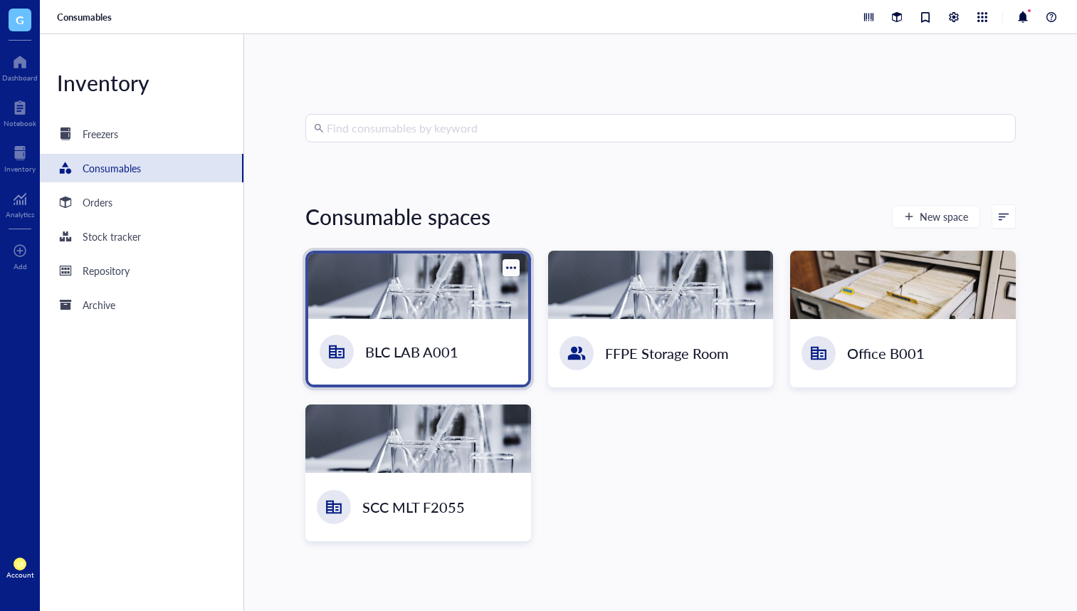
click at [459, 307] on div at bounding box center [418, 286] width 220 height 66
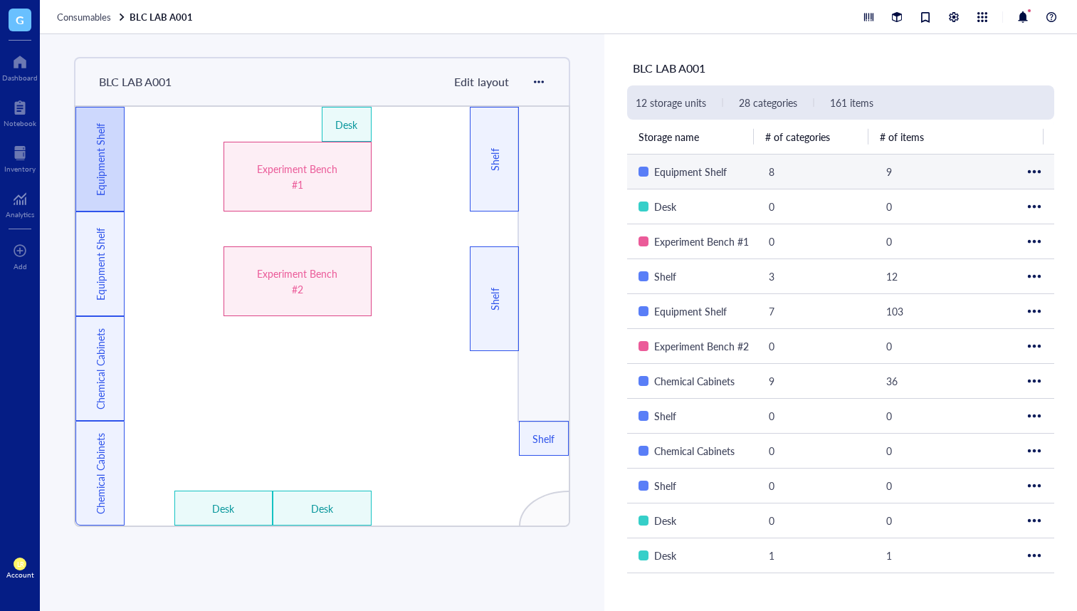
click at [106, 150] on div "Equipment Shelf" at bounding box center [101, 159] width 16 height 86
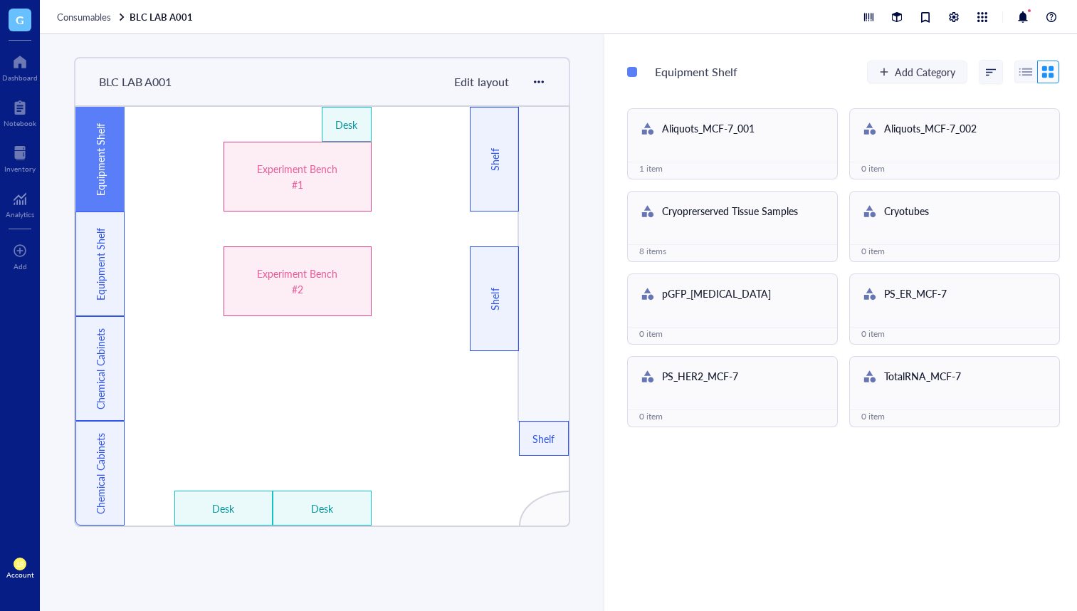
click at [939, 67] on div at bounding box center [1026, 72] width 23 height 23
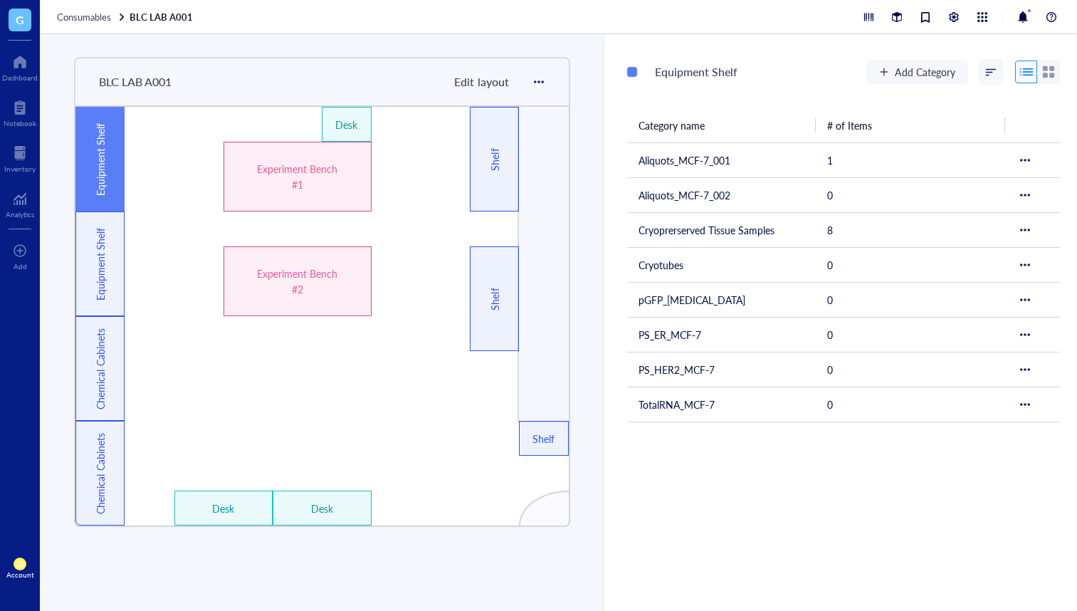
click at [939, 72] on div at bounding box center [1048, 72] width 23 height 23
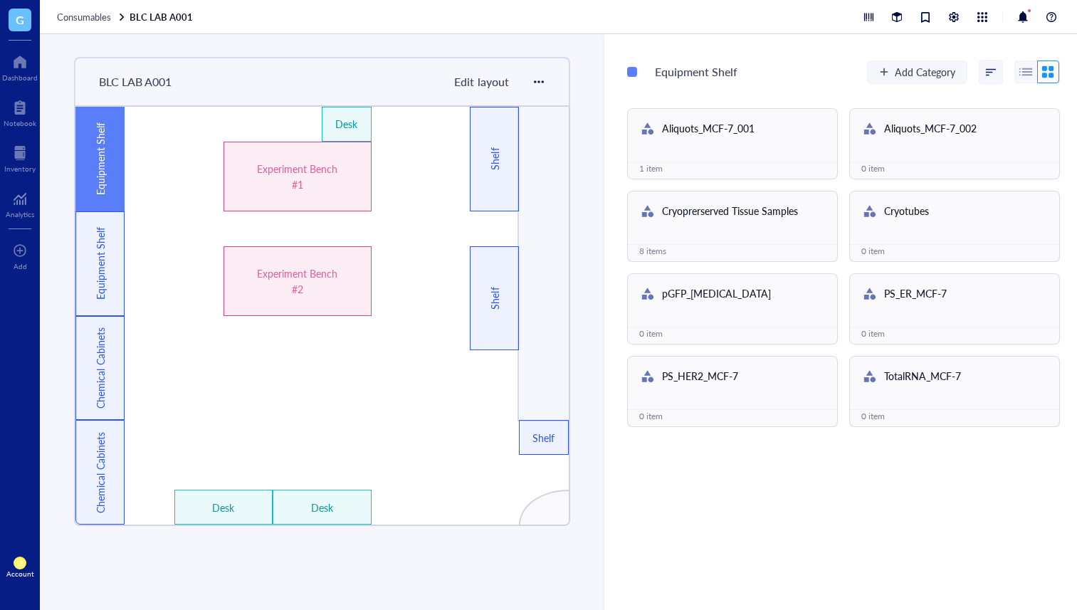
click at [34, 21] on div "G" at bounding box center [20, 20] width 40 height 40
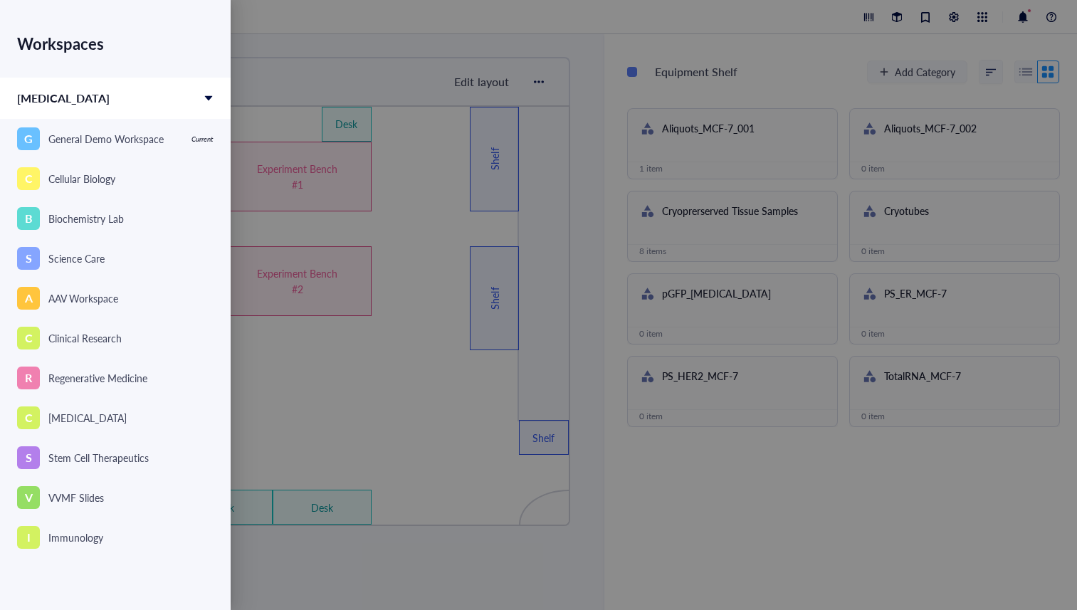
click at [333, 547] on div at bounding box center [538, 305] width 1077 height 610
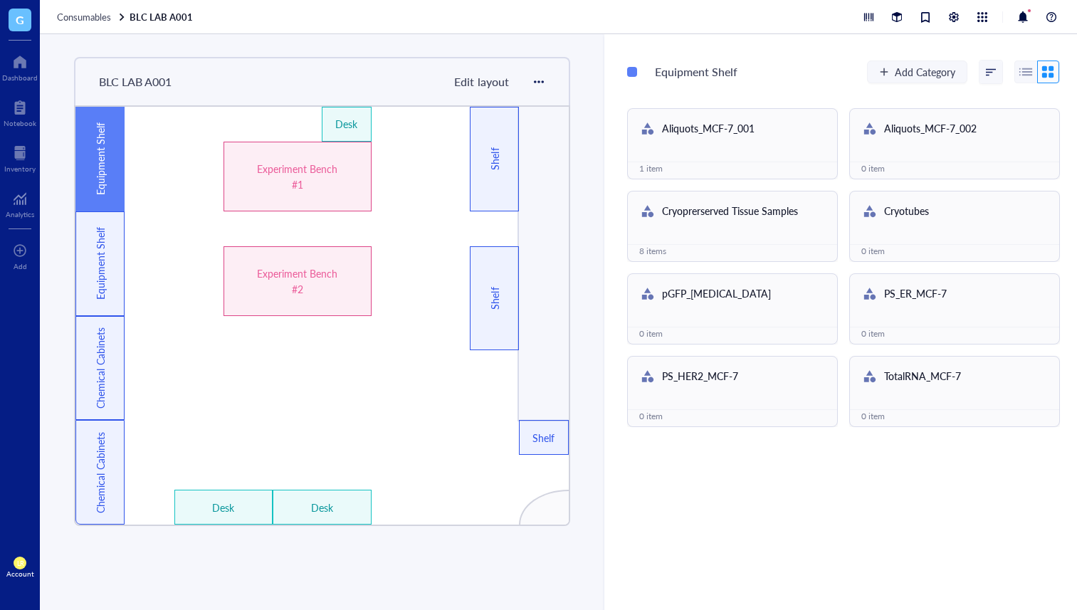
click at [24, 575] on div "Account" at bounding box center [20, 574] width 28 height 9
click at [108, 582] on link "Logout" at bounding box center [95, 592] width 82 height 26
